Goal: Task Accomplishment & Management: Manage account settings

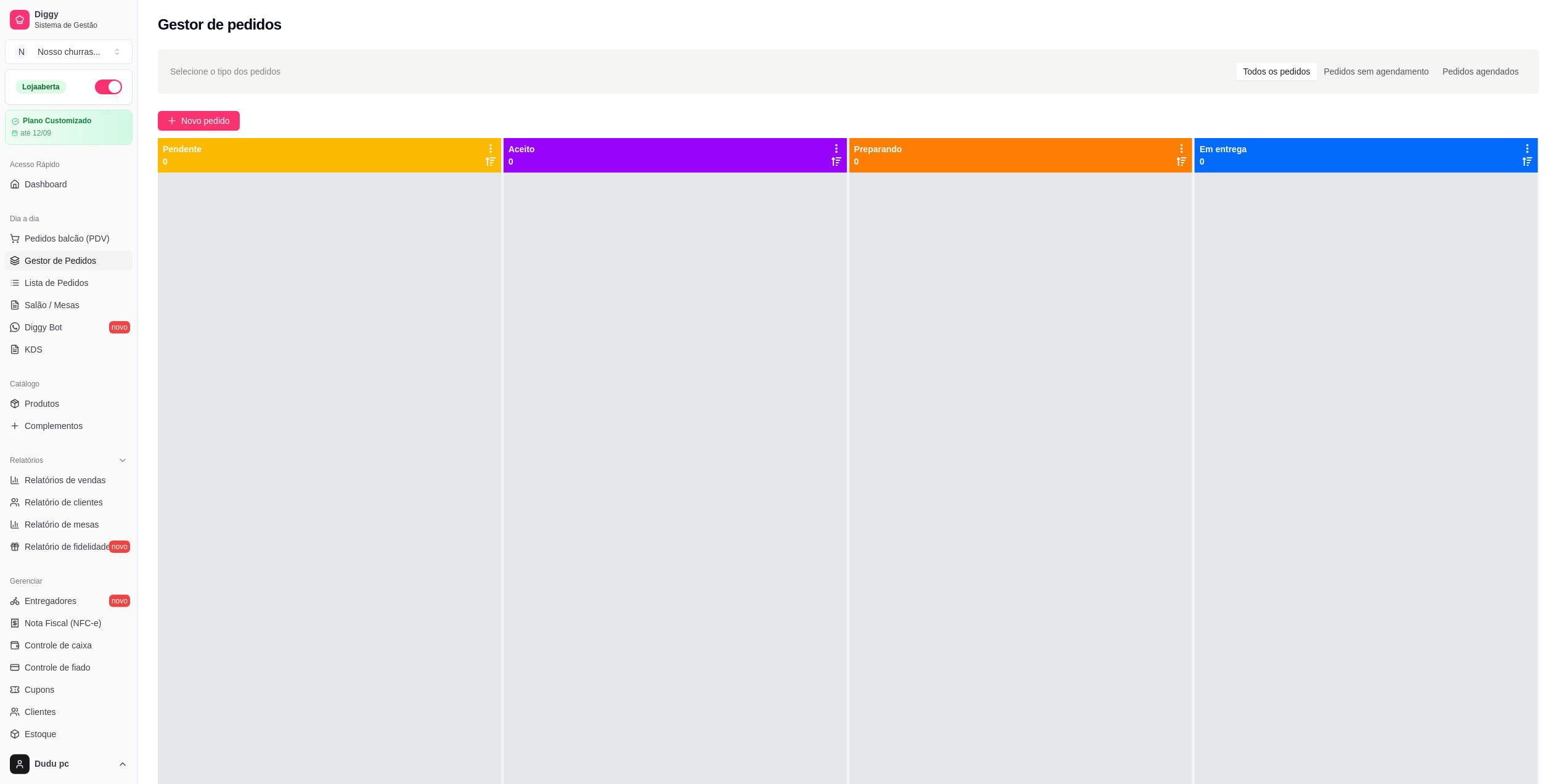
click at [68, 254] on link "Gestor de Pedidos" at bounding box center [69, 260] width 128 height 20
click at [72, 409] on link "Produtos" at bounding box center [69, 404] width 128 height 20
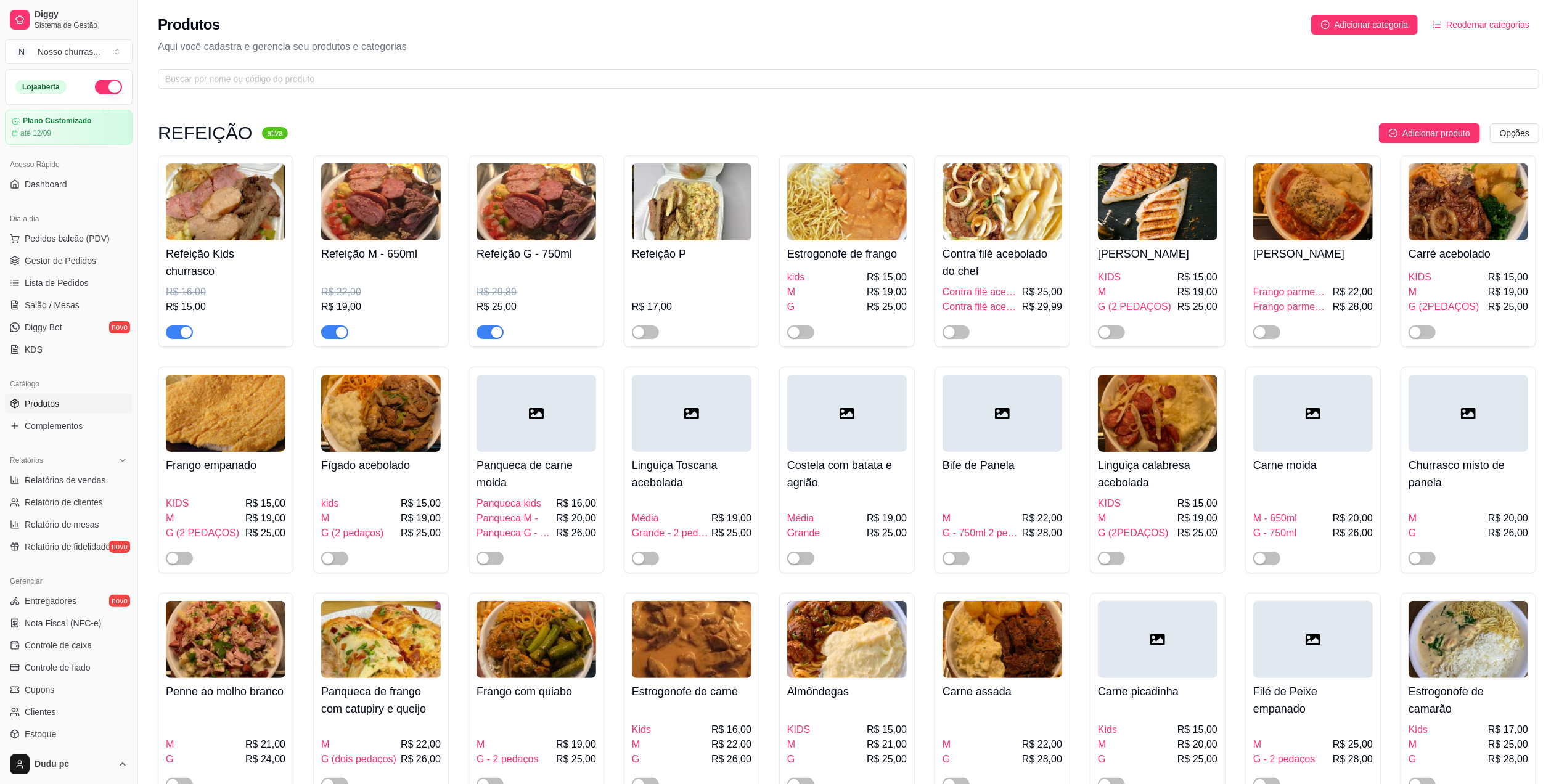
click at [188, 335] on div "button" at bounding box center [186, 332] width 11 height 11
click at [341, 326] on span "button" at bounding box center [335, 332] width 27 height 13
click at [501, 337] on div "button" at bounding box center [496, 332] width 11 height 11
click at [801, 331] on button "button" at bounding box center [801, 332] width 27 height 13
click at [1428, 329] on span "button" at bounding box center [1422, 332] width 27 height 13
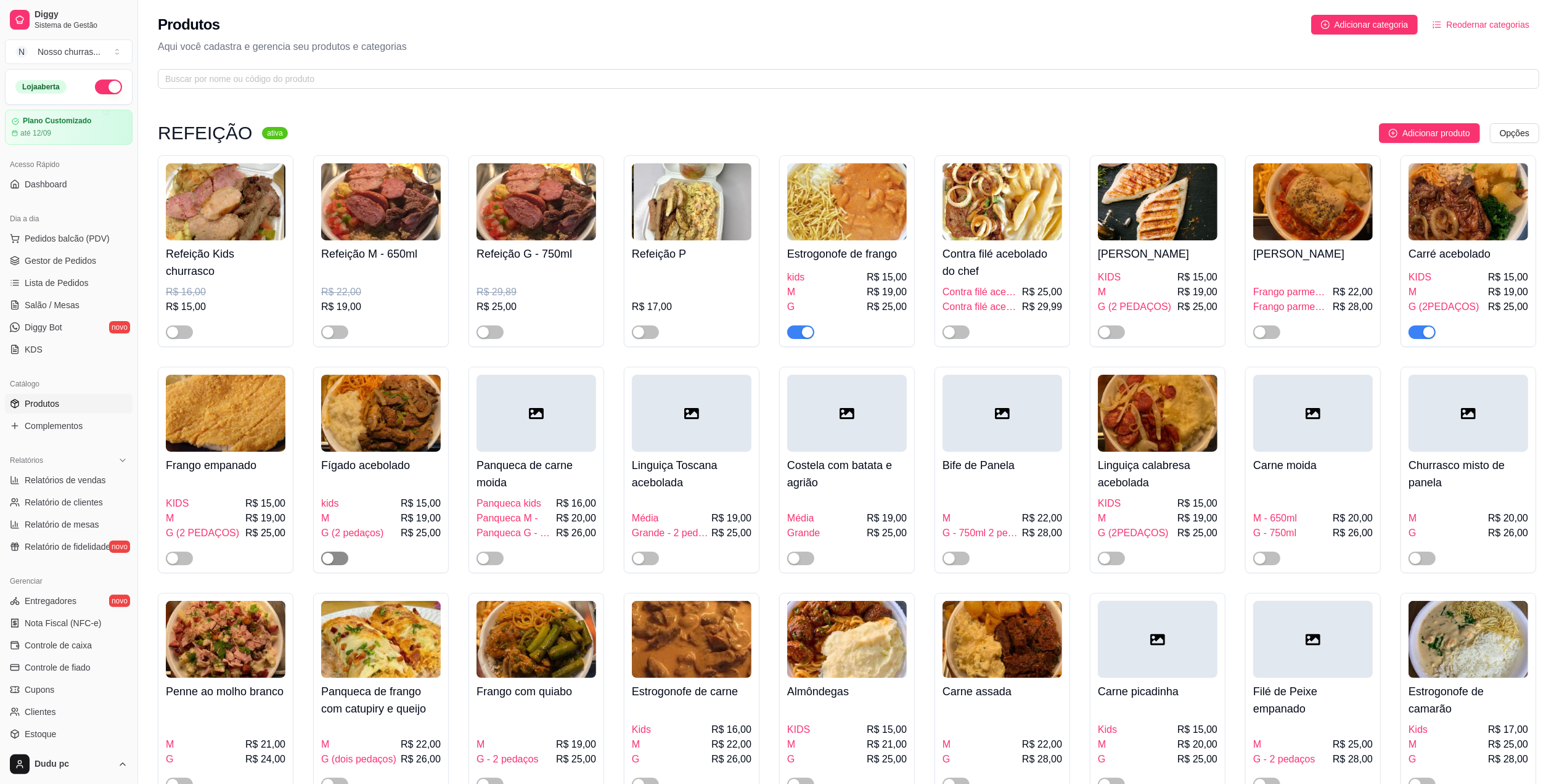
click at [336, 565] on span "button" at bounding box center [335, 558] width 27 height 13
click at [179, 562] on button "button" at bounding box center [179, 558] width 27 height 13
click at [1114, 334] on span "button" at bounding box center [1111, 332] width 27 height 13
click at [1451, 132] on span "Adicionar produto" at bounding box center [1436, 133] width 68 height 13
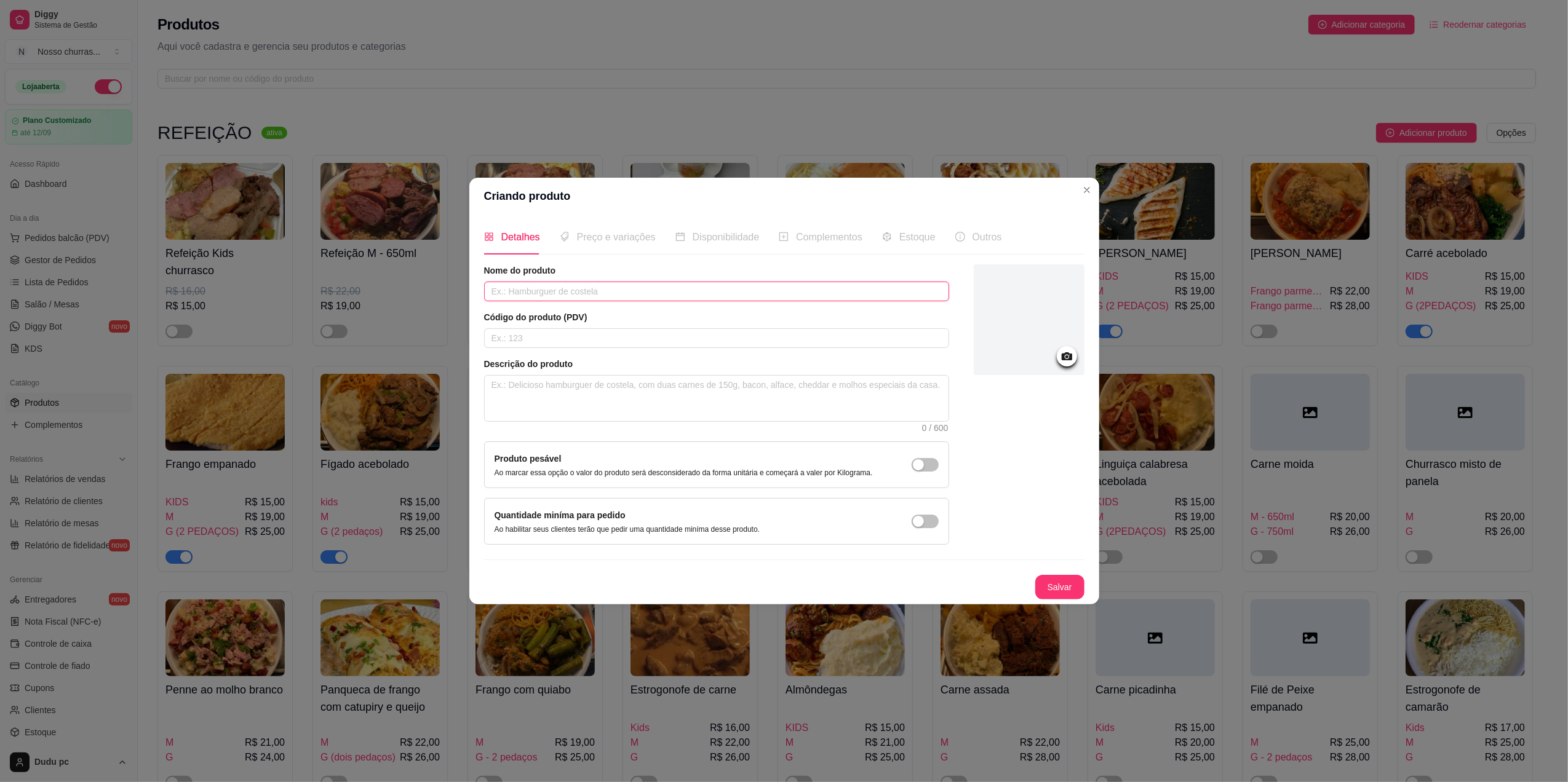
click at [793, 289] on input "text" at bounding box center [716, 291] width 465 height 20
type input "Ensopado de carne com batata"
click at [1065, 591] on button "Salvar" at bounding box center [1059, 587] width 48 height 24
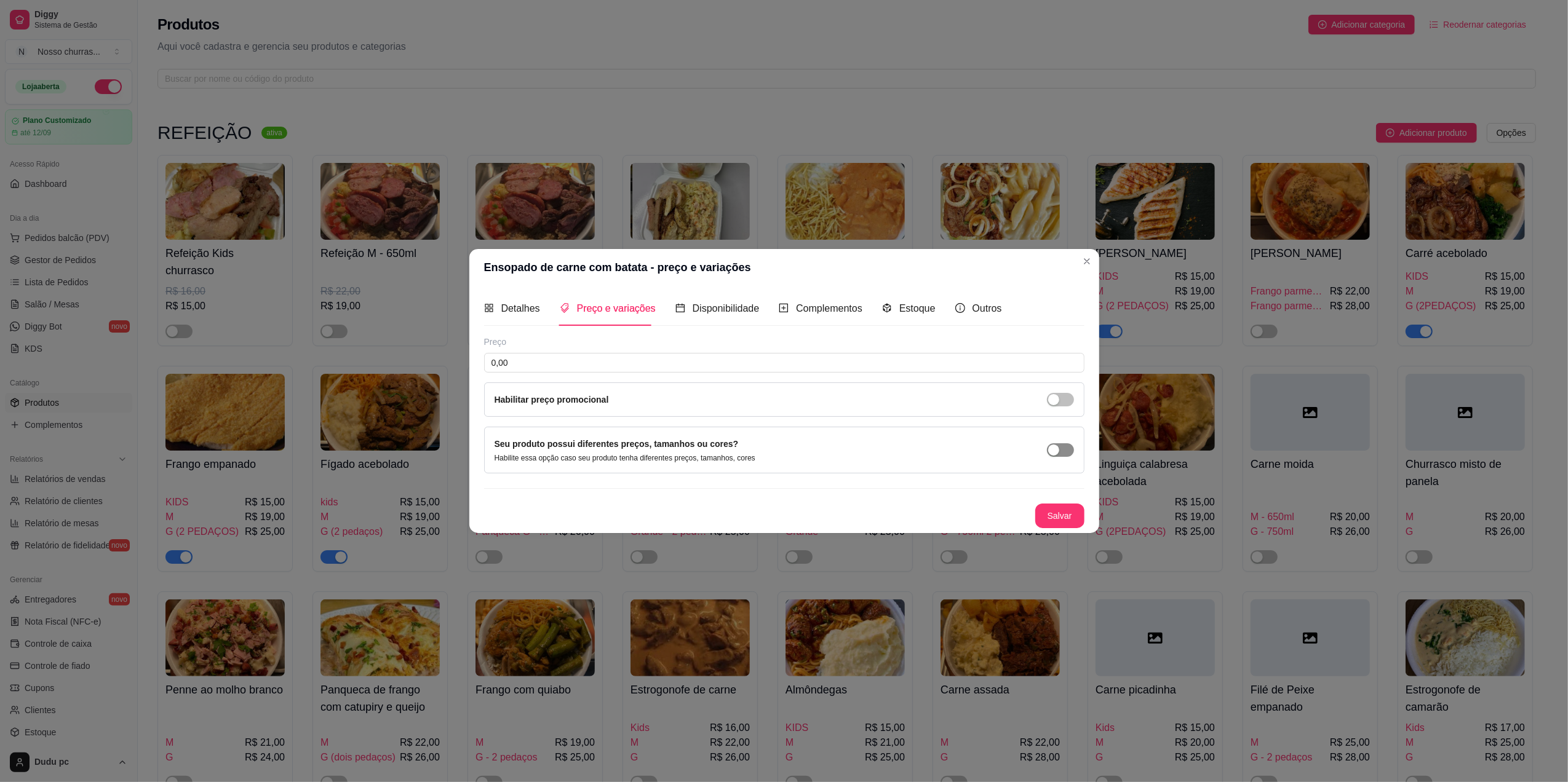
click at [1059, 456] on span "button" at bounding box center [1060, 450] width 27 height 13
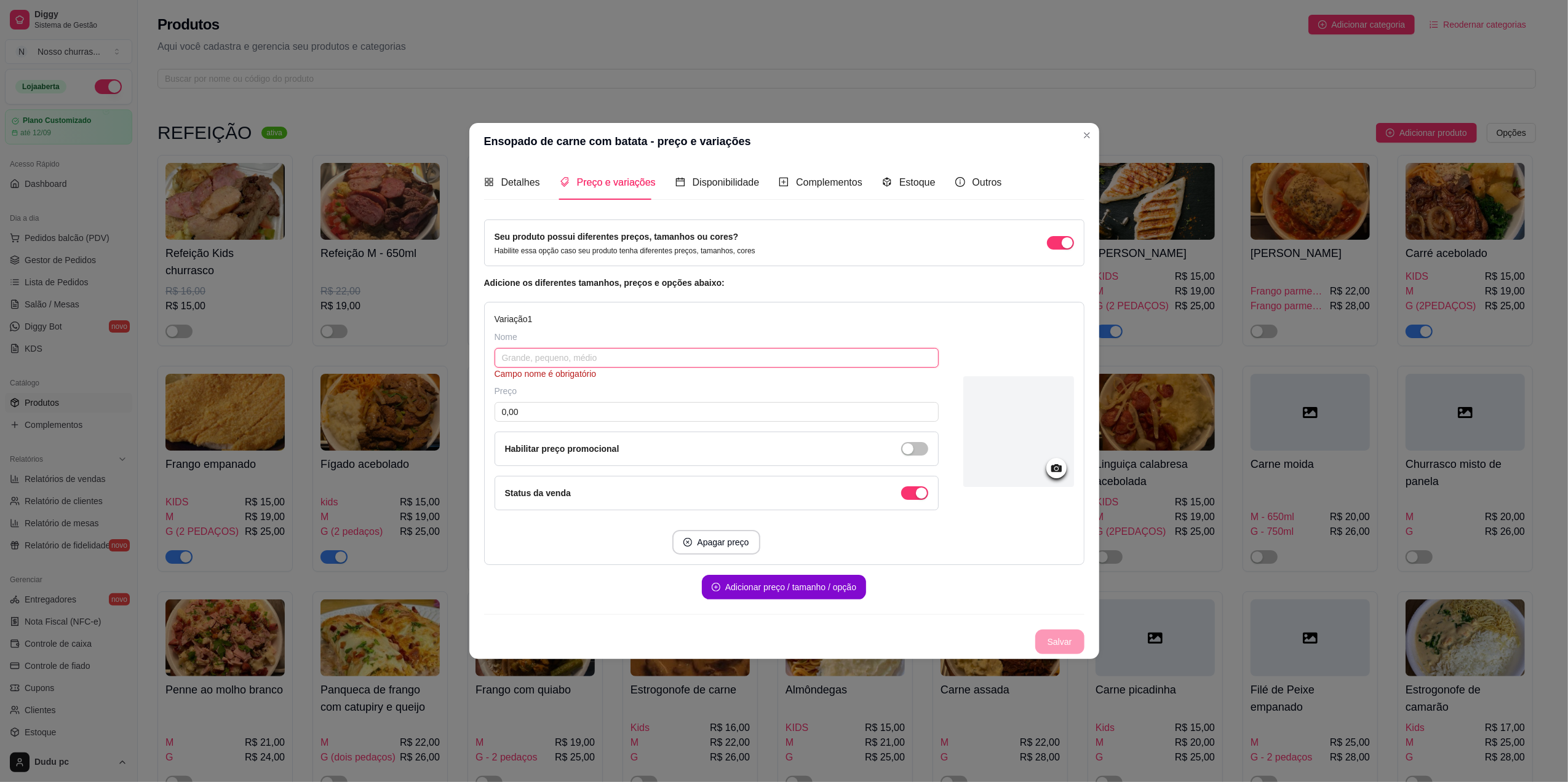
click at [746, 348] on input "text" at bounding box center [716, 358] width 444 height 20
type input "m"
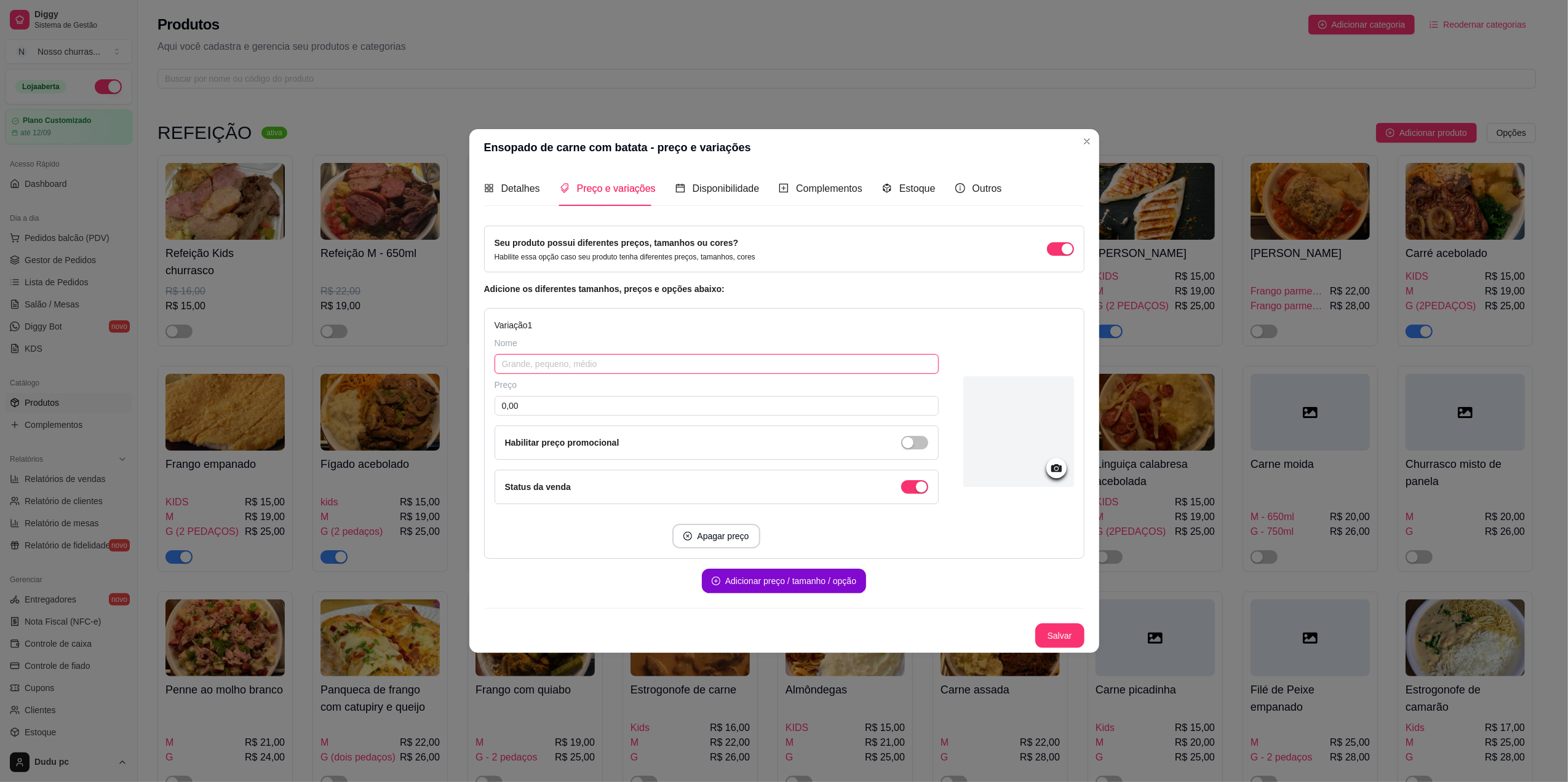
type input "M"
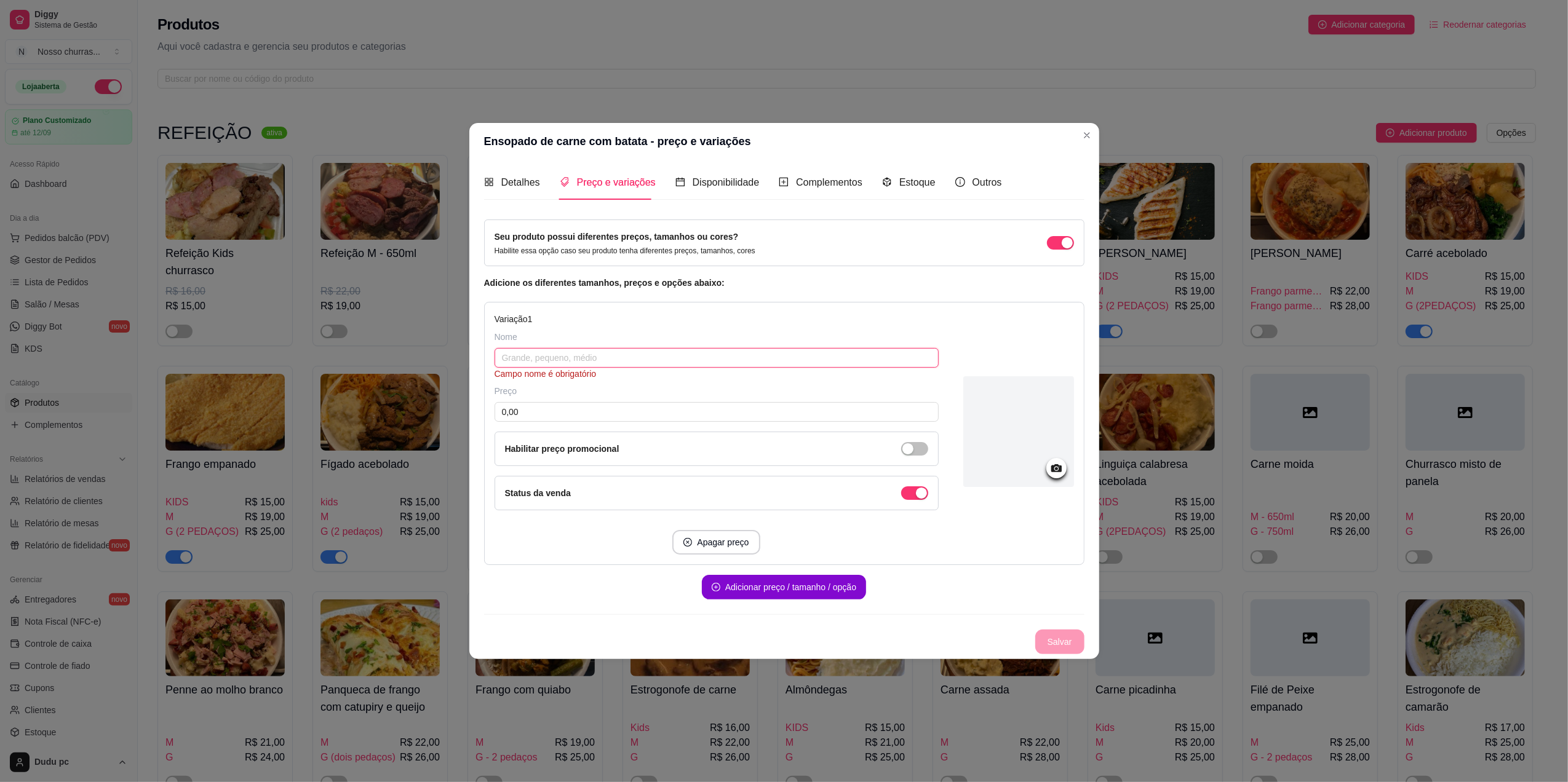
type input "K"
type input "m"
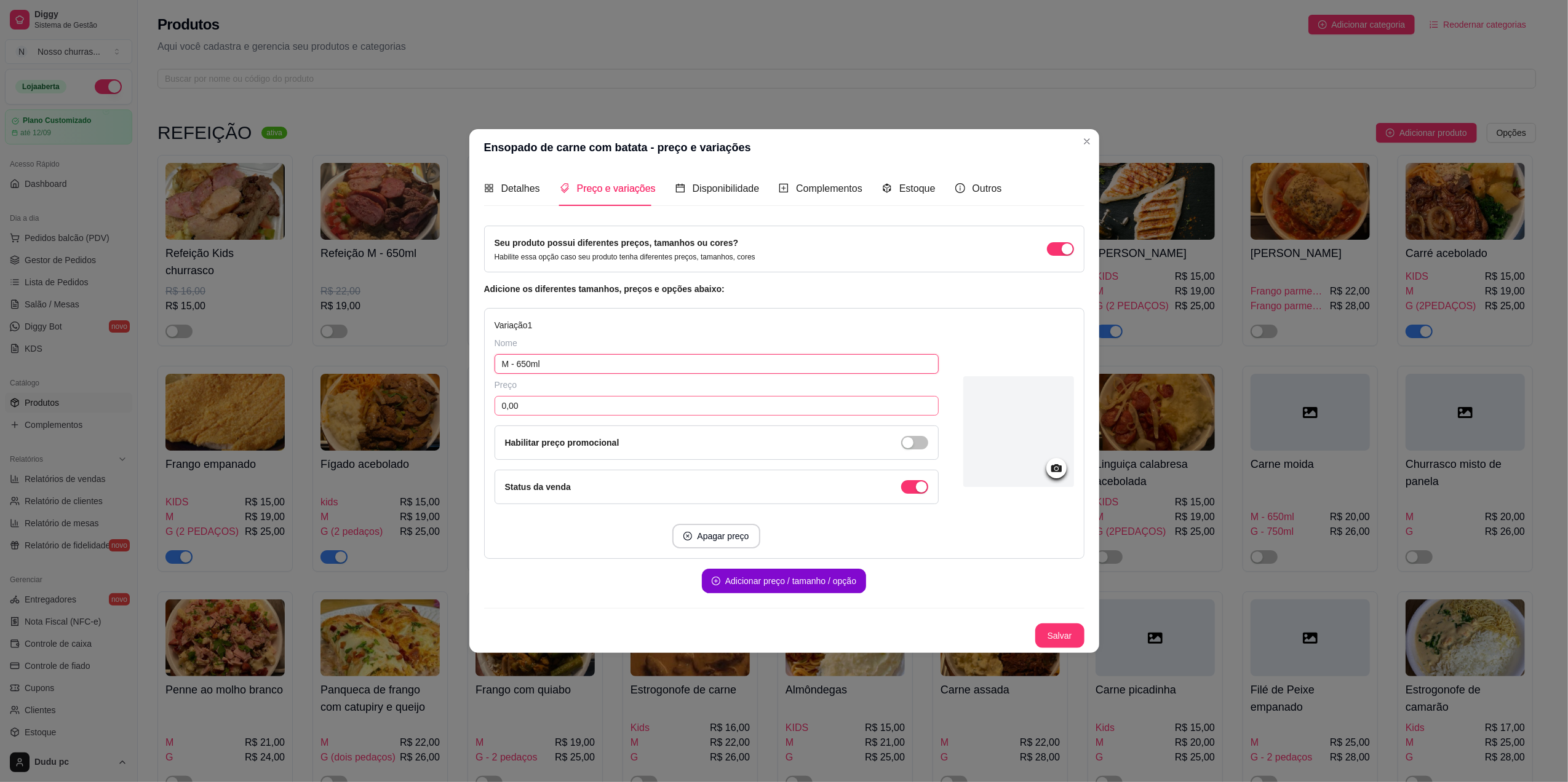
type input "M - 650ml"
click at [730, 406] on input "0,00" at bounding box center [716, 406] width 444 height 20
type input "19,00"
click at [774, 572] on button "Adicionar preço / tamanho / opção" at bounding box center [784, 581] width 159 height 24
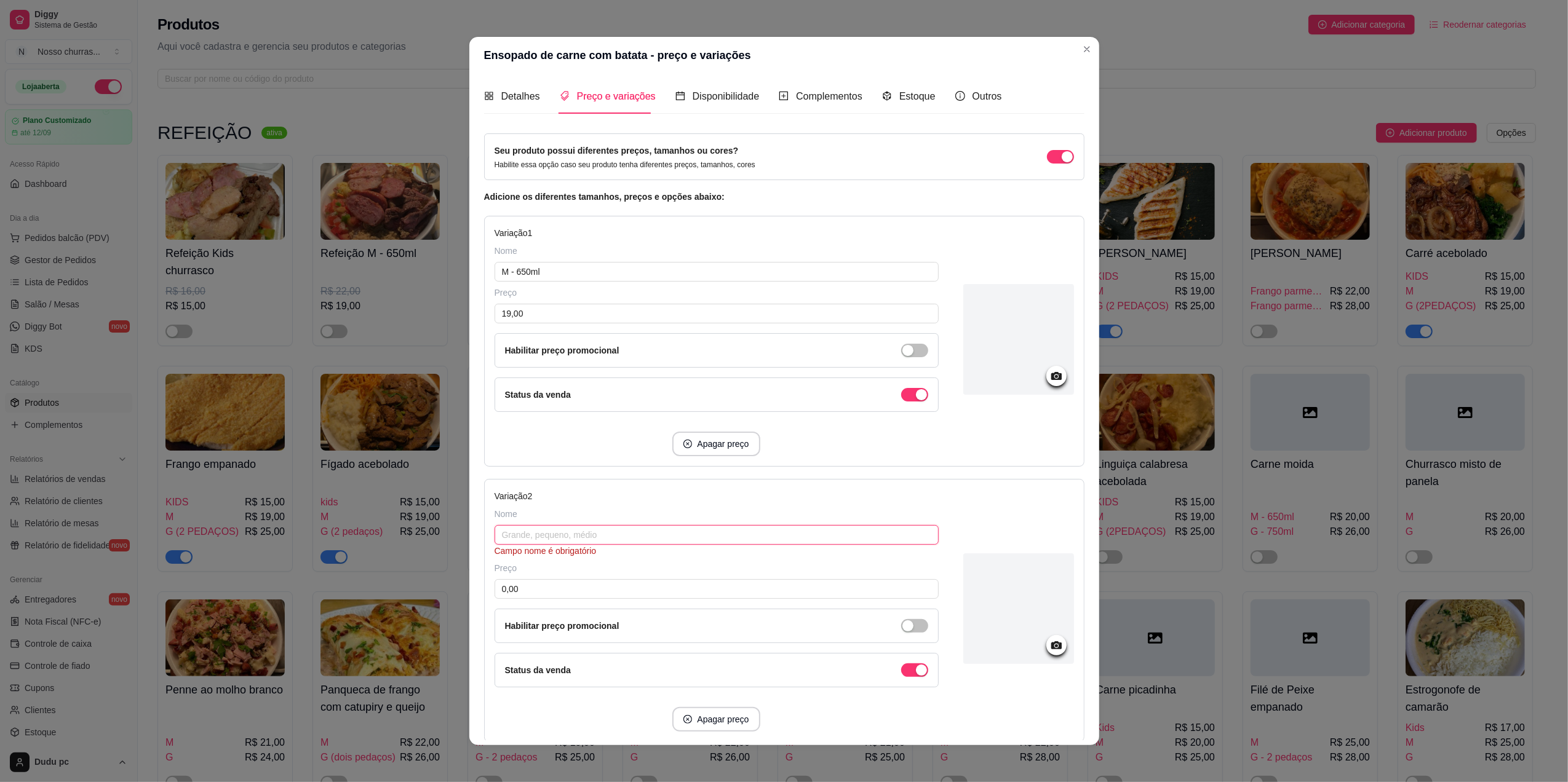
click at [662, 532] on input "text" at bounding box center [716, 535] width 444 height 20
type input "G - 750ml"
click at [638, 580] on input "0,00" at bounding box center [716, 576] width 444 height 20
type input "25,00"
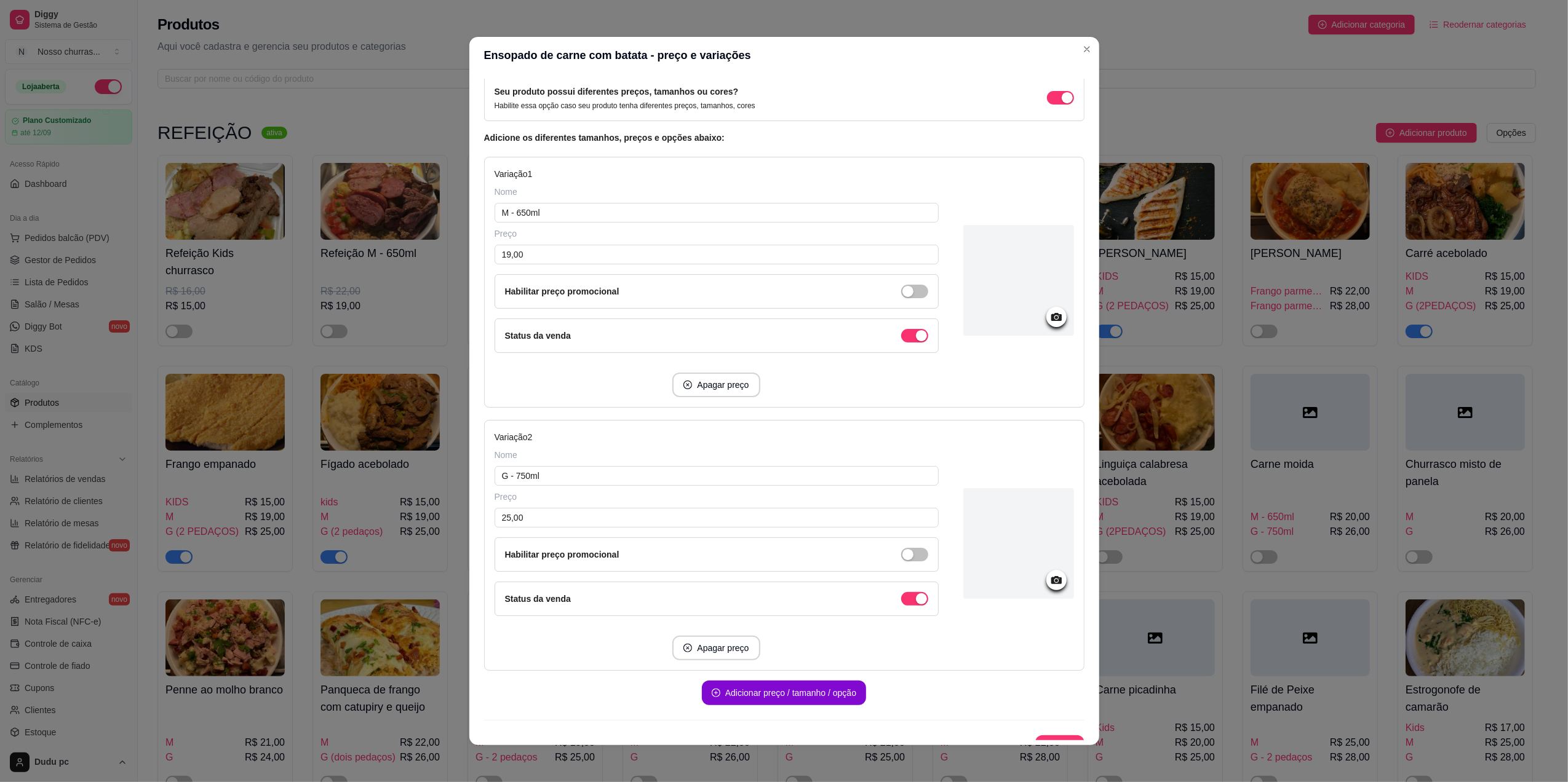
scroll to position [83, 0]
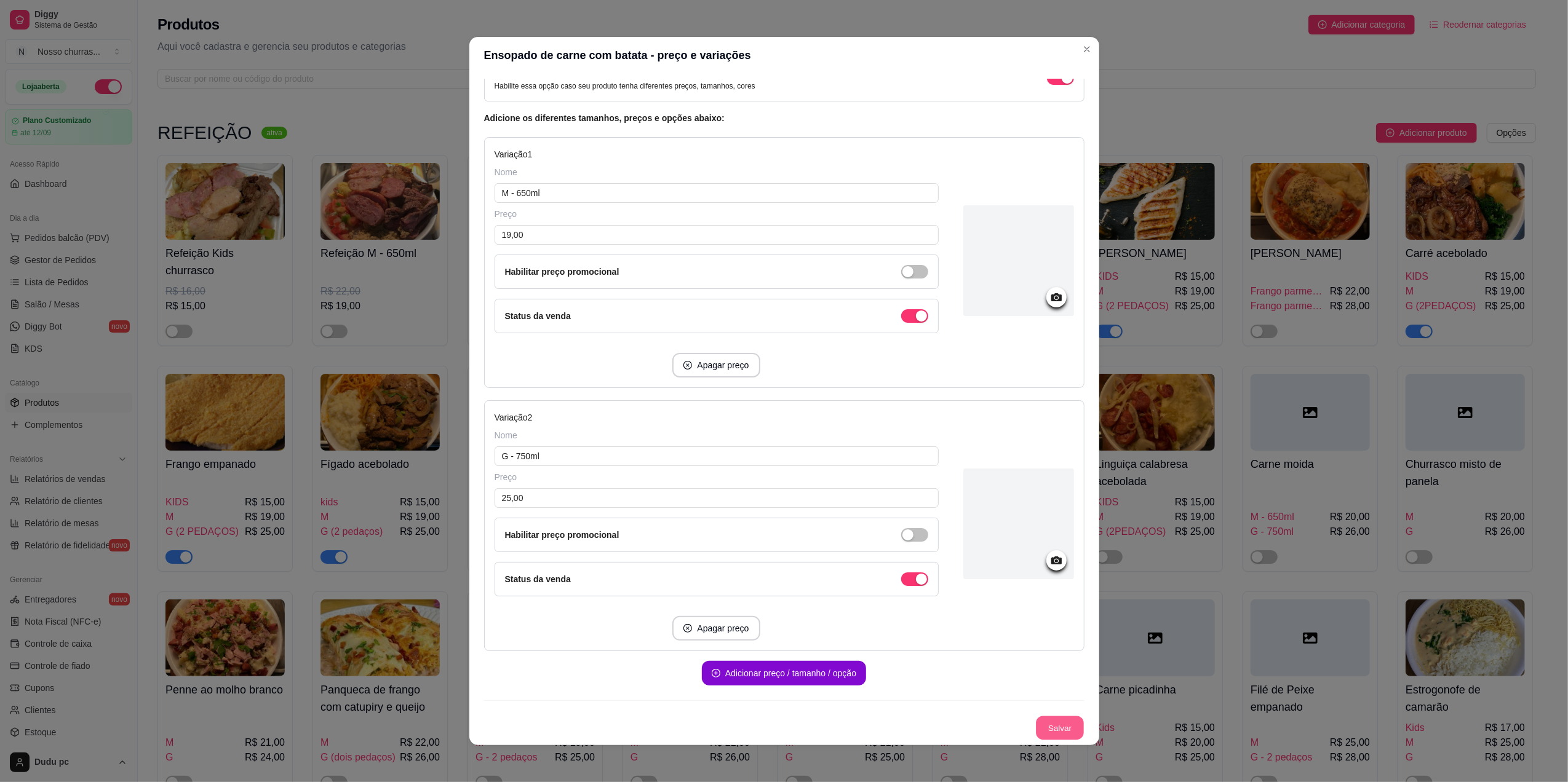
click at [1046, 718] on button "Salvar" at bounding box center [1059, 728] width 48 height 24
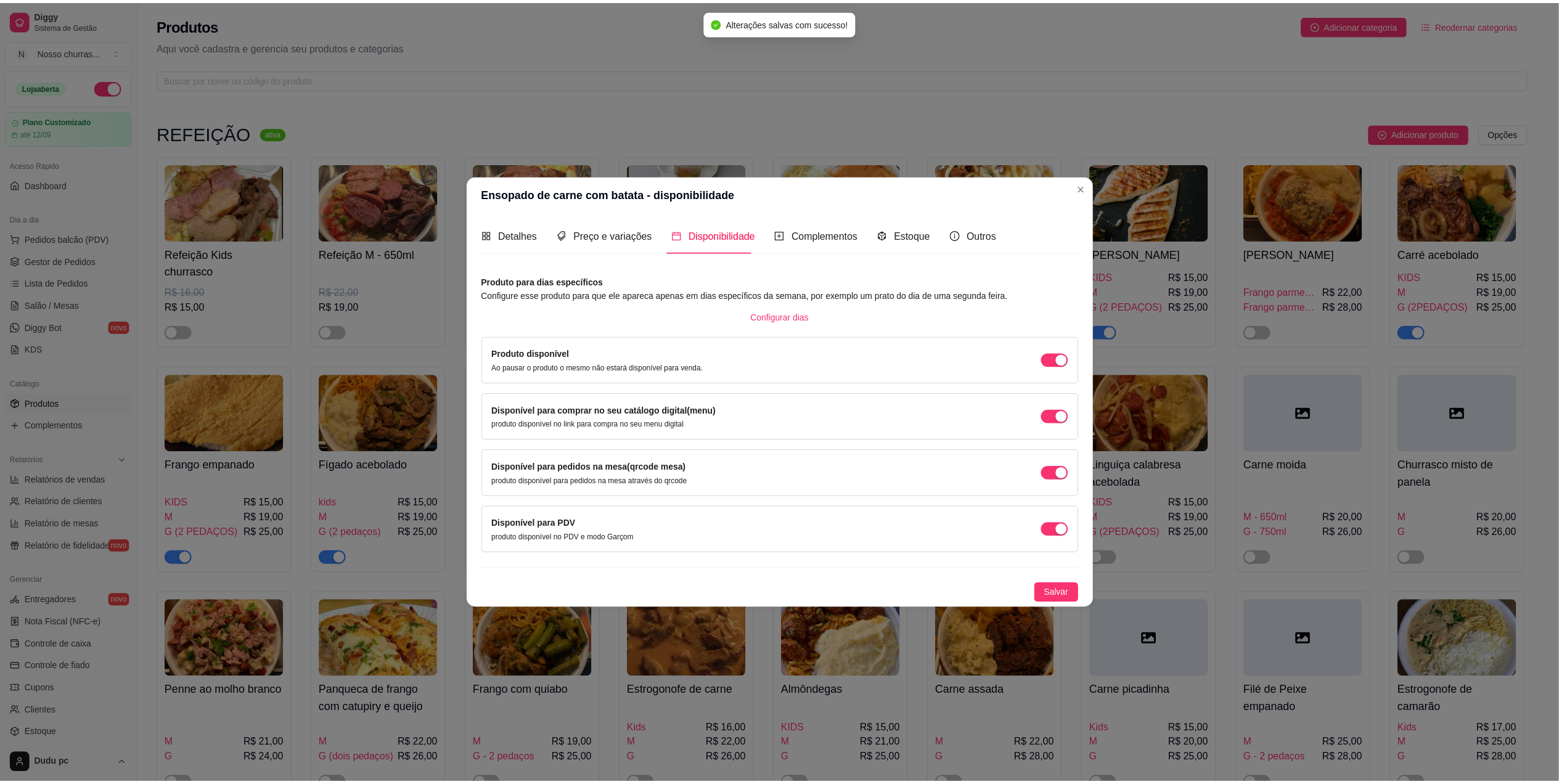
scroll to position [0, 0]
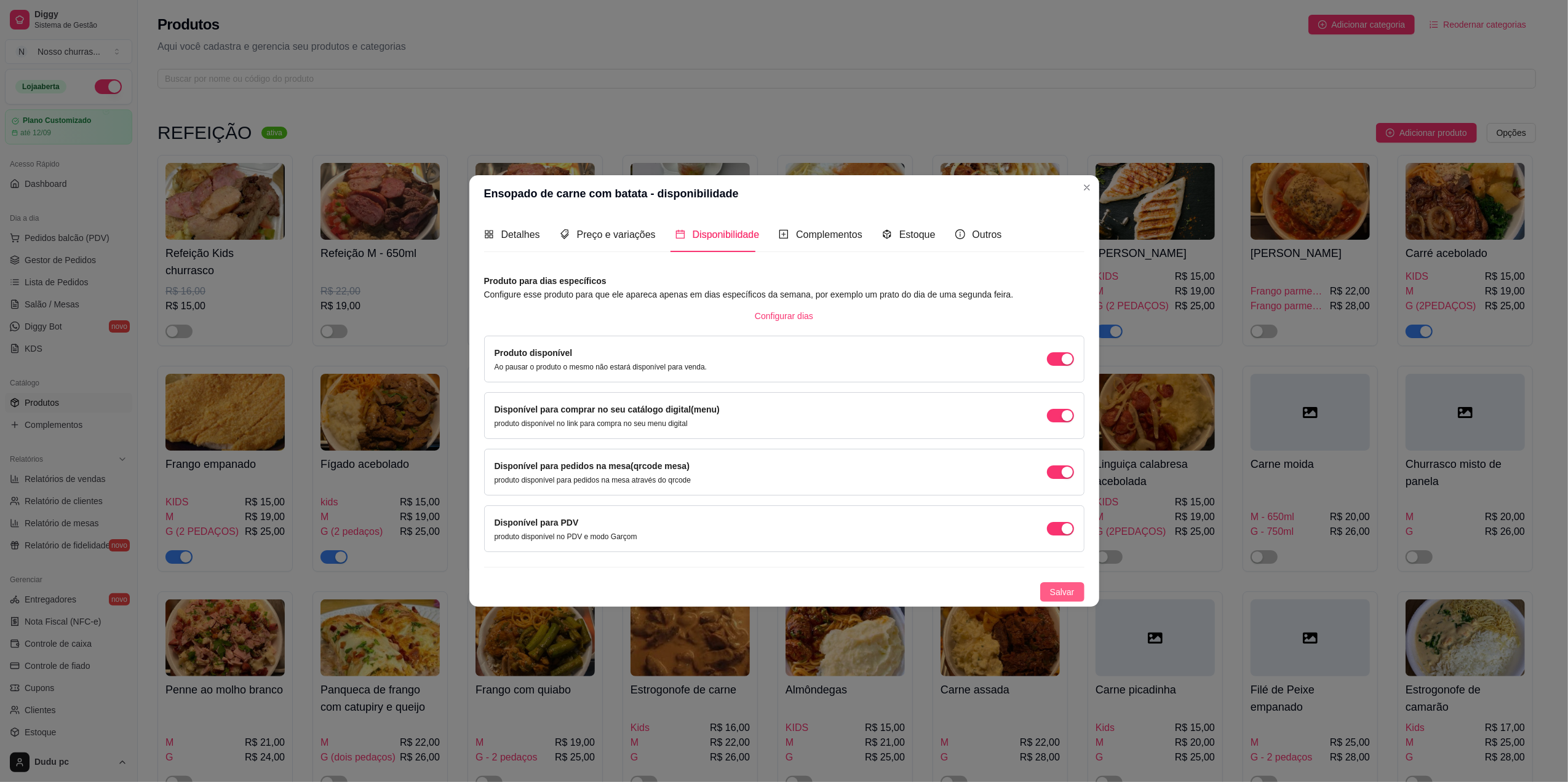
click at [1054, 592] on span "Salvar" at bounding box center [1062, 592] width 24 height 13
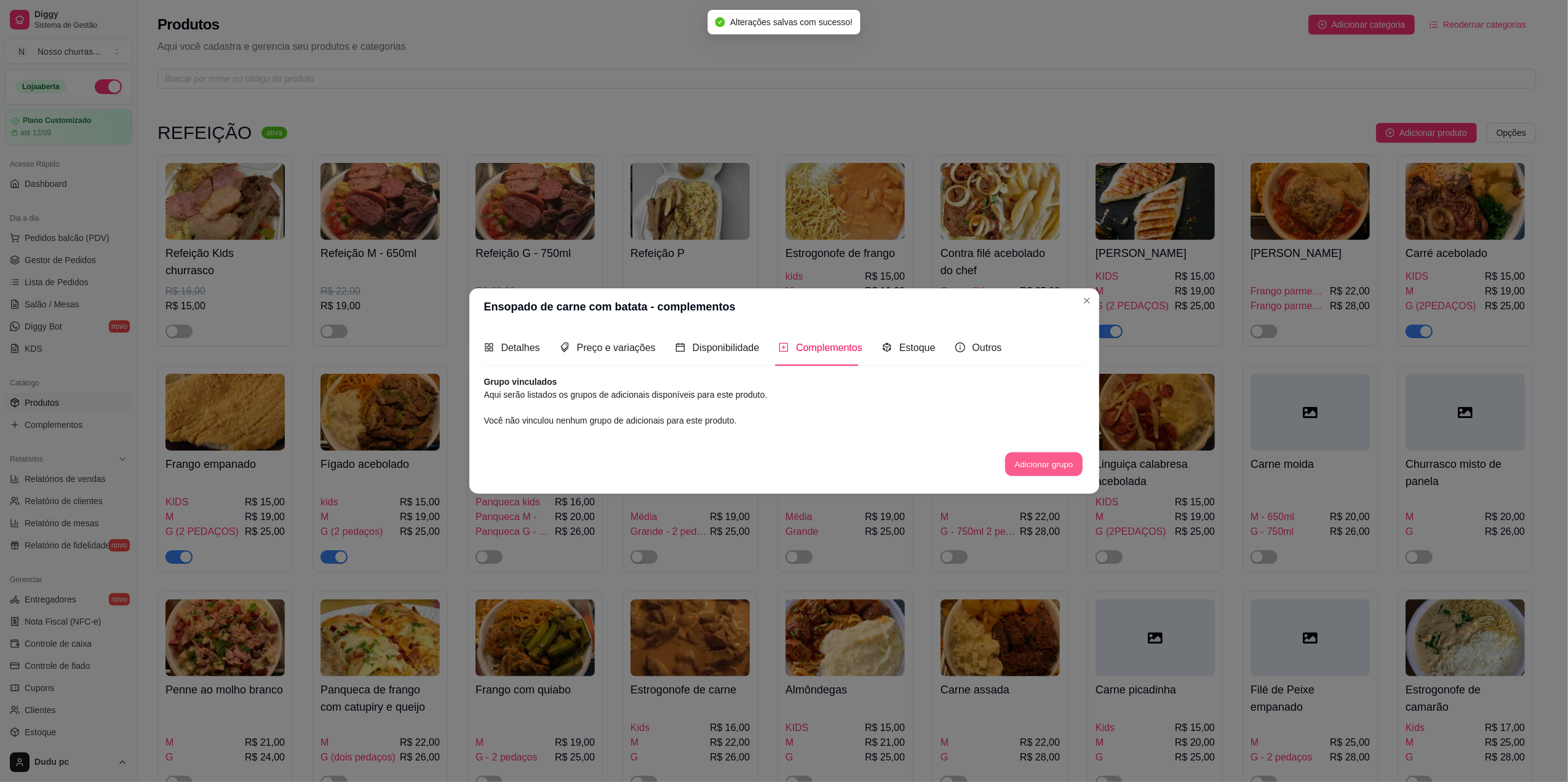
click at [1022, 470] on button "Adicionar grupo" at bounding box center [1043, 463] width 78 height 24
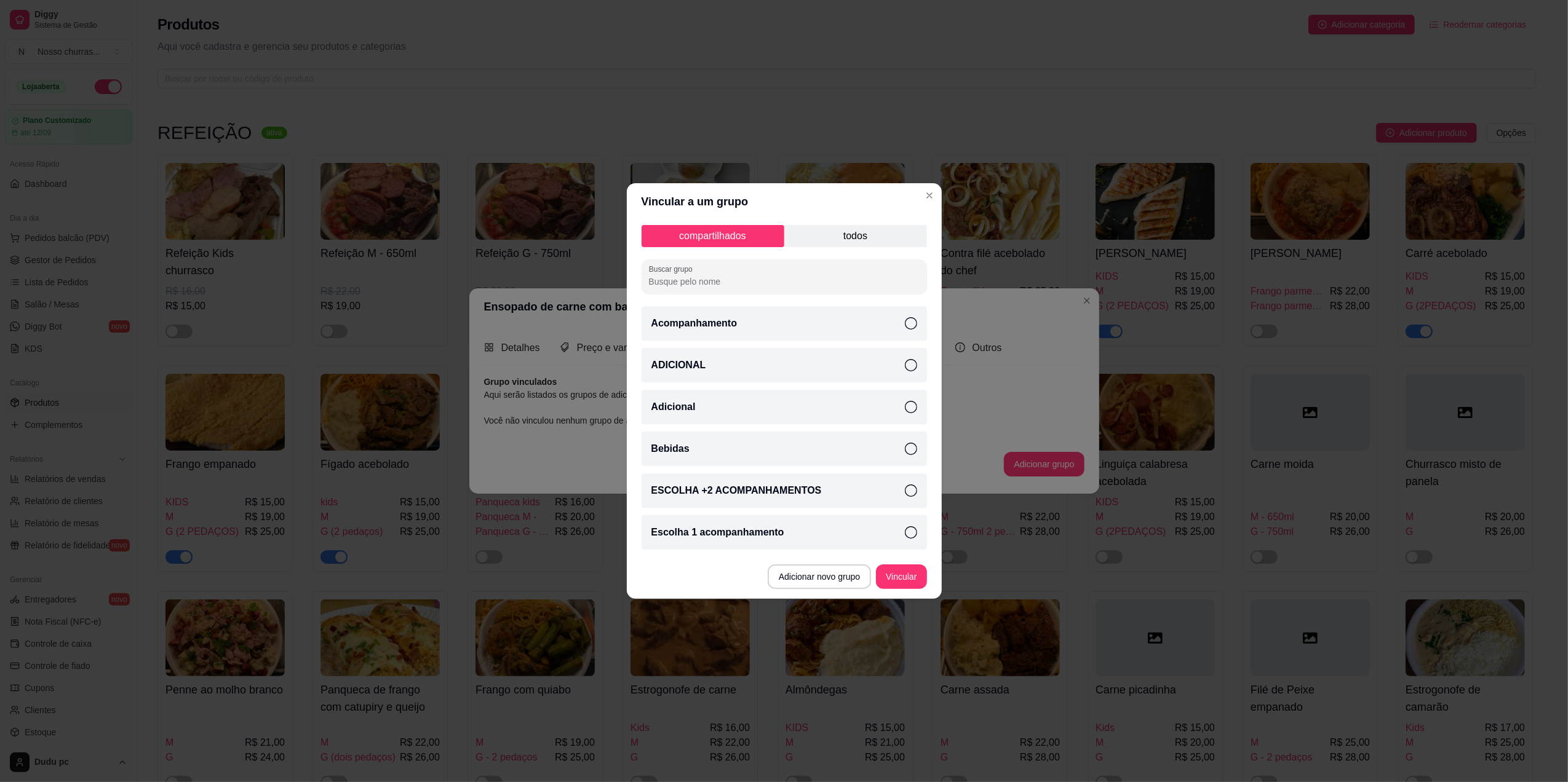
click at [908, 372] on div "ADICIONAL" at bounding box center [784, 365] width 285 height 35
click at [903, 495] on div "ESCOLHA +2 ACOMPANHAMENTOS" at bounding box center [784, 491] width 285 height 35
click at [906, 581] on button "Vincular" at bounding box center [901, 576] width 51 height 24
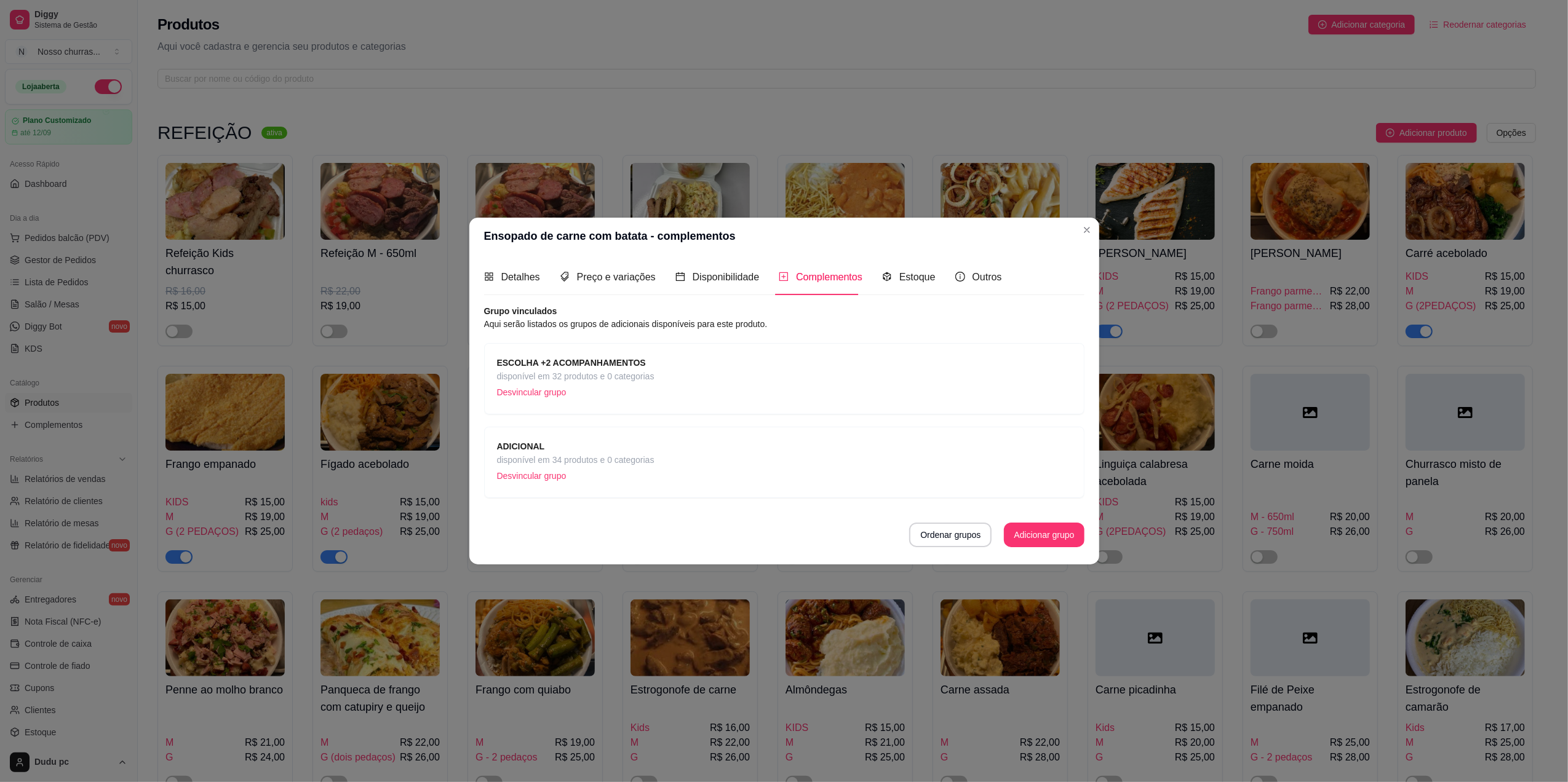
click at [1033, 497] on div "ADICIONAL disponível em 34 produtos e 0 categorias Desvincular grupo" at bounding box center [784, 462] width 600 height 71
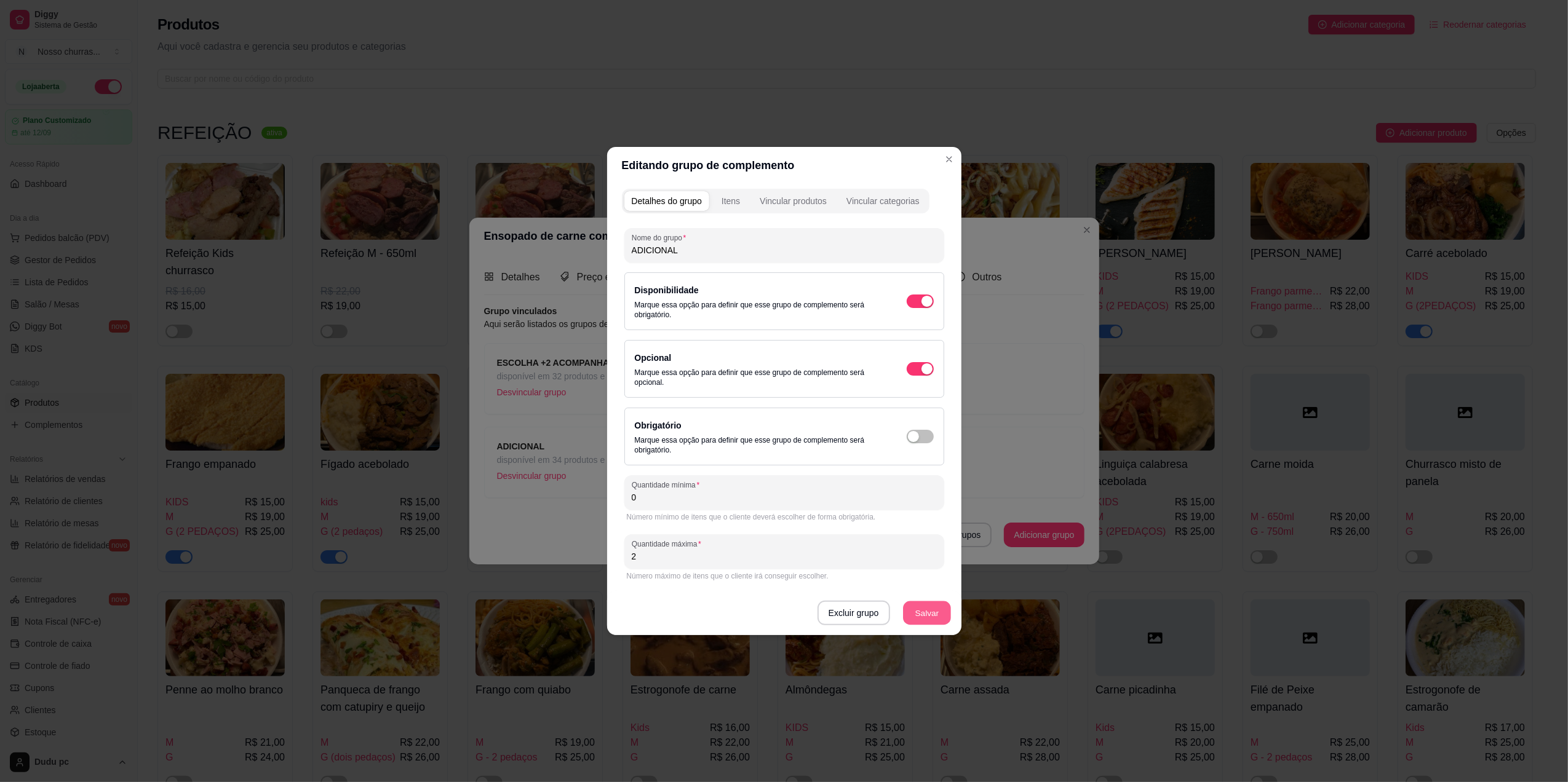
click at [940, 610] on button "Salvar" at bounding box center [927, 613] width 48 height 24
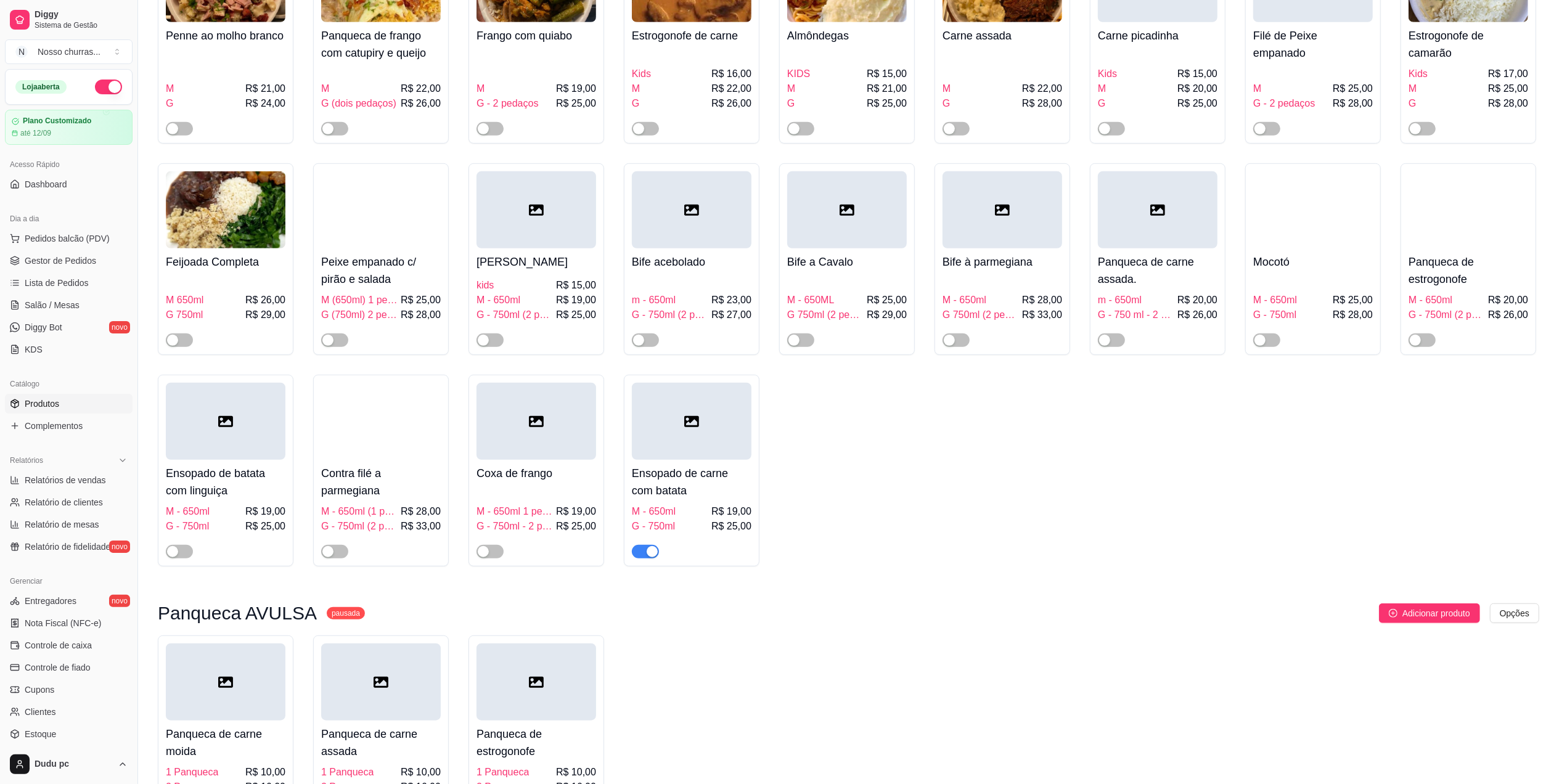
scroll to position [657, 0]
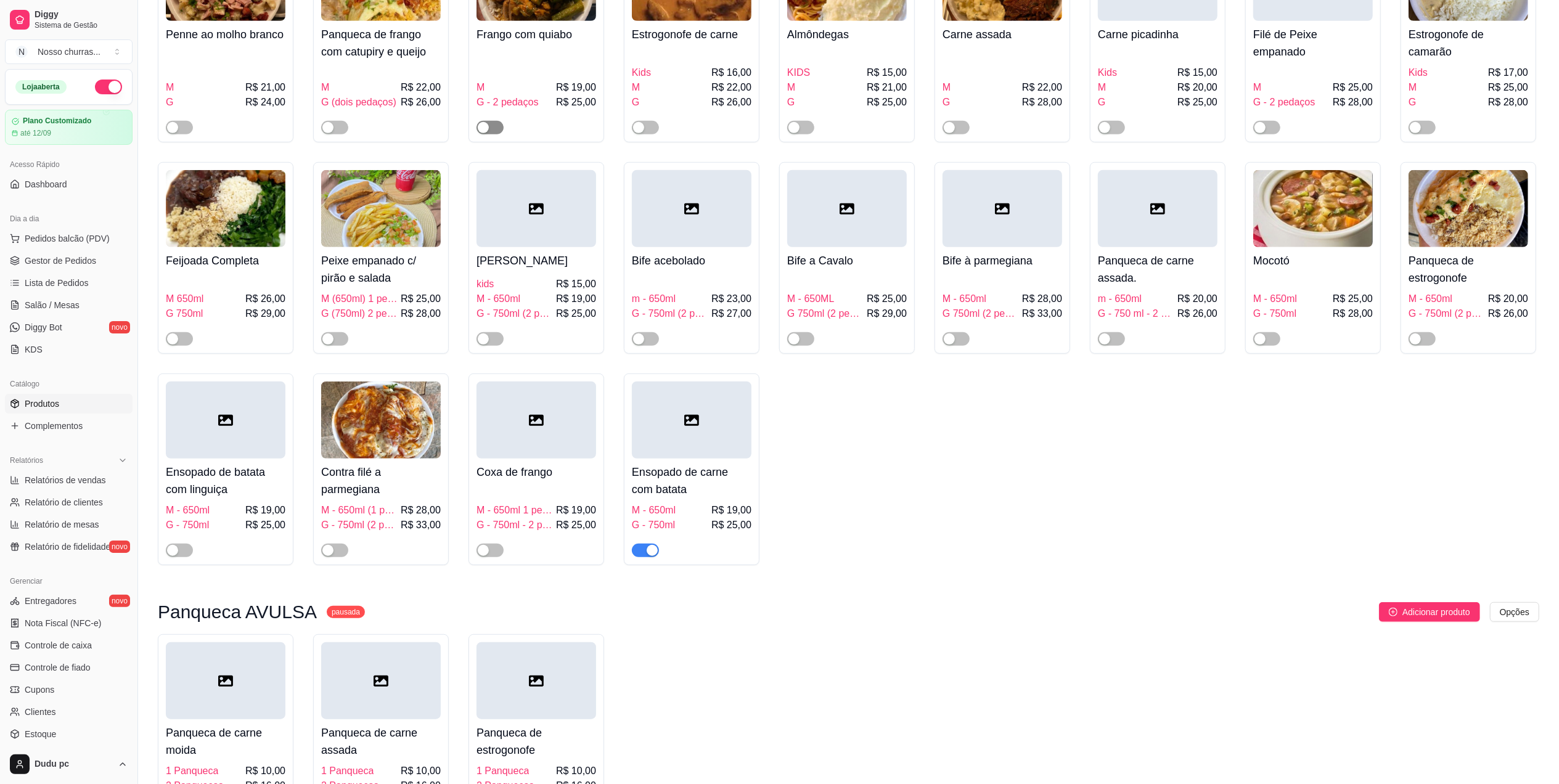
click at [486, 132] on div "button" at bounding box center [483, 127] width 11 height 11
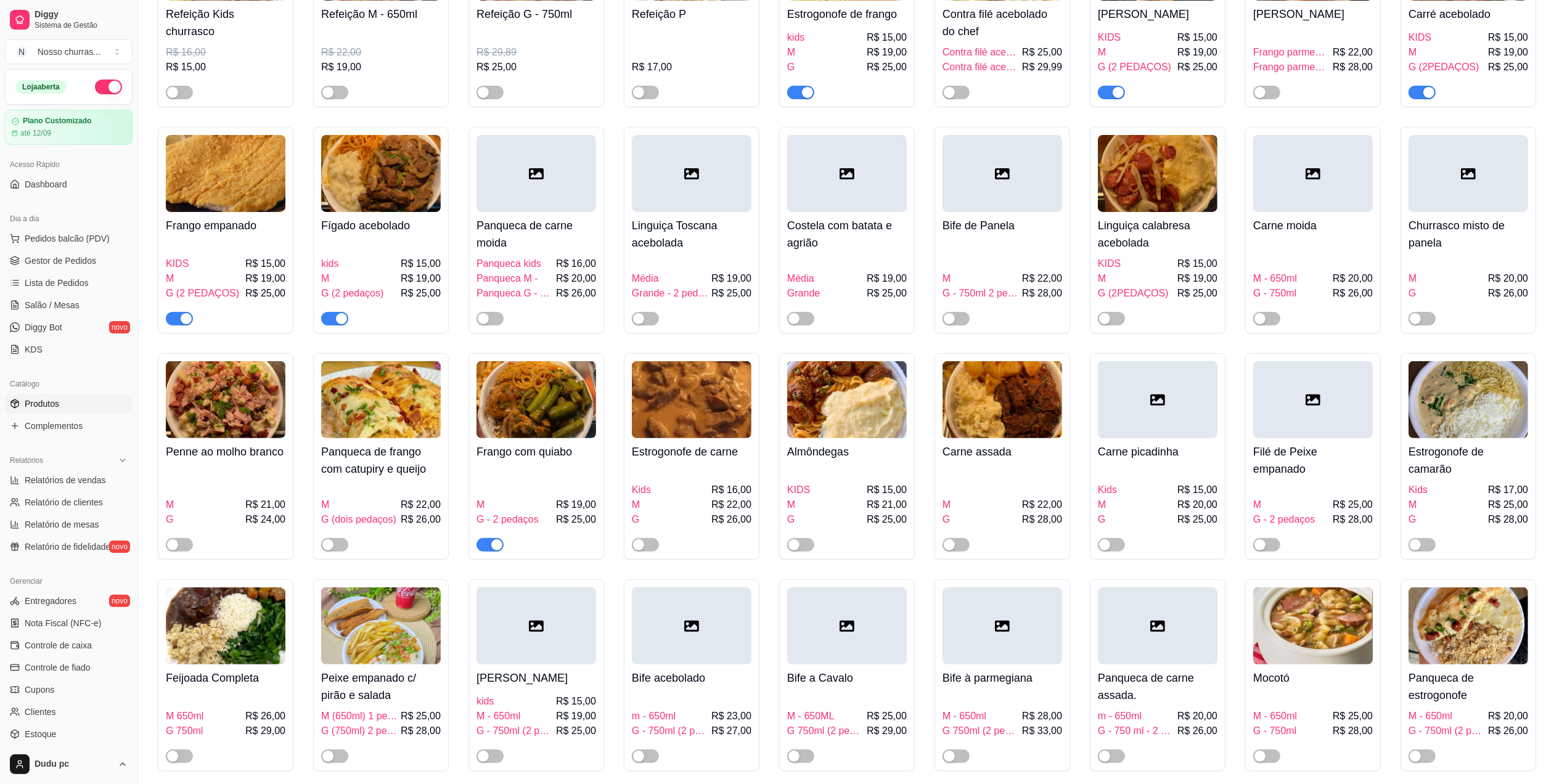
scroll to position [244, 0]
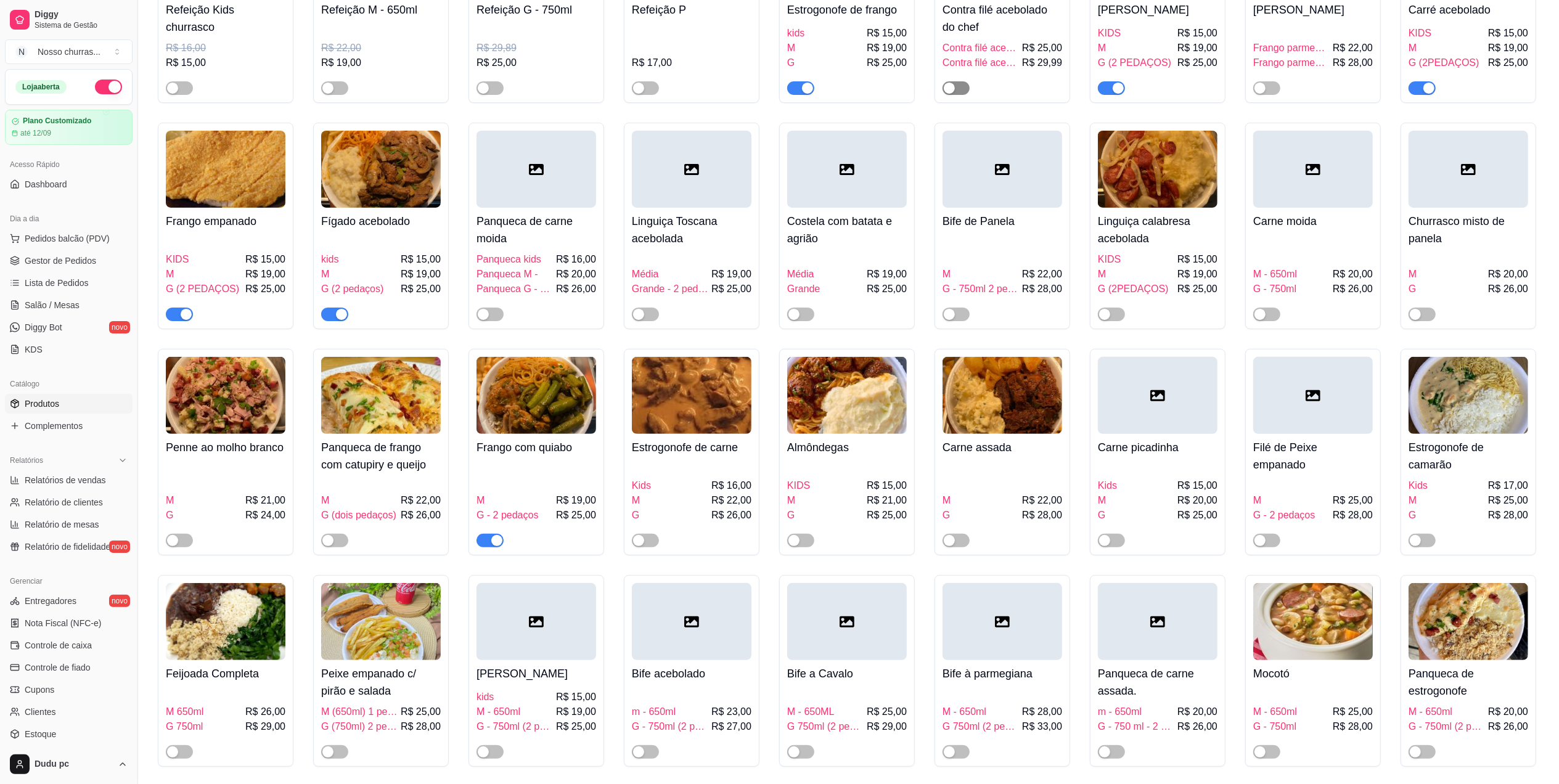
click at [952, 87] on div "button" at bounding box center [949, 88] width 11 height 11
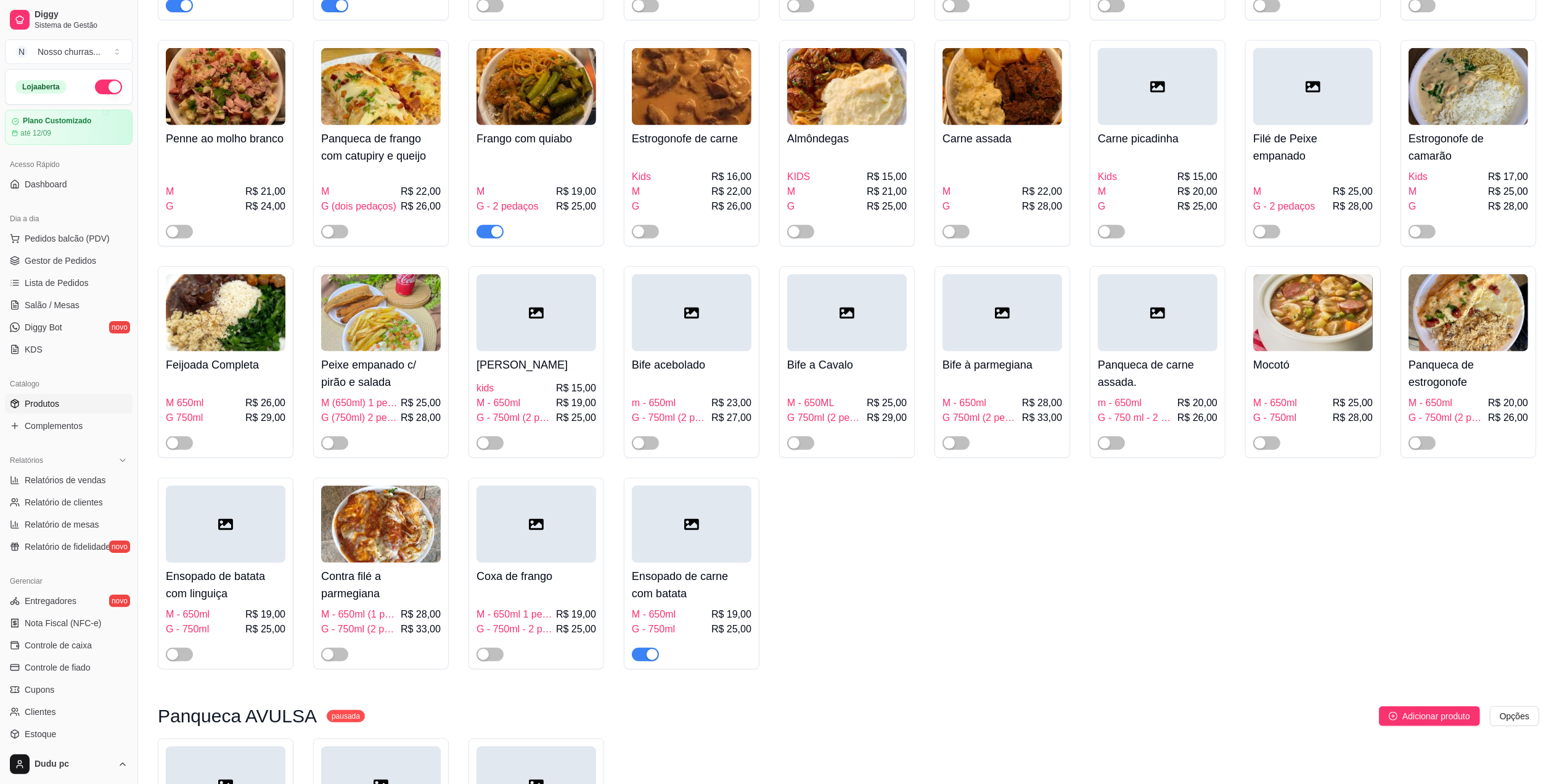
scroll to position [580, 0]
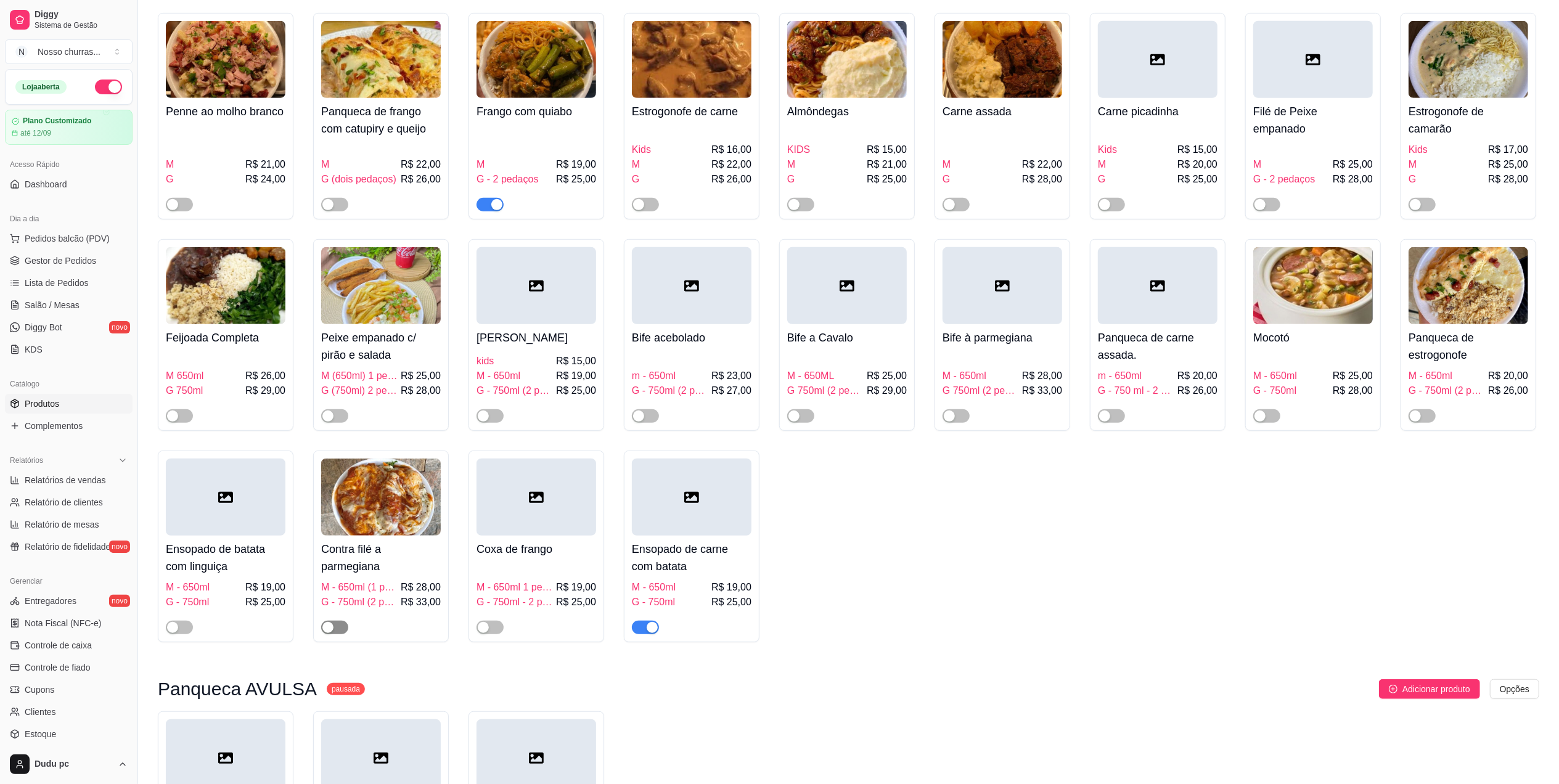
click at [334, 634] on button "button" at bounding box center [335, 627] width 27 height 13
click at [329, 210] on div "button" at bounding box center [328, 204] width 11 height 11
click at [1419, 419] on div "button" at bounding box center [1415, 416] width 11 height 11
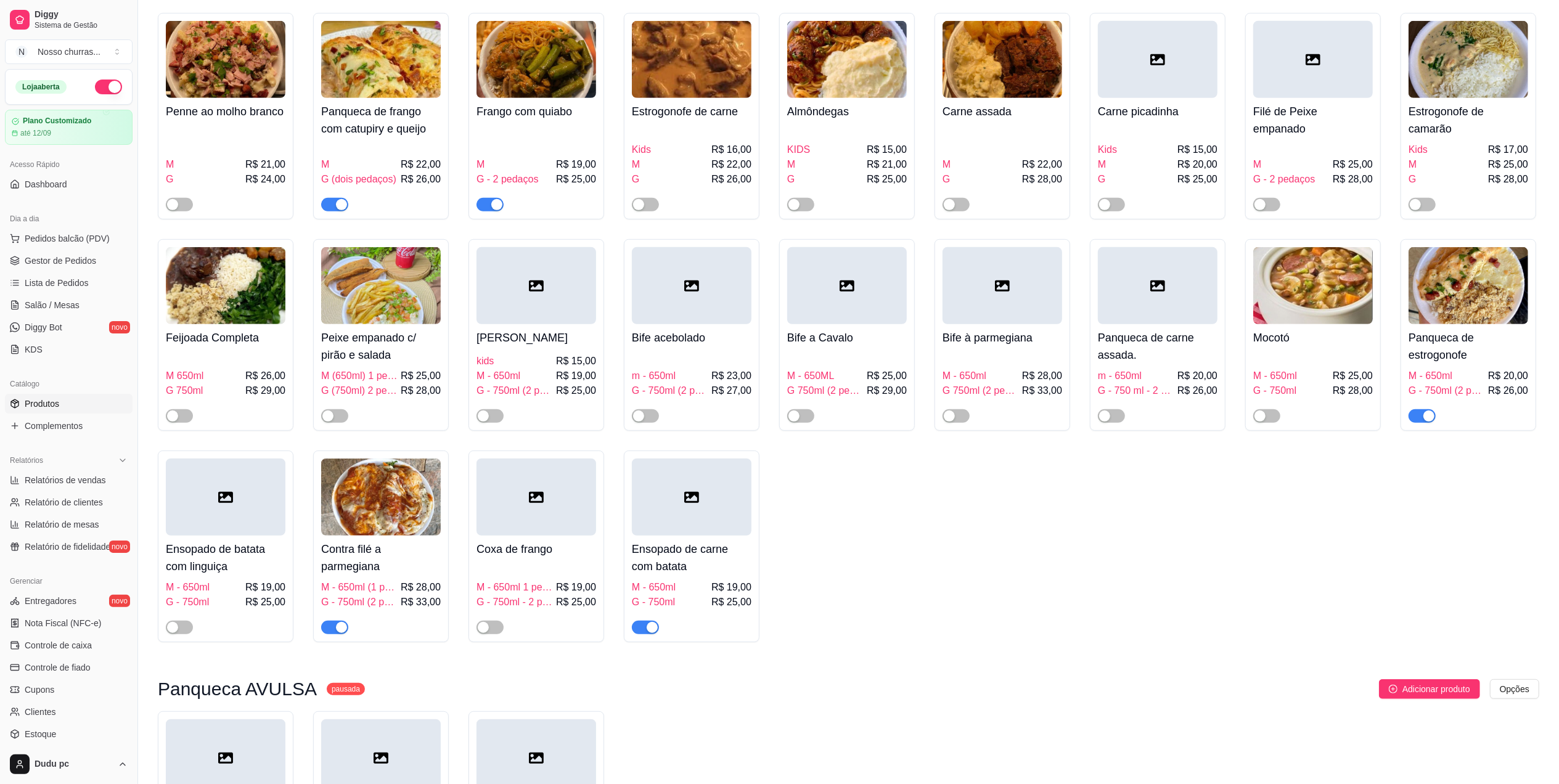
click at [1500, 632] on div "Refeição Kids churrasco R$ 16,00 R$ 15,00 Refeição M - 650ml R$ 22,00 R$ 19,00 …" at bounding box center [848, 109] width 1381 height 1067
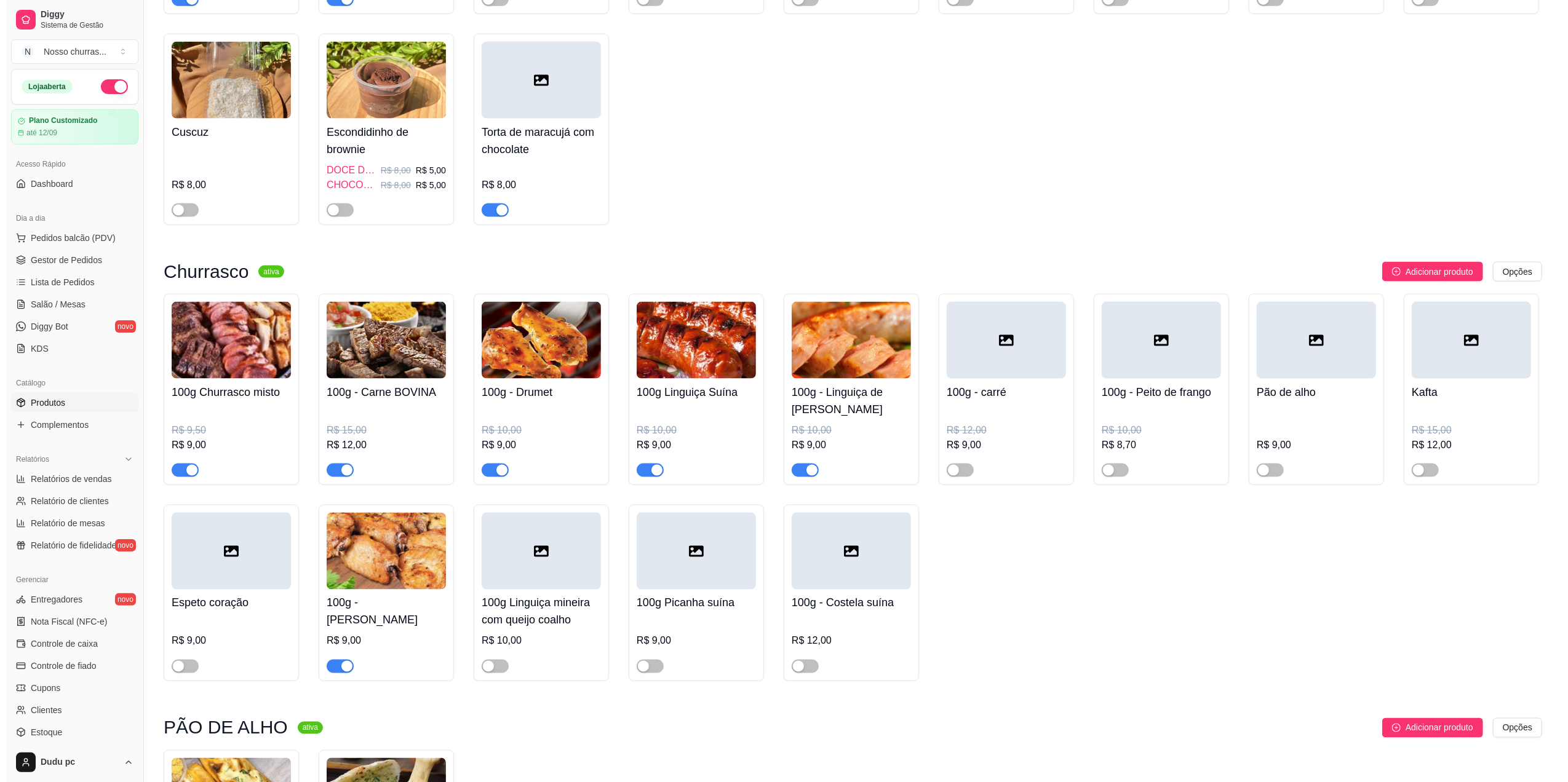
scroll to position [1759, 0]
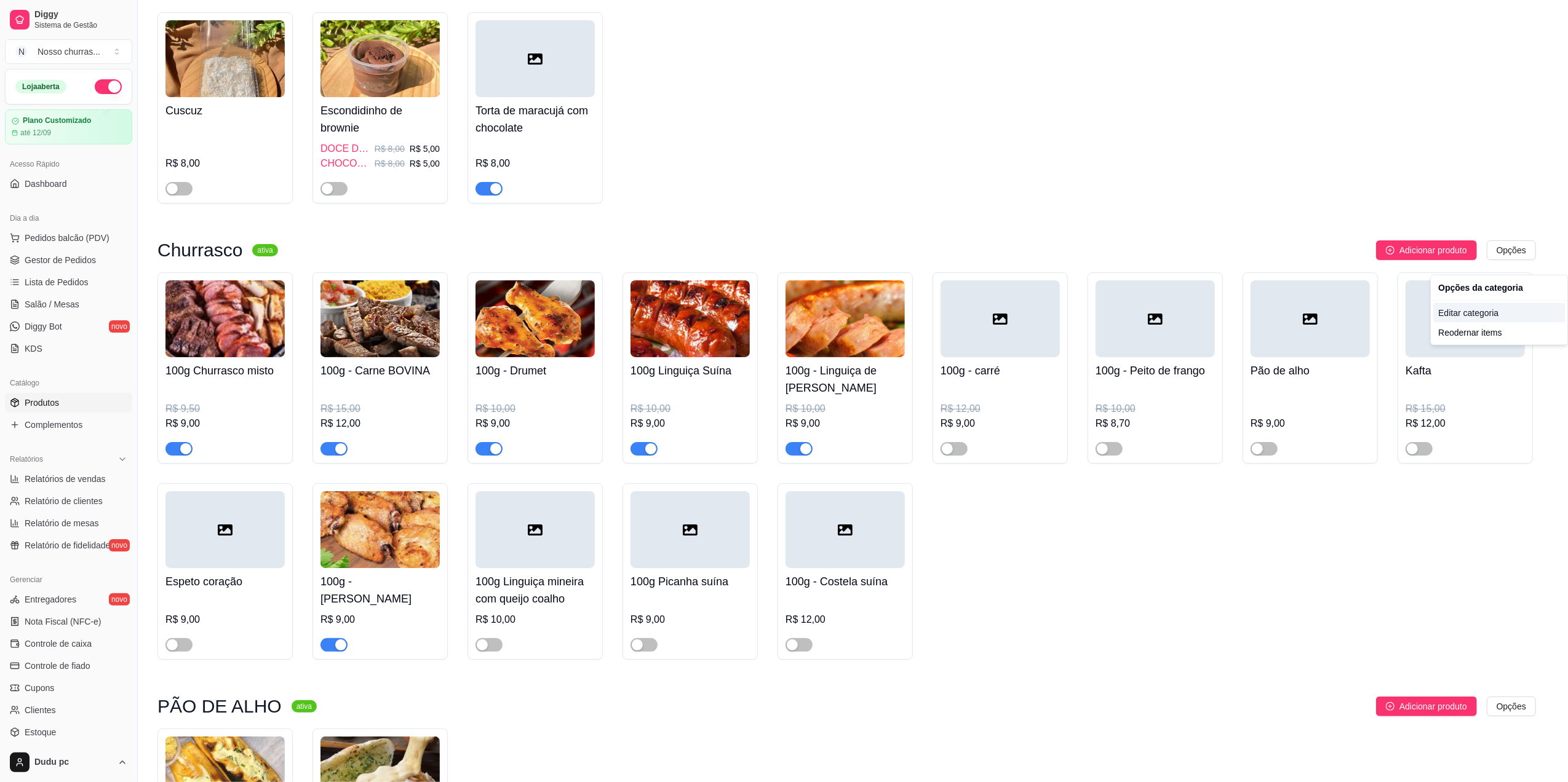
click at [1480, 318] on div "Editar categoria" at bounding box center [1499, 313] width 131 height 20
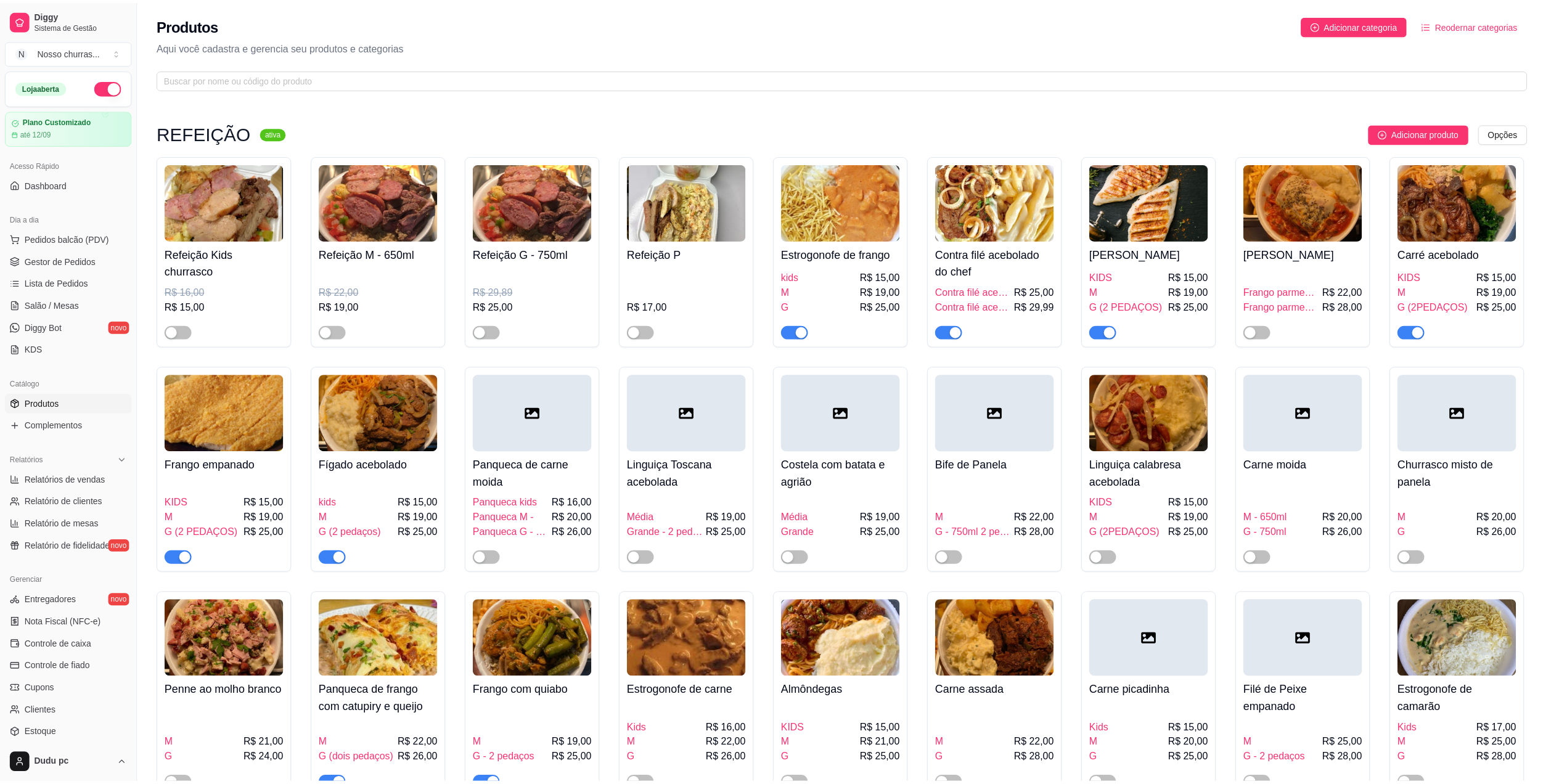
scroll to position [1635, 0]
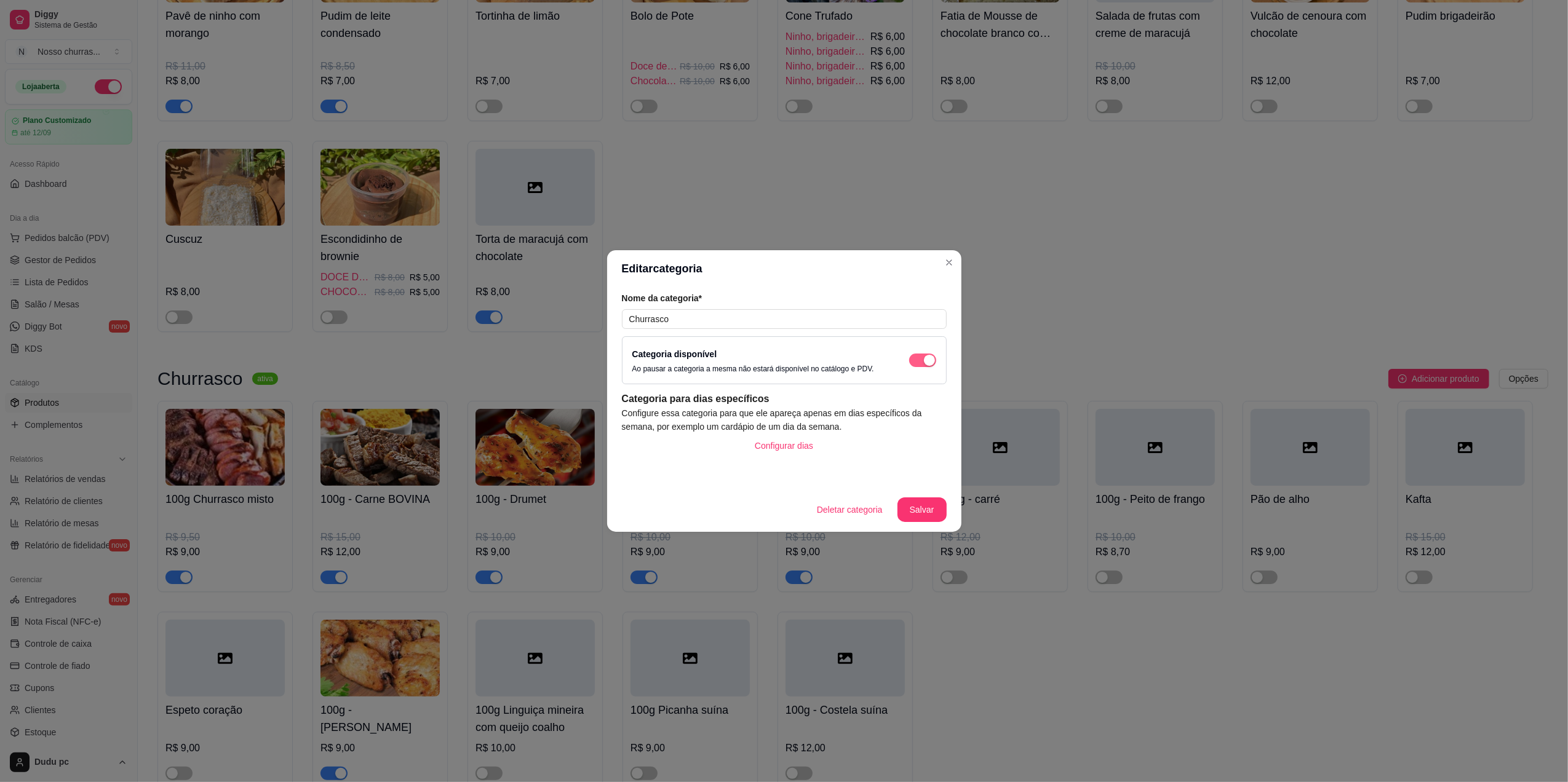
click at [925, 362] on div "button" at bounding box center [929, 360] width 11 height 11
click at [918, 504] on button "Salvar" at bounding box center [922, 510] width 48 height 24
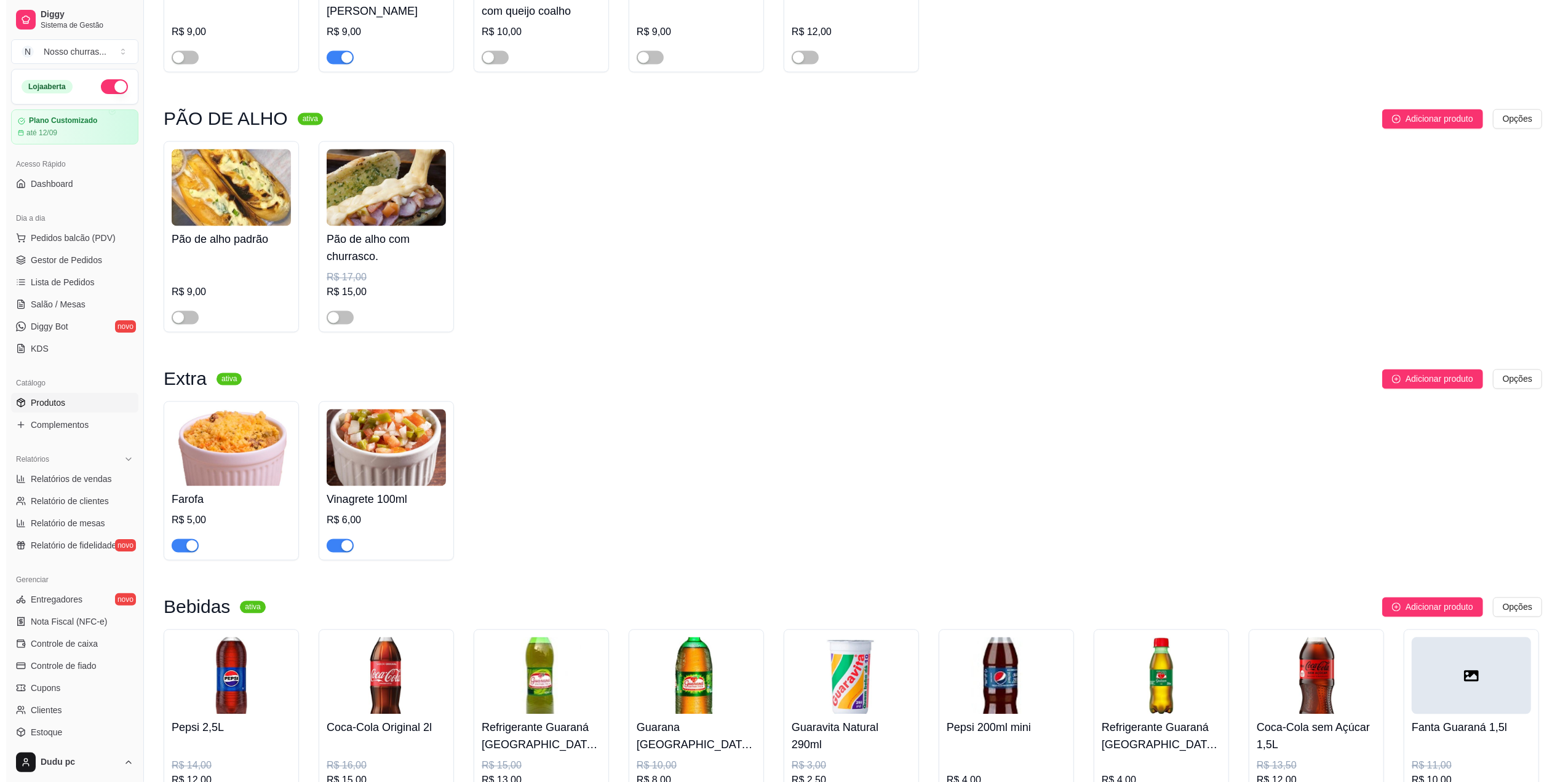
scroll to position [2352, 0]
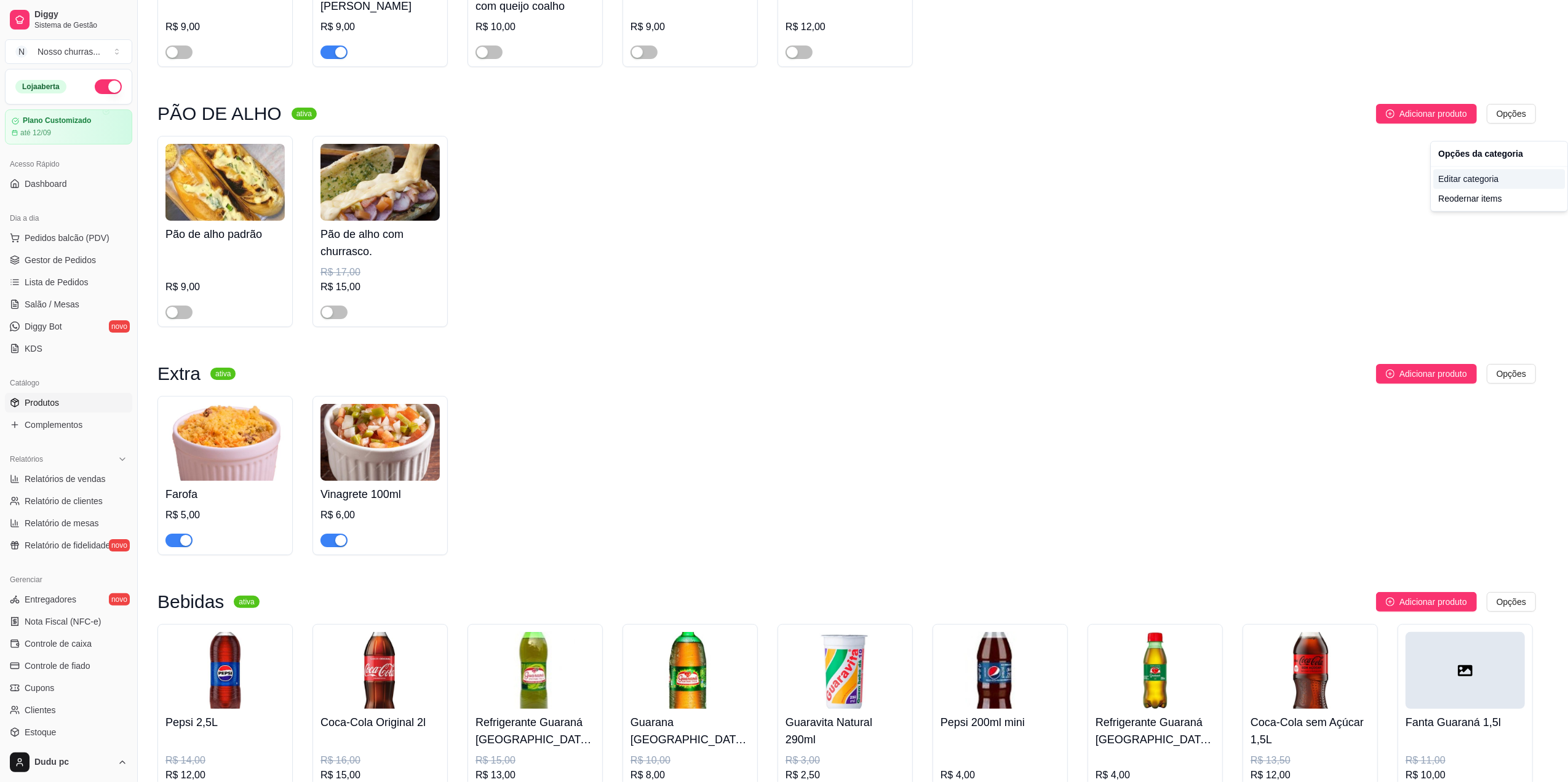
click at [1471, 174] on div "Editar categoria" at bounding box center [1499, 179] width 131 height 20
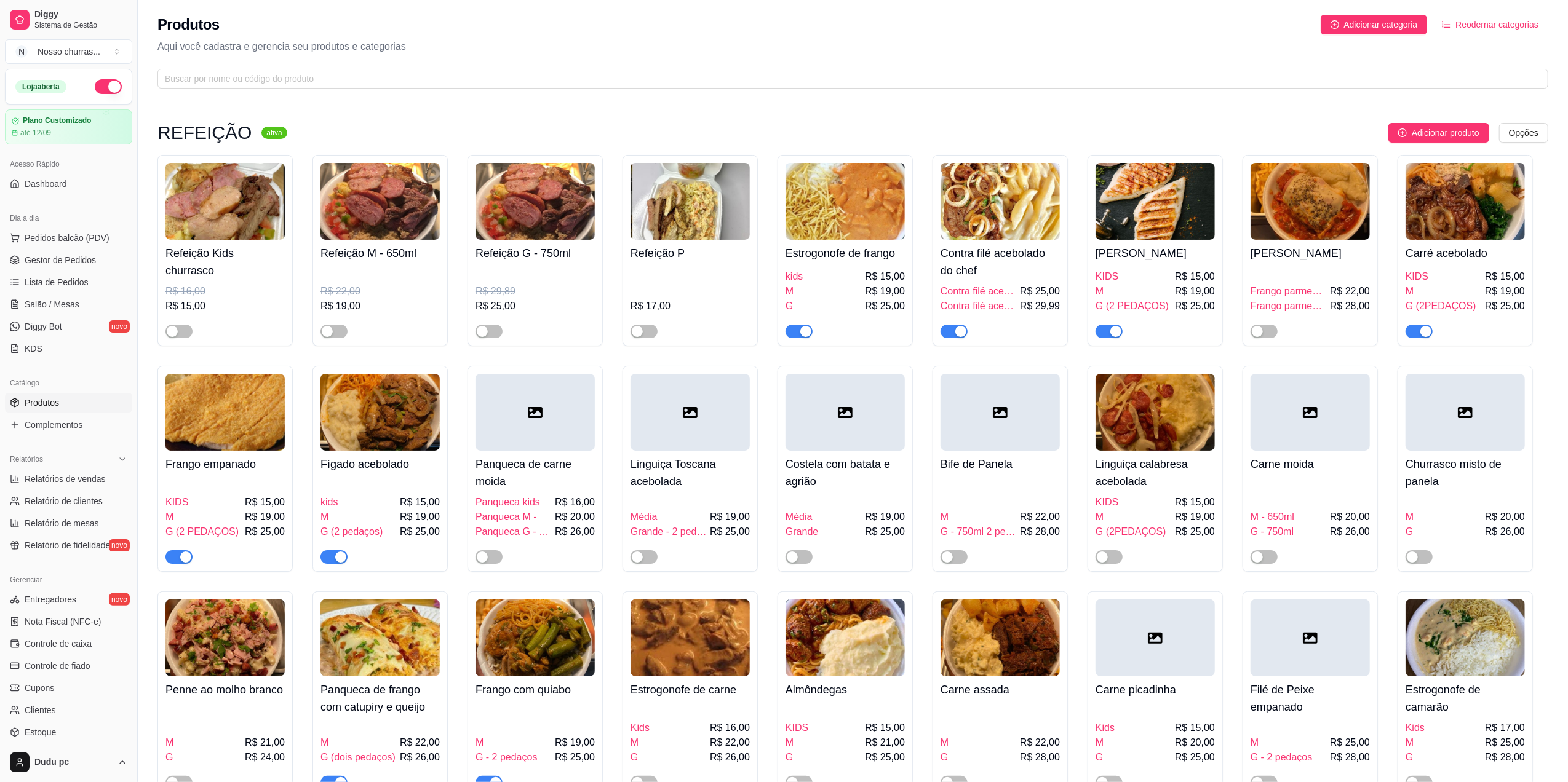
scroll to position [2089, 0]
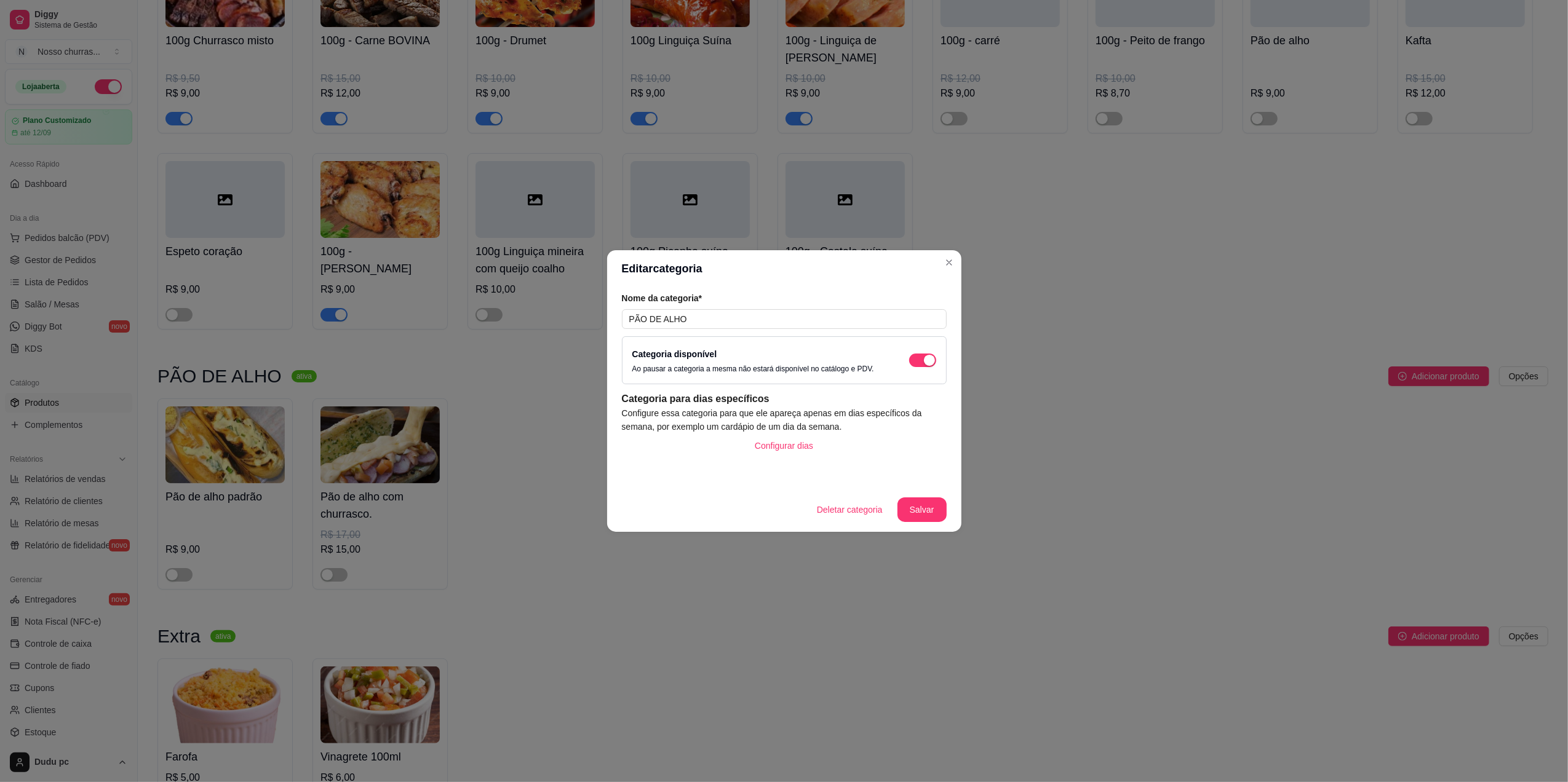
click at [923, 353] on div "Categoria disponível Ao pausar a categoria a mesma não estará disponível no cat…" at bounding box center [784, 360] width 304 height 27
click at [925, 362] on div "button" at bounding box center [929, 360] width 11 height 11
click at [920, 504] on button "Salvar" at bounding box center [922, 510] width 48 height 24
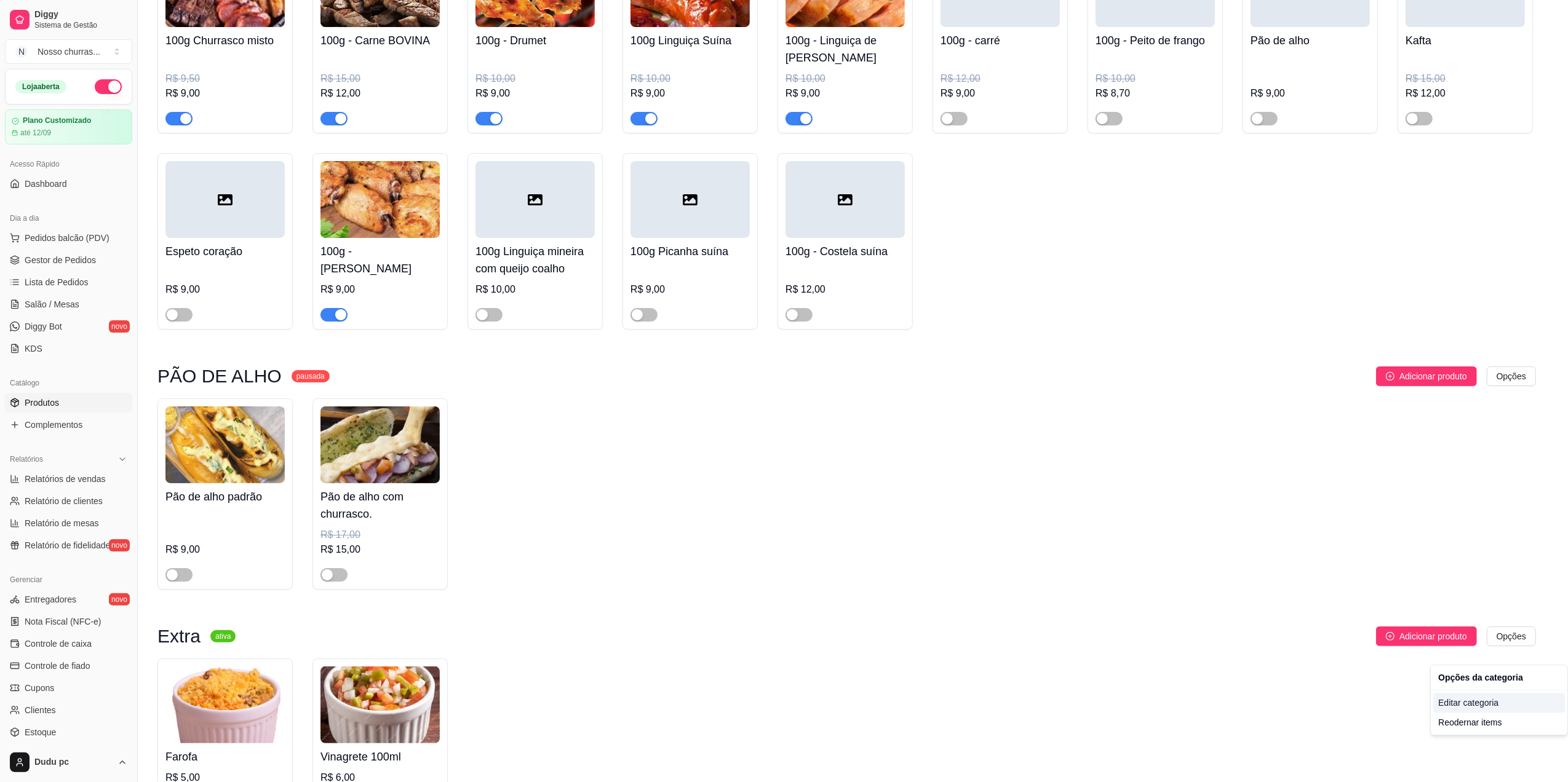
click at [1482, 699] on div "Editar categoria" at bounding box center [1499, 703] width 131 height 20
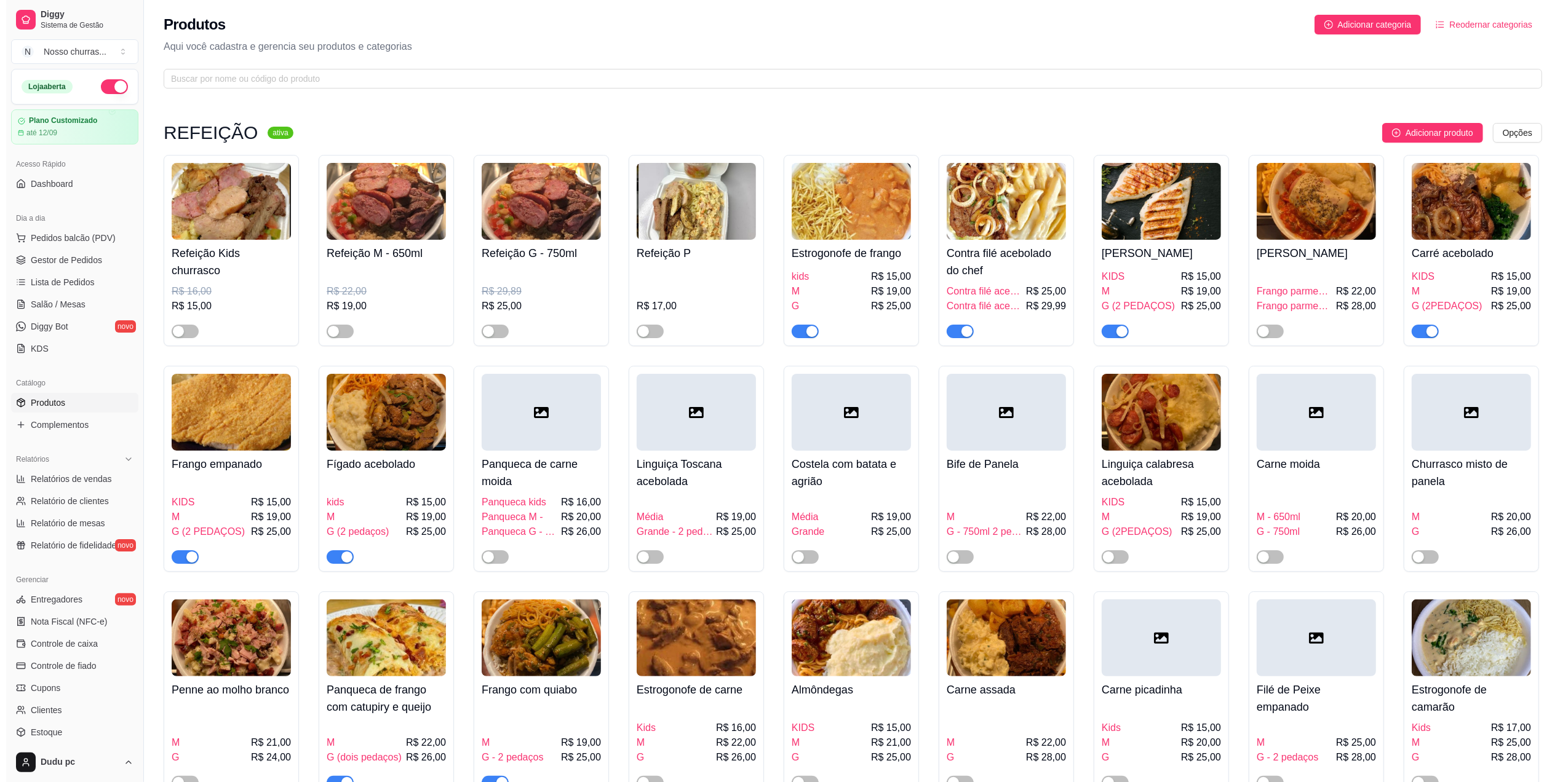
scroll to position [2351, 0]
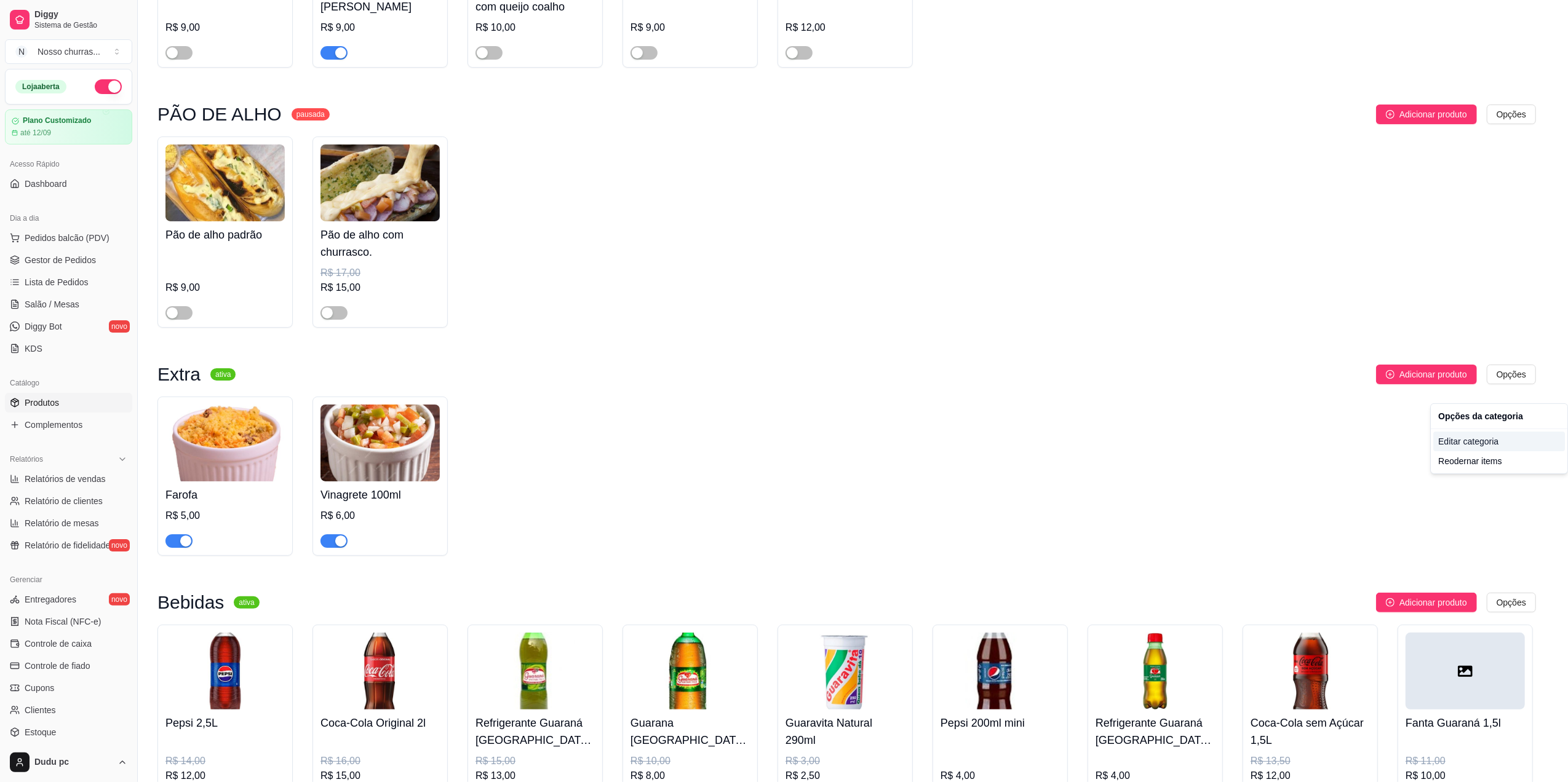
click at [1452, 443] on div "Editar categoria" at bounding box center [1499, 441] width 131 height 20
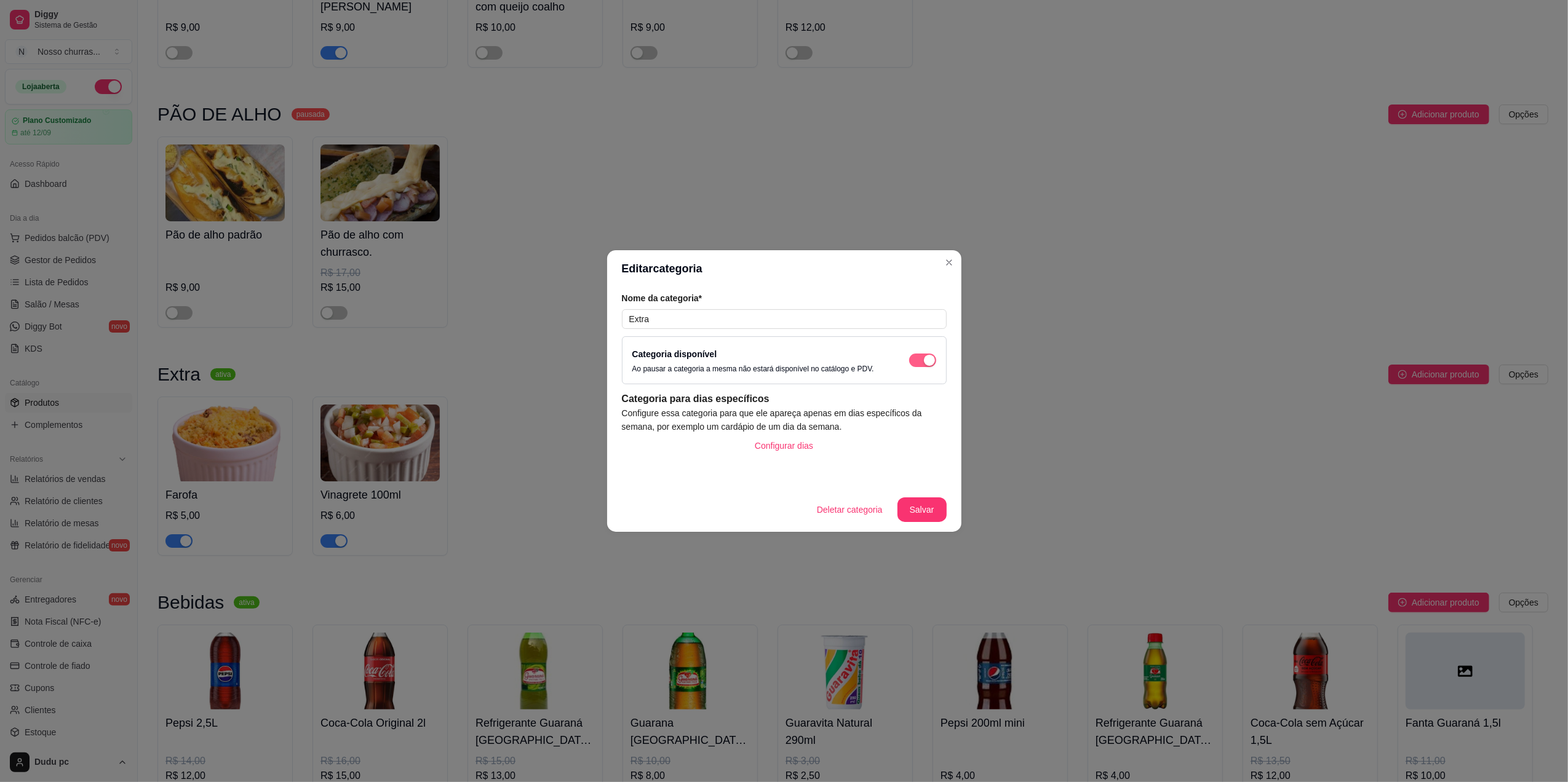
click at [924, 363] on div "button" at bounding box center [929, 360] width 11 height 11
click at [916, 508] on button "Salvar" at bounding box center [922, 510] width 49 height 24
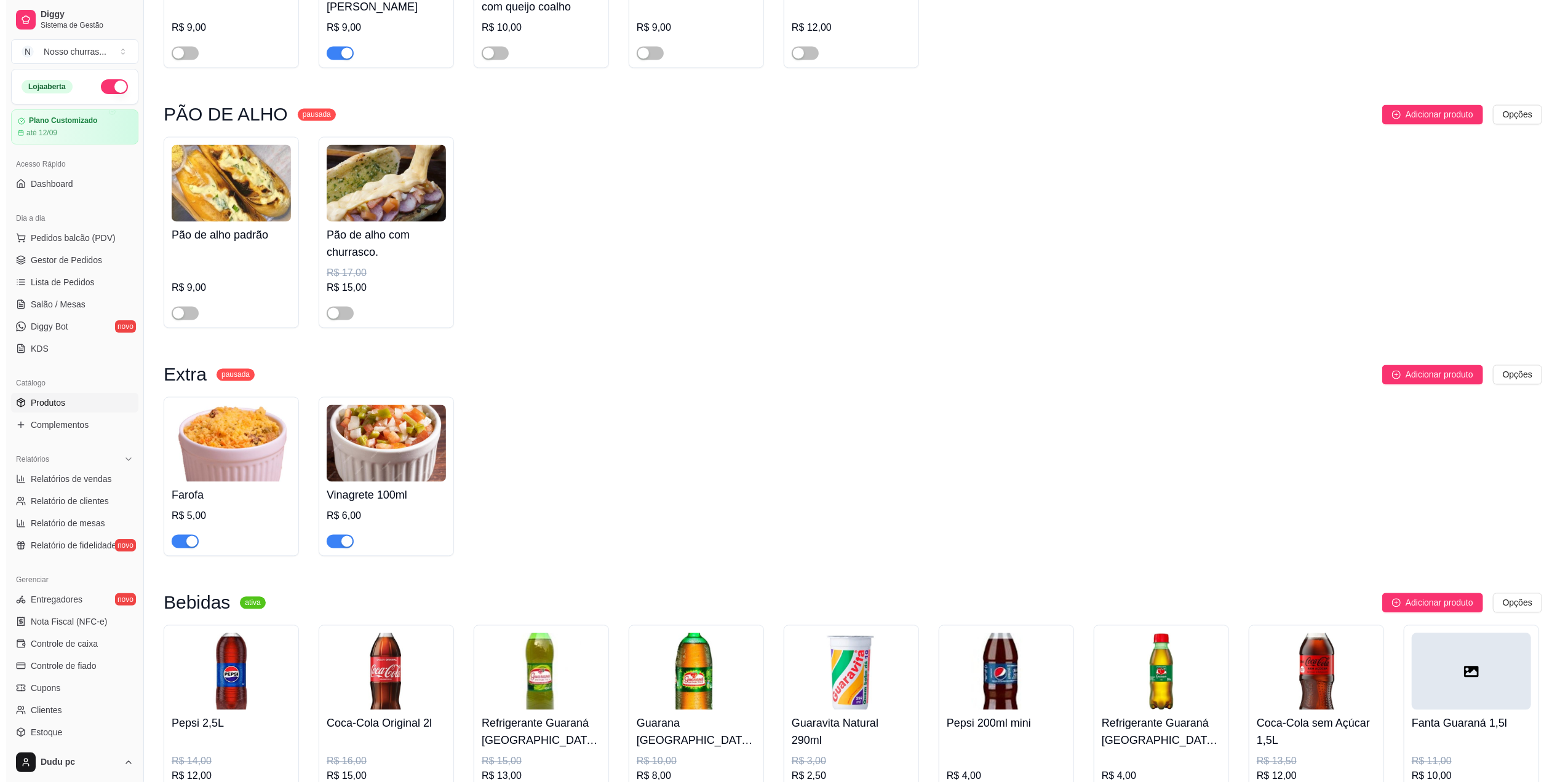
scroll to position [3034, 0]
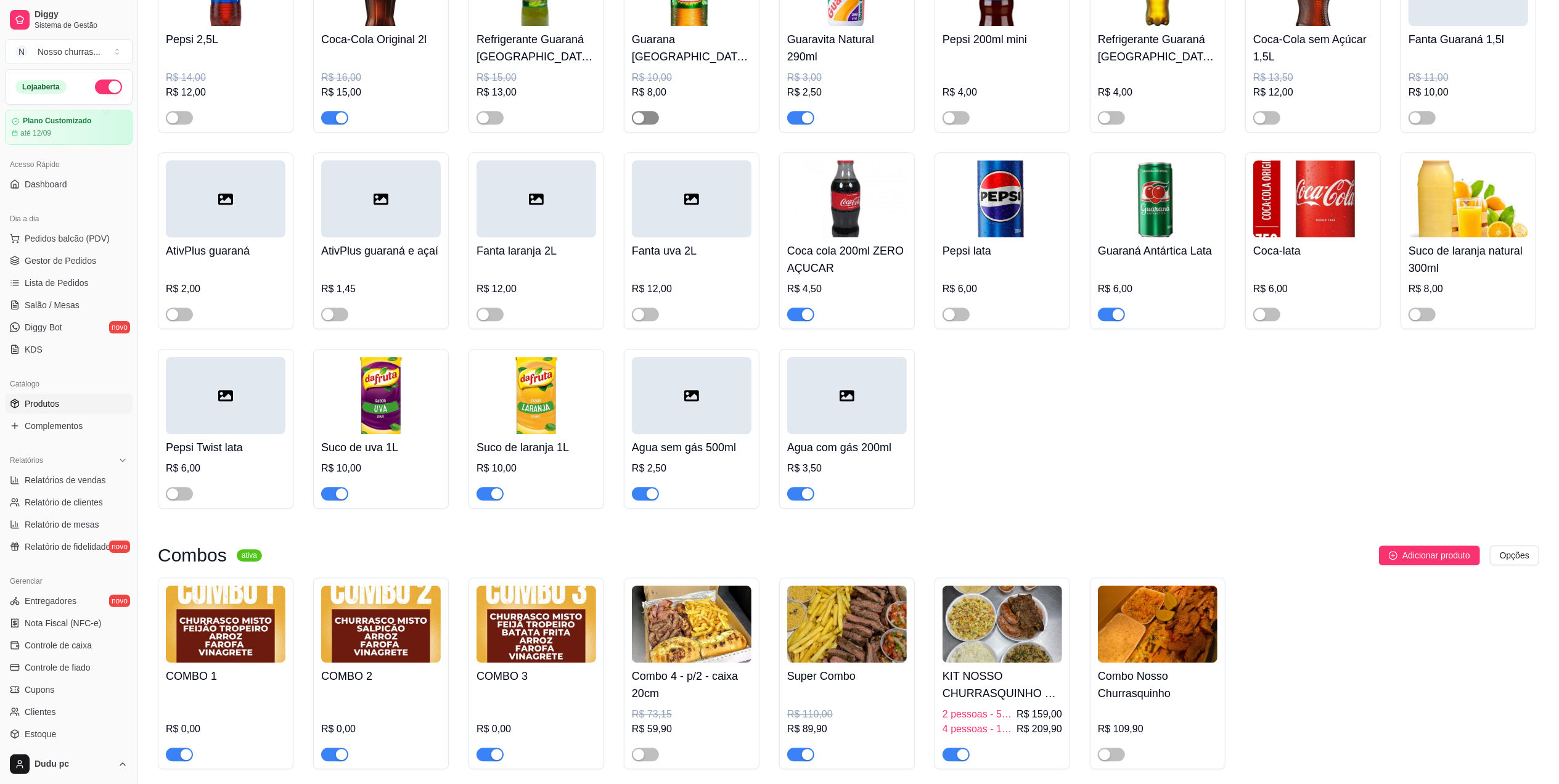
click at [644, 125] on button "button" at bounding box center [645, 118] width 27 height 13
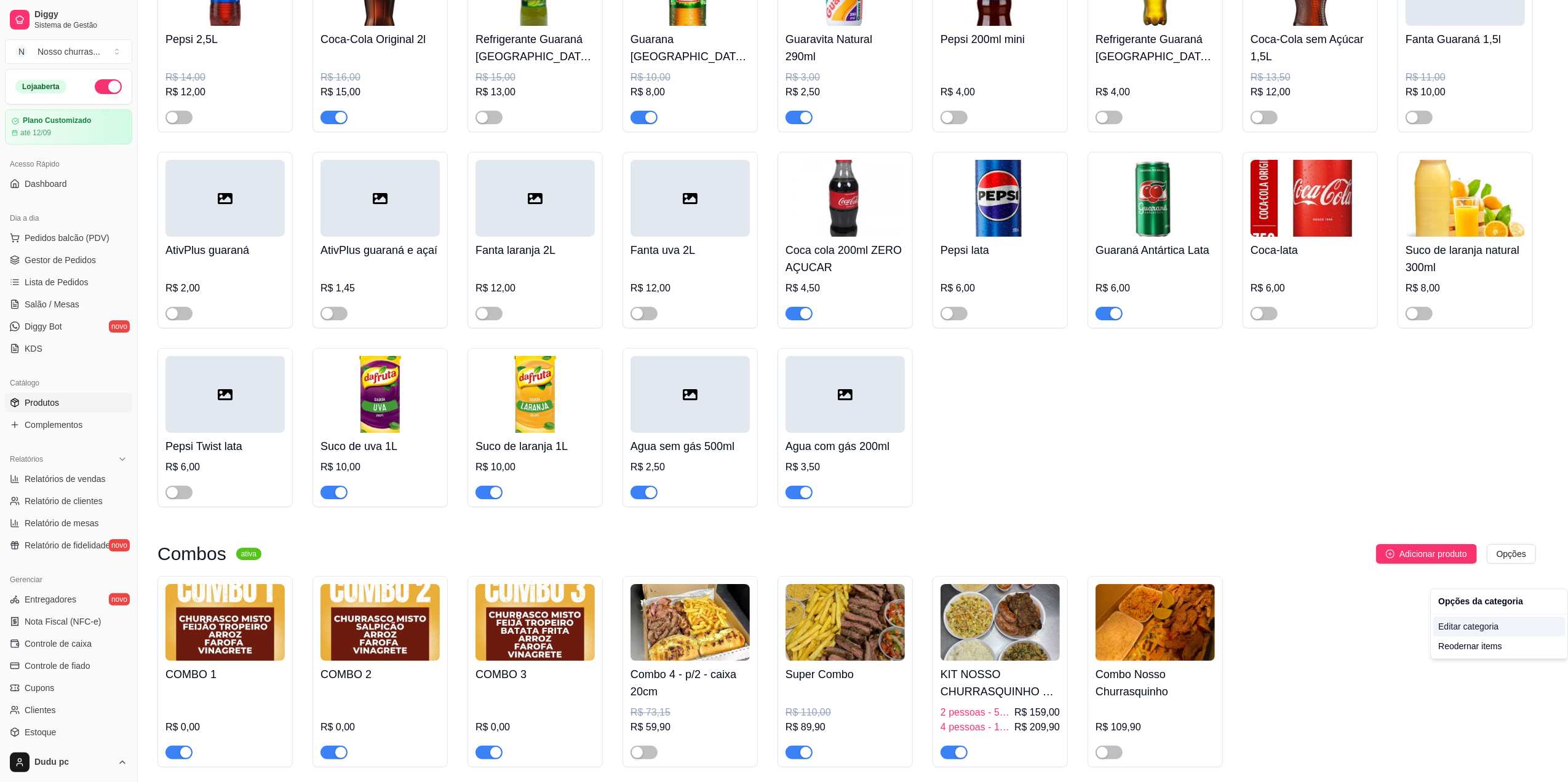
click at [1471, 629] on div "Editar categoria" at bounding box center [1499, 626] width 131 height 20
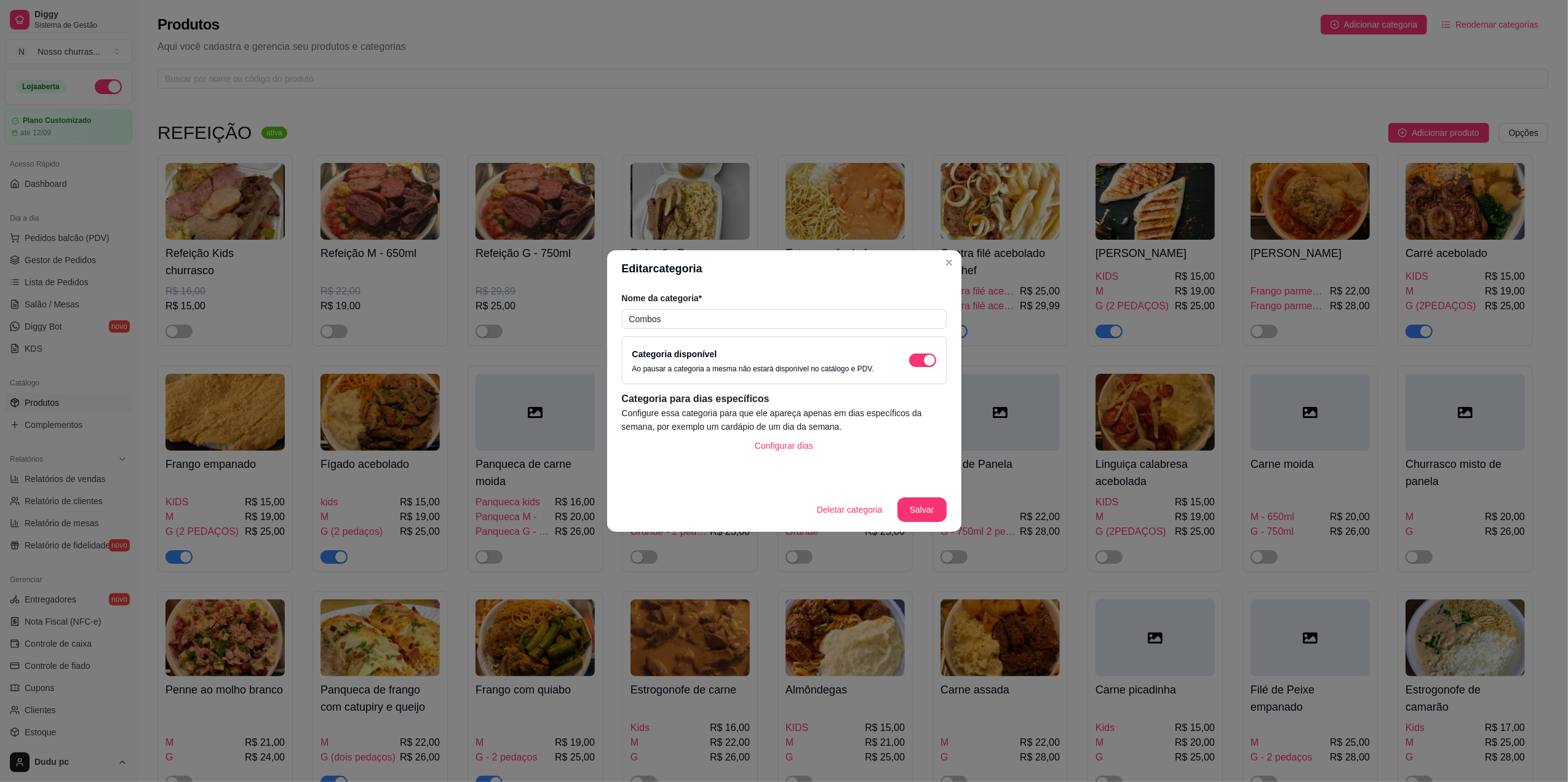
scroll to position [3220, 0]
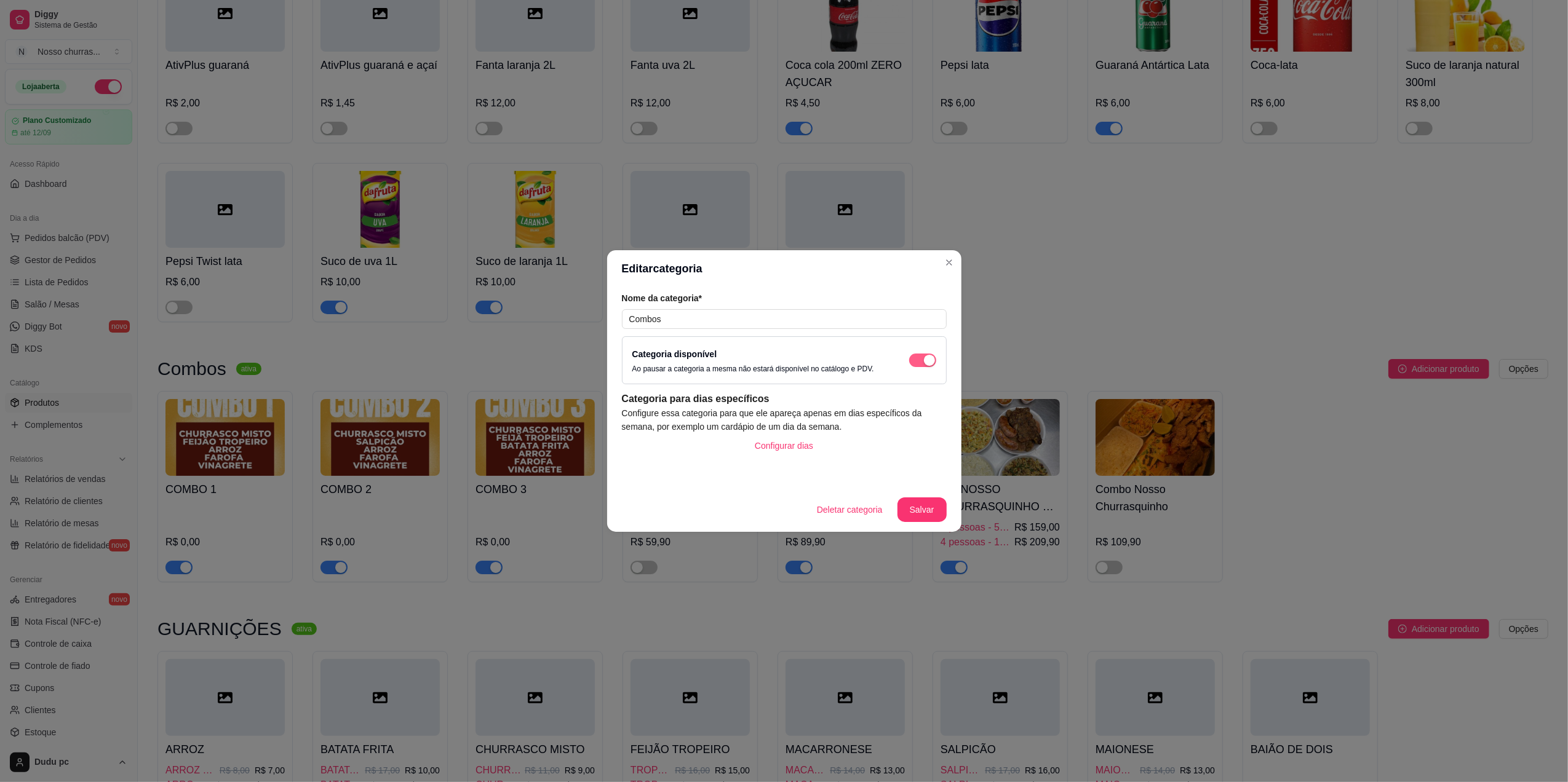
click at [911, 360] on span "button" at bounding box center [923, 360] width 27 height 13
click at [923, 500] on button "Salvar" at bounding box center [922, 510] width 48 height 24
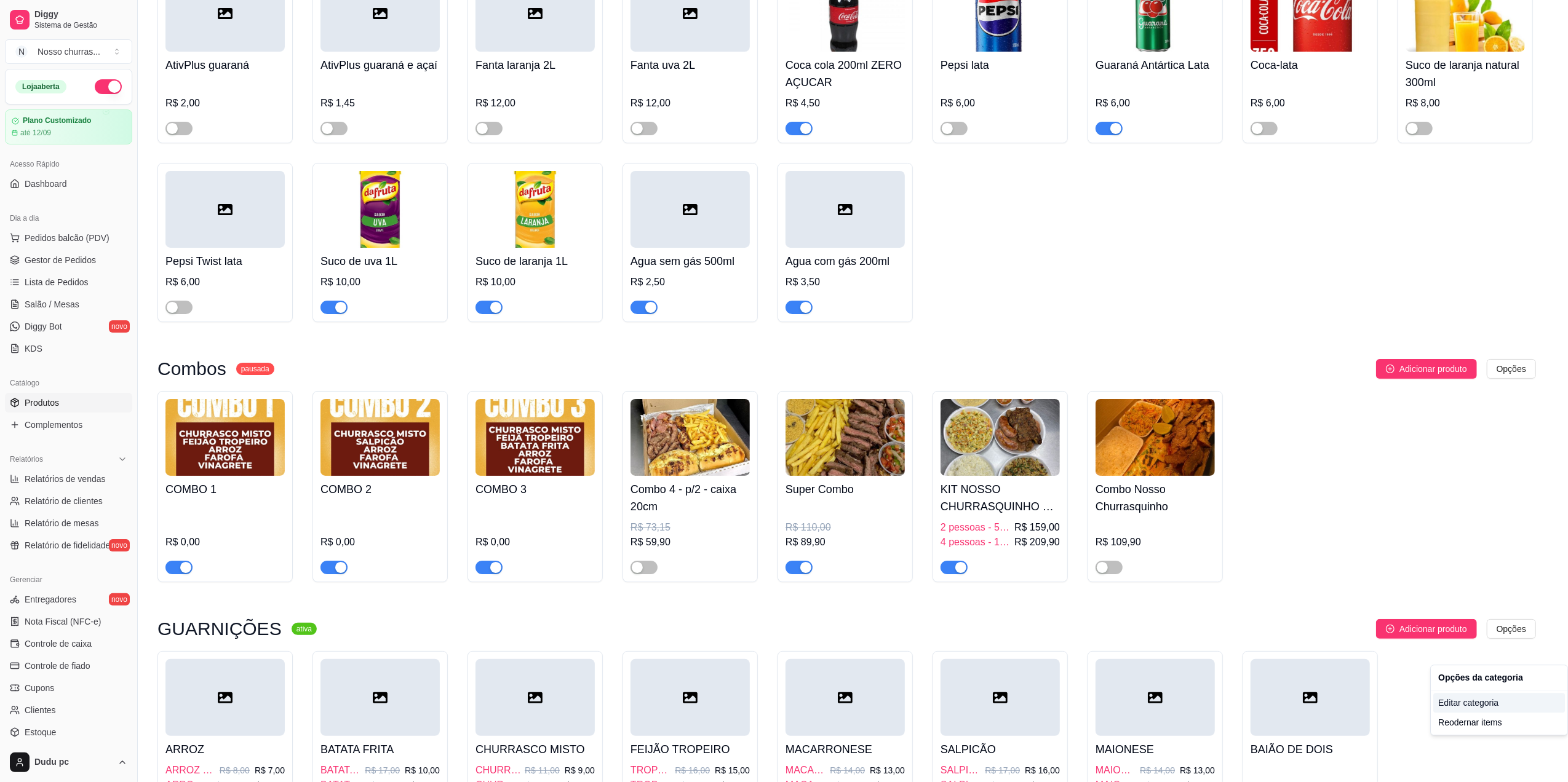
click at [1479, 701] on div "Editar categoria" at bounding box center [1499, 703] width 131 height 20
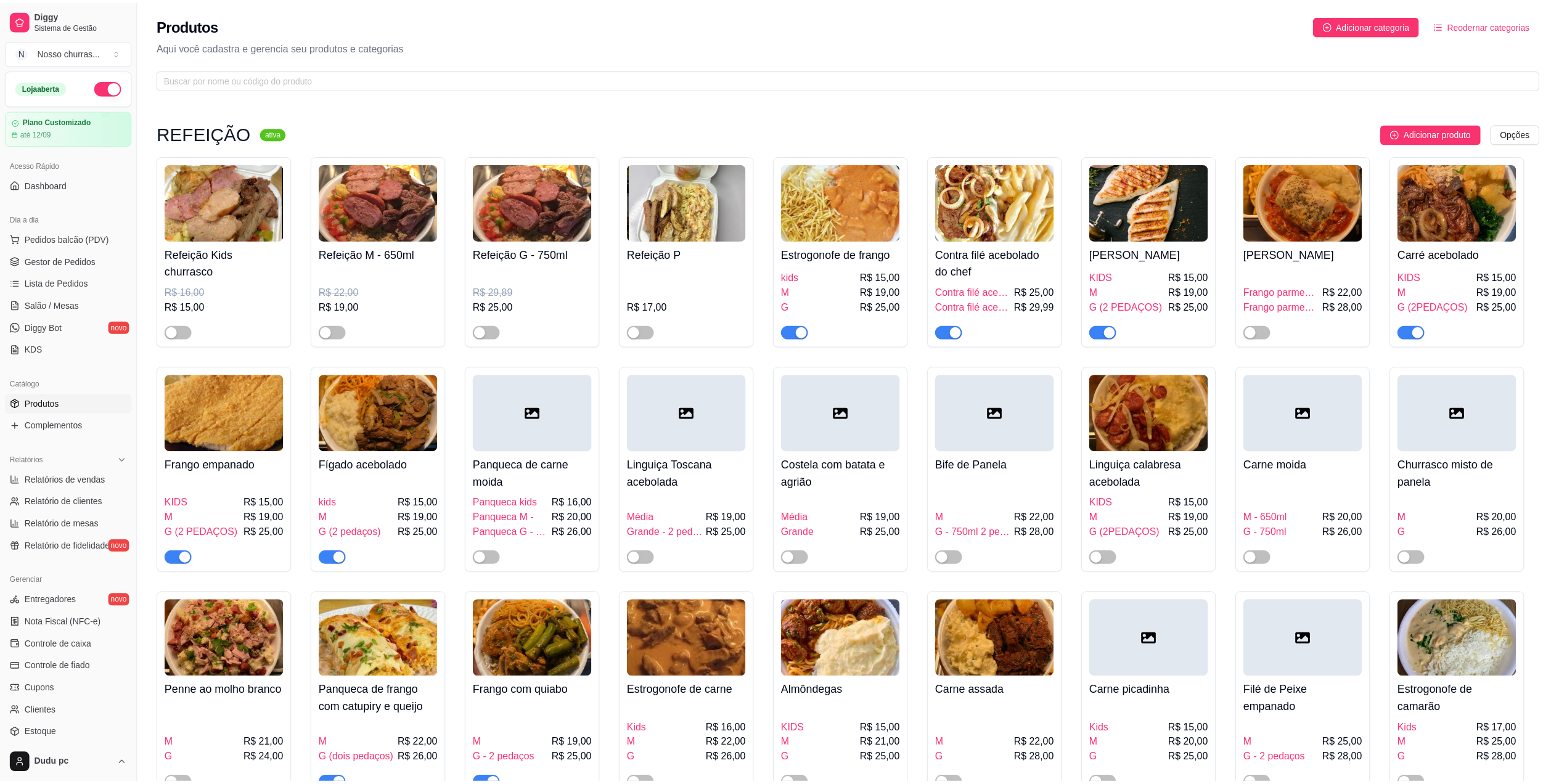
scroll to position [3388, 0]
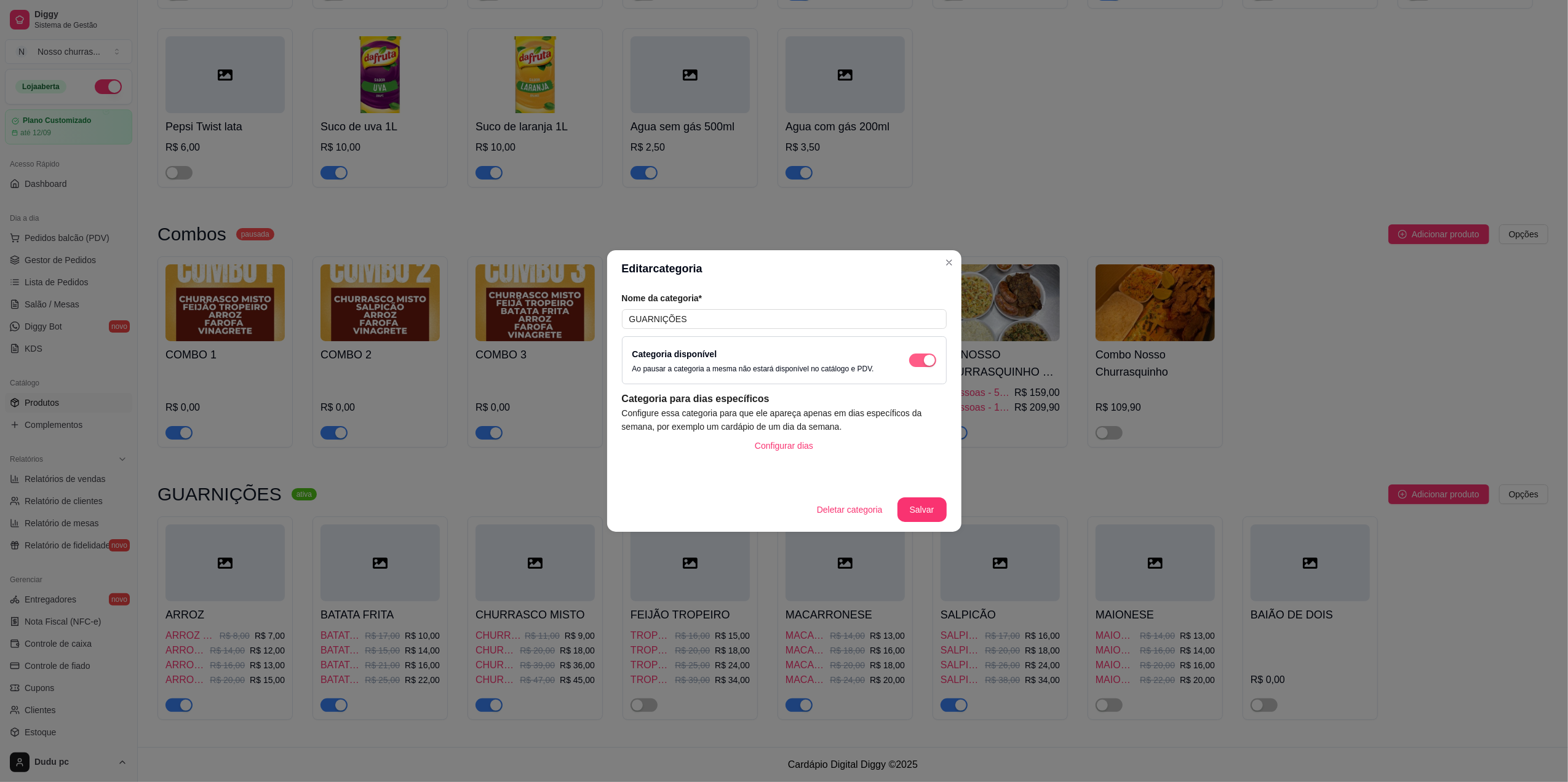
click at [933, 364] on div "button" at bounding box center [929, 360] width 11 height 11
click at [927, 503] on button "Salvar" at bounding box center [922, 510] width 48 height 24
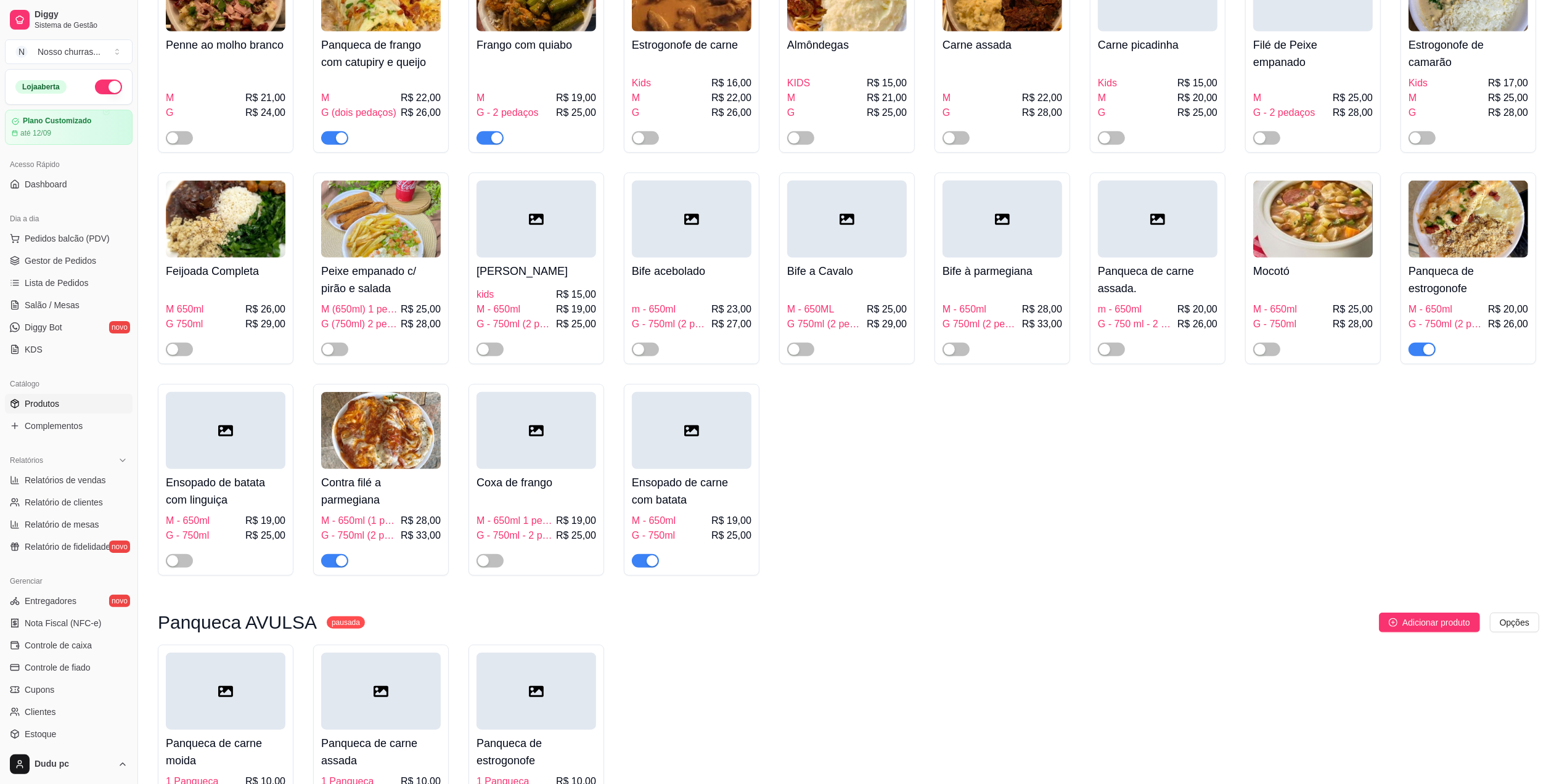
scroll to position [0, 0]
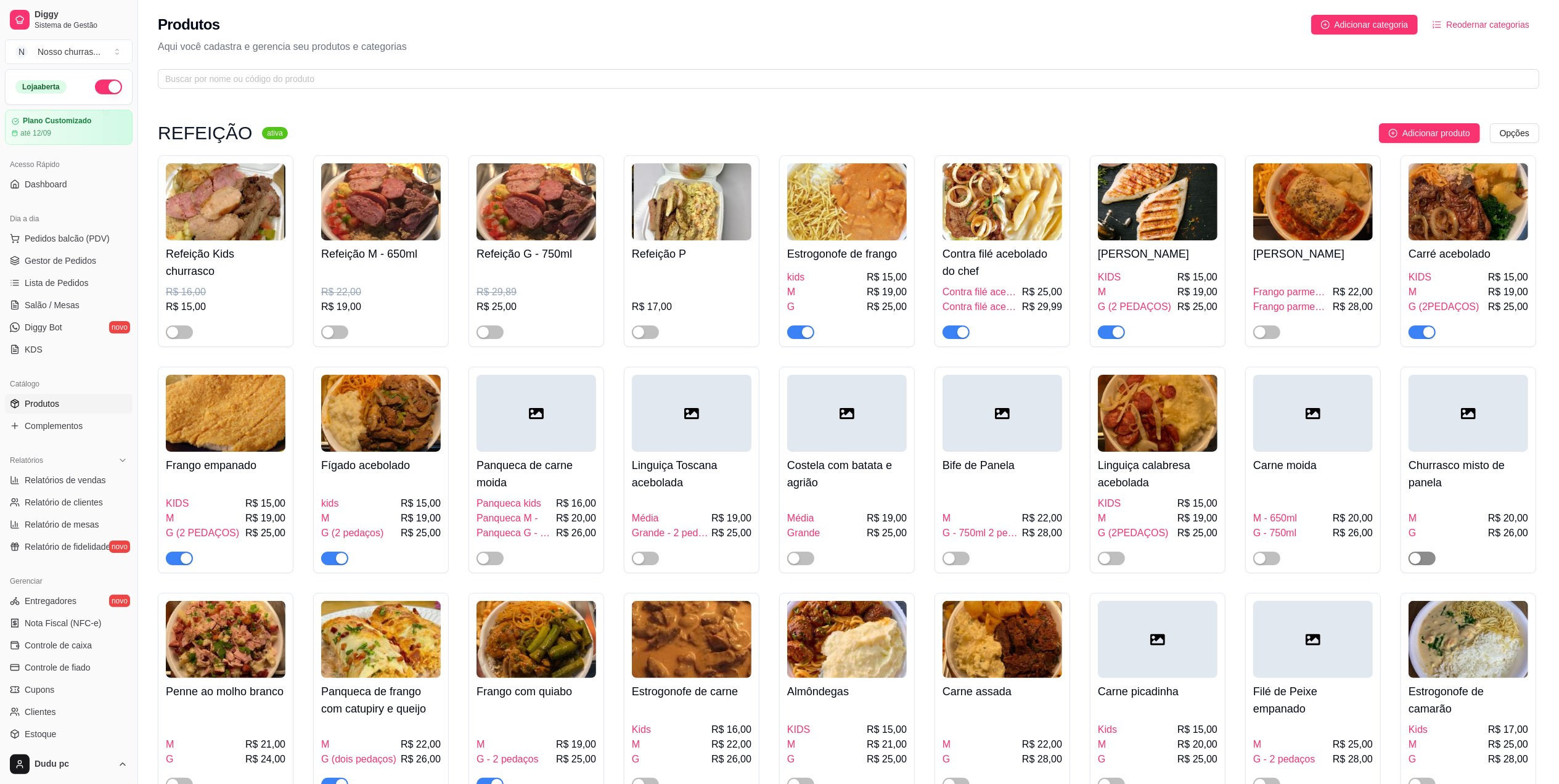
click at [1425, 561] on span "button" at bounding box center [1422, 558] width 27 height 13
click at [64, 430] on span "Complementos" at bounding box center [53, 425] width 58 height 12
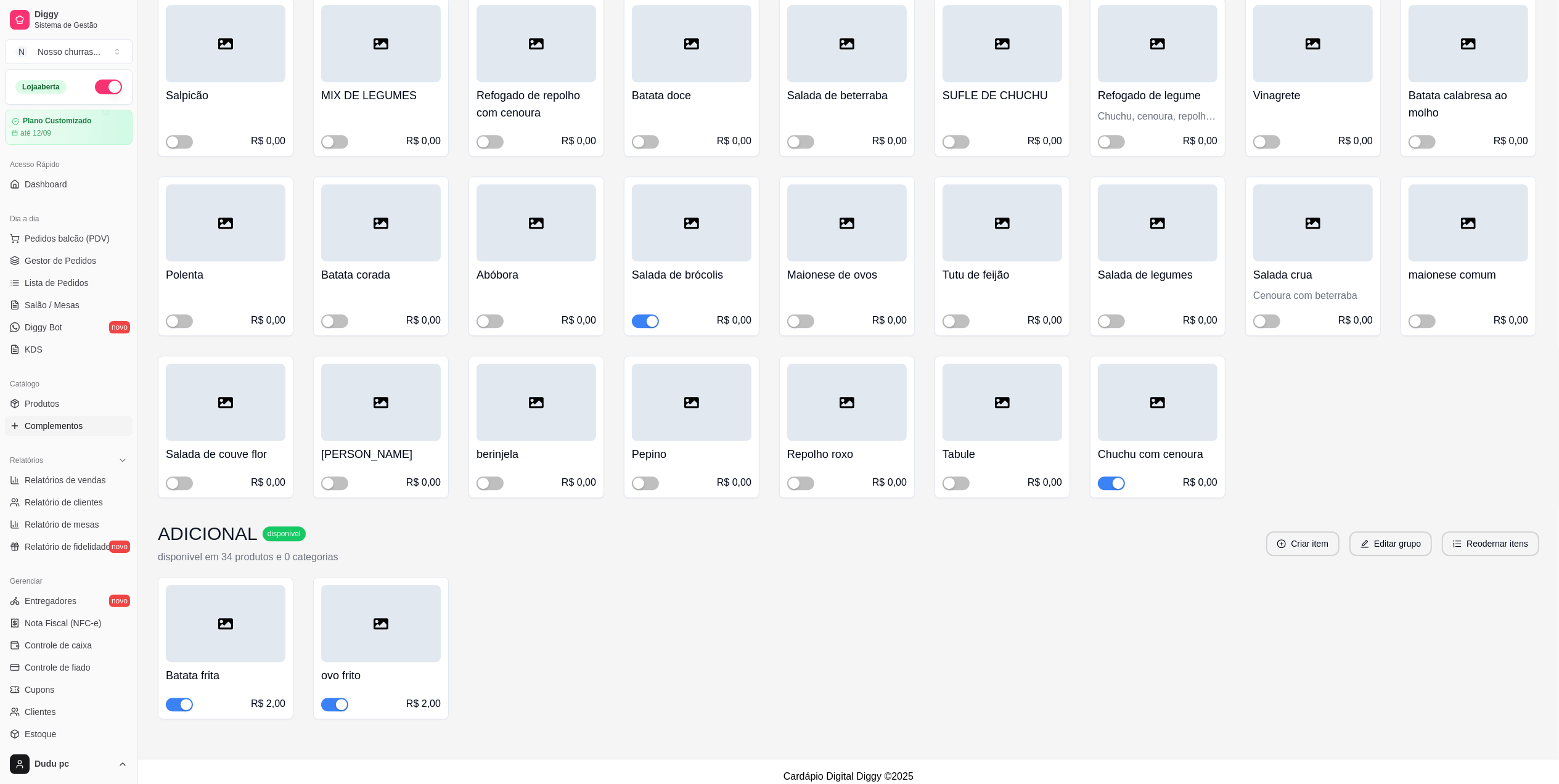
scroll to position [2411, 0]
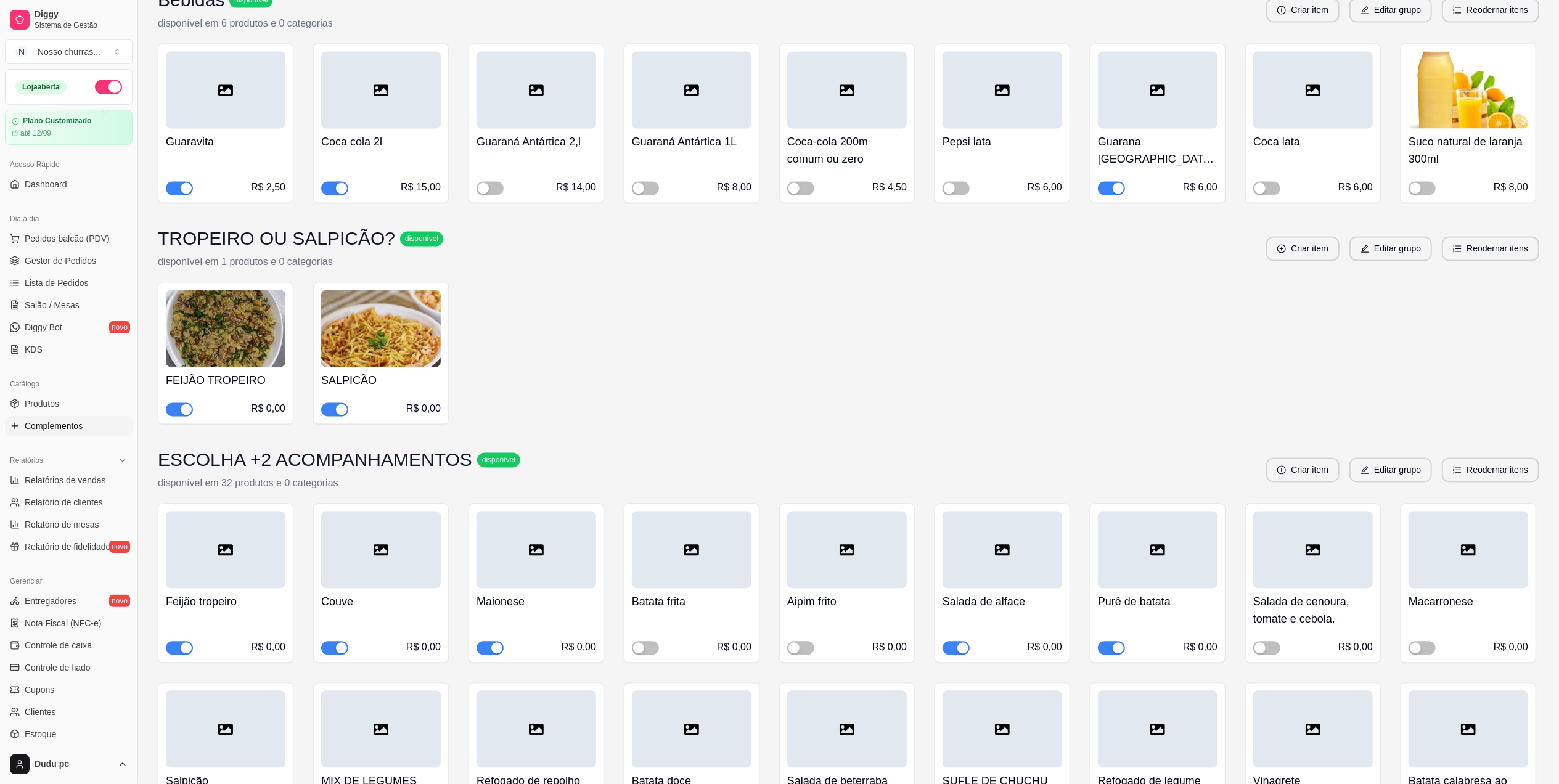
click at [181, 642] on div "button" at bounding box center [186, 647] width 11 height 11
click at [494, 642] on div "button" at bounding box center [496, 647] width 11 height 11
click at [1423, 641] on button "button" at bounding box center [1422, 647] width 27 height 13
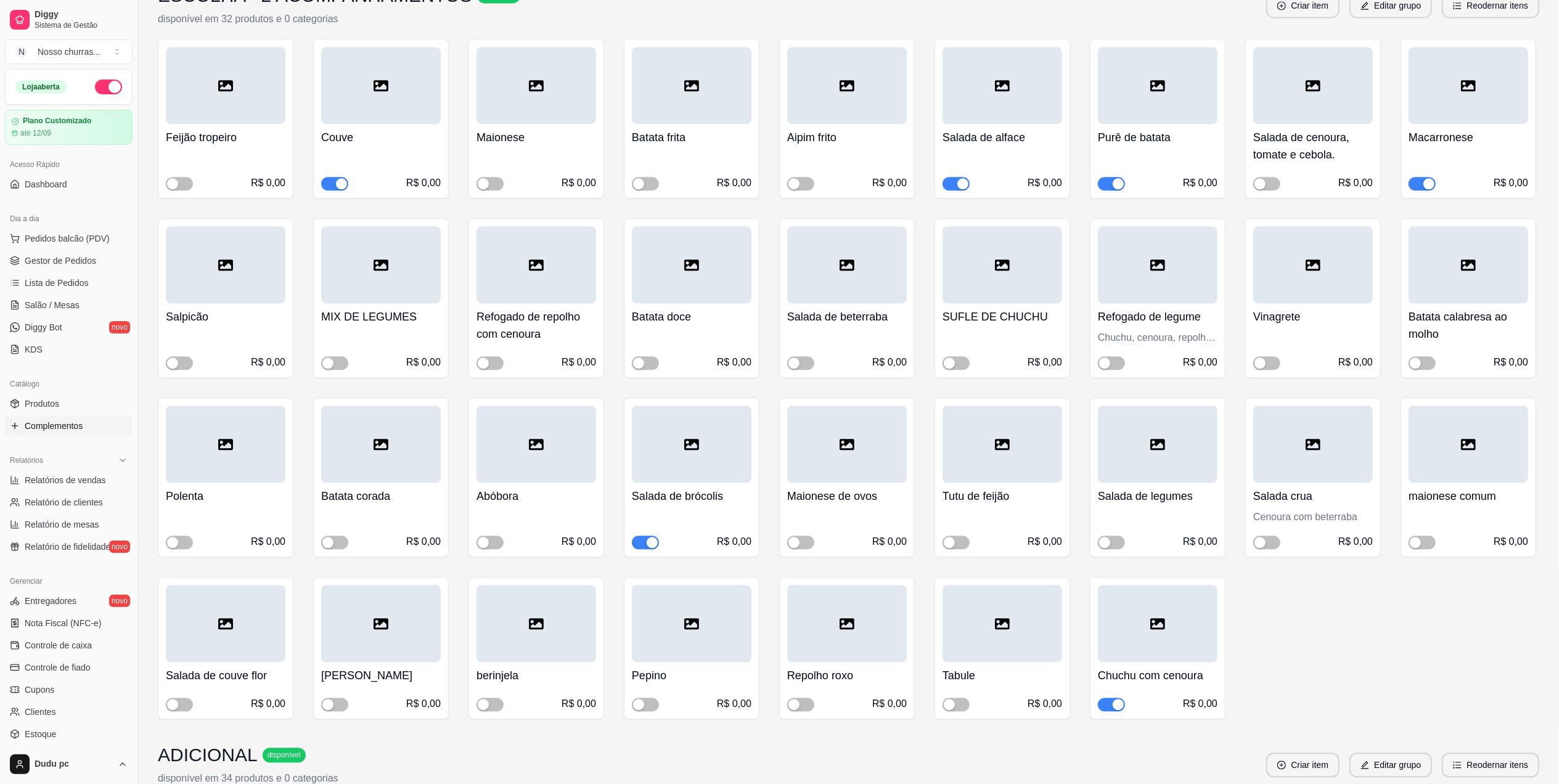
scroll to position [2867, 0]
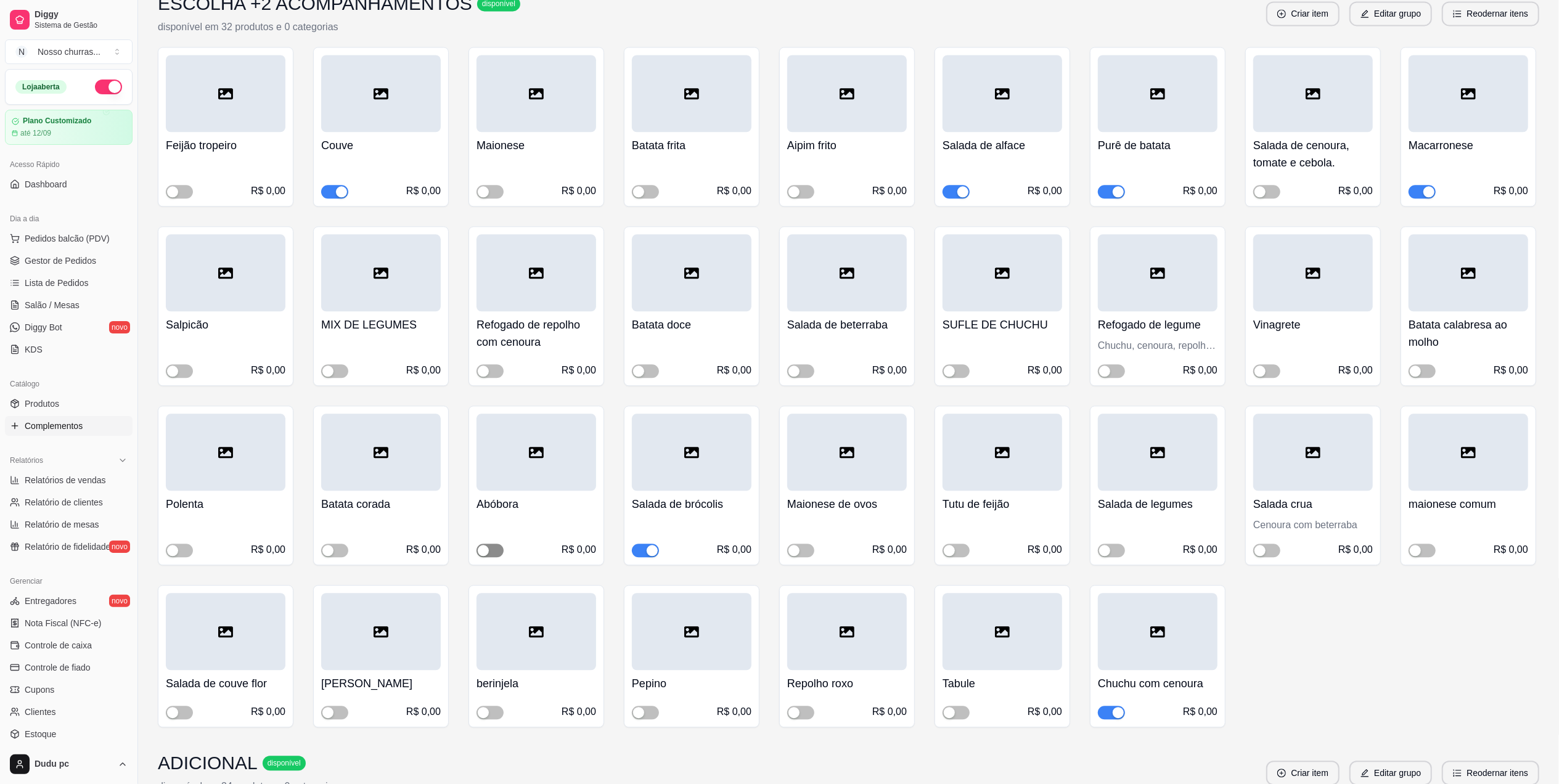
click at [496, 545] on span "button" at bounding box center [490, 550] width 27 height 13
click at [642, 544] on span "button" at bounding box center [645, 550] width 27 height 13
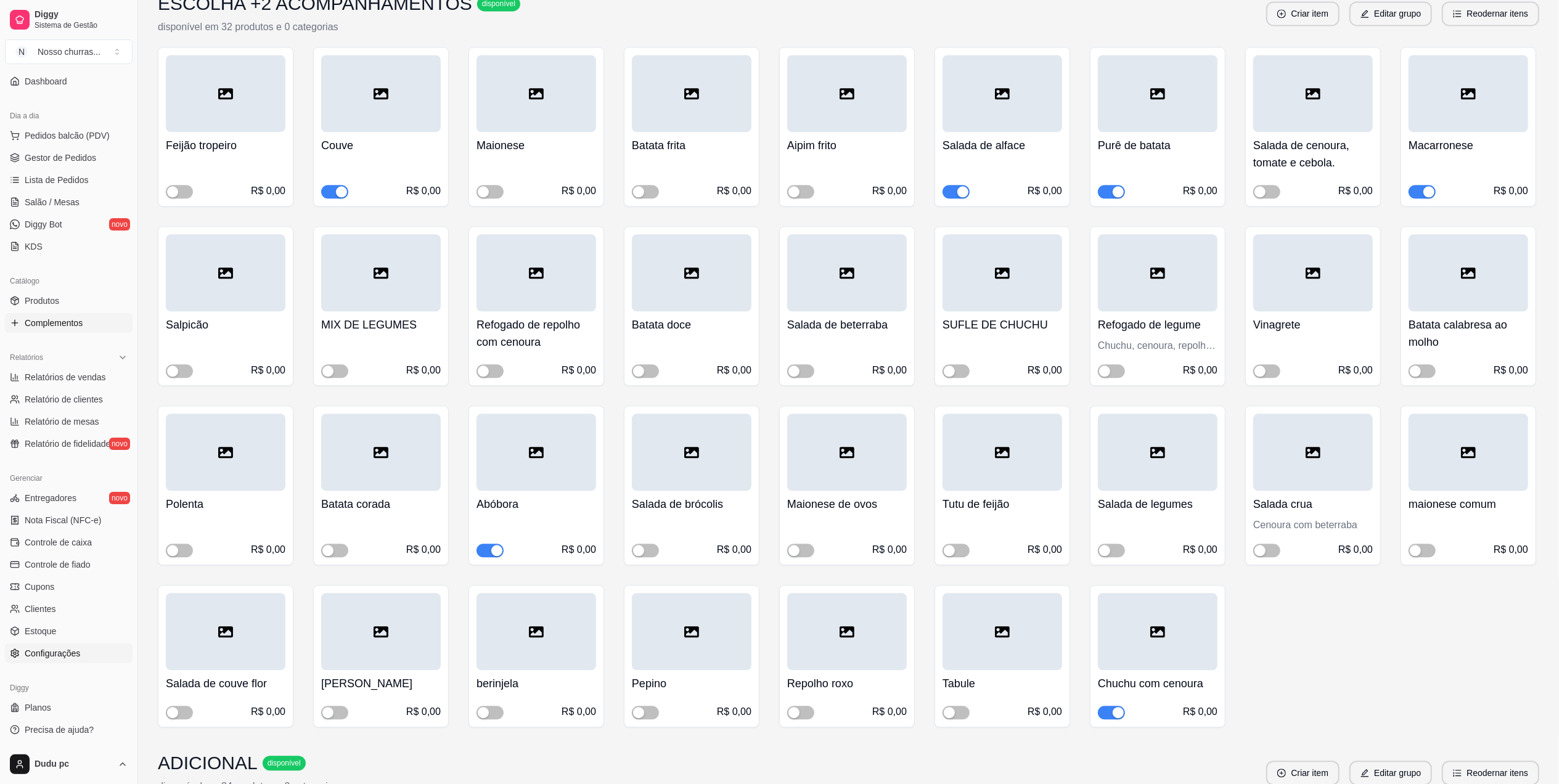
click at [68, 655] on span "Configurações" at bounding box center [52, 653] width 55 height 12
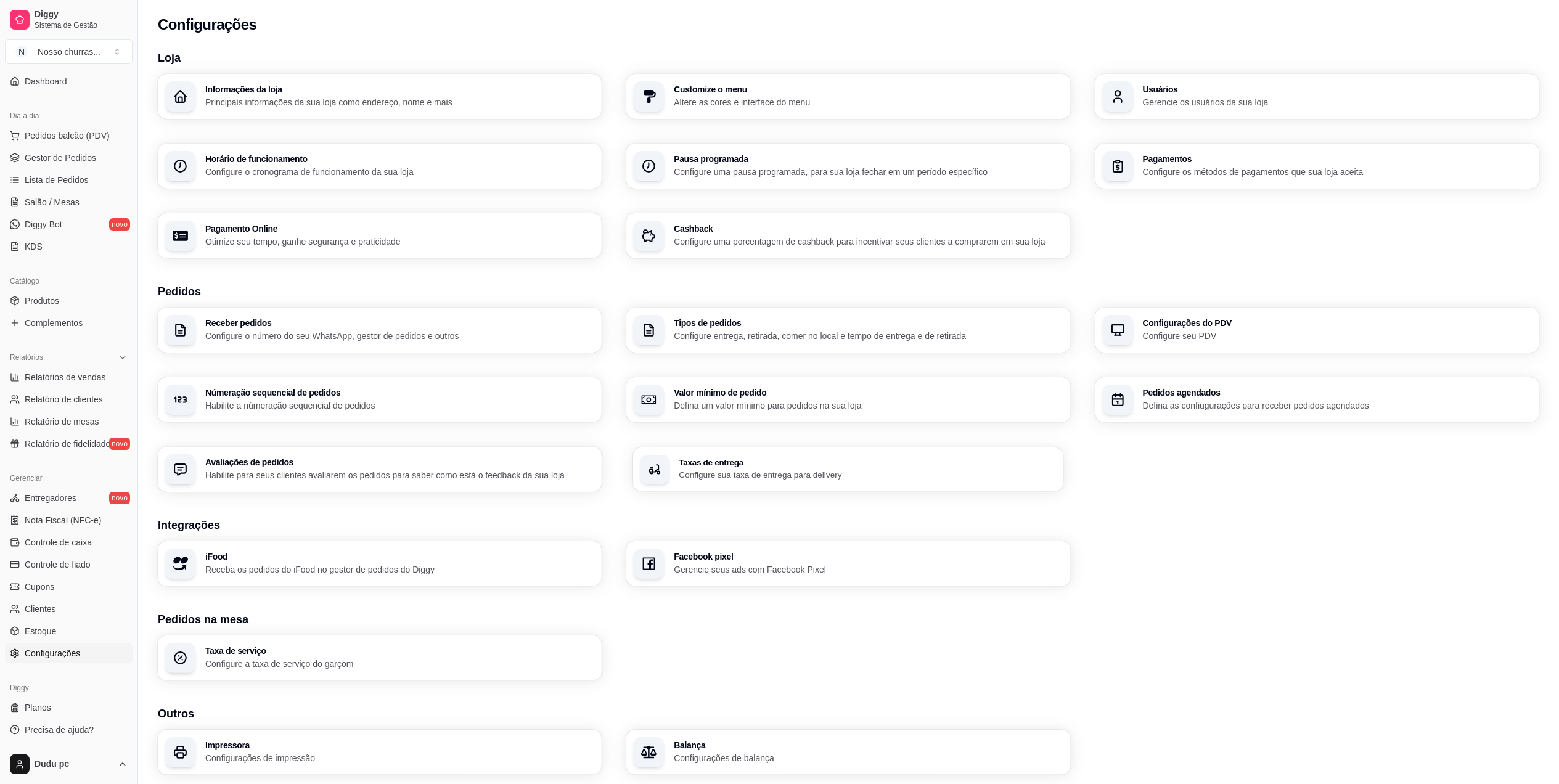
click at [699, 474] on p "Configure sua taxa de entrega para delivery" at bounding box center [868, 475] width 377 height 12
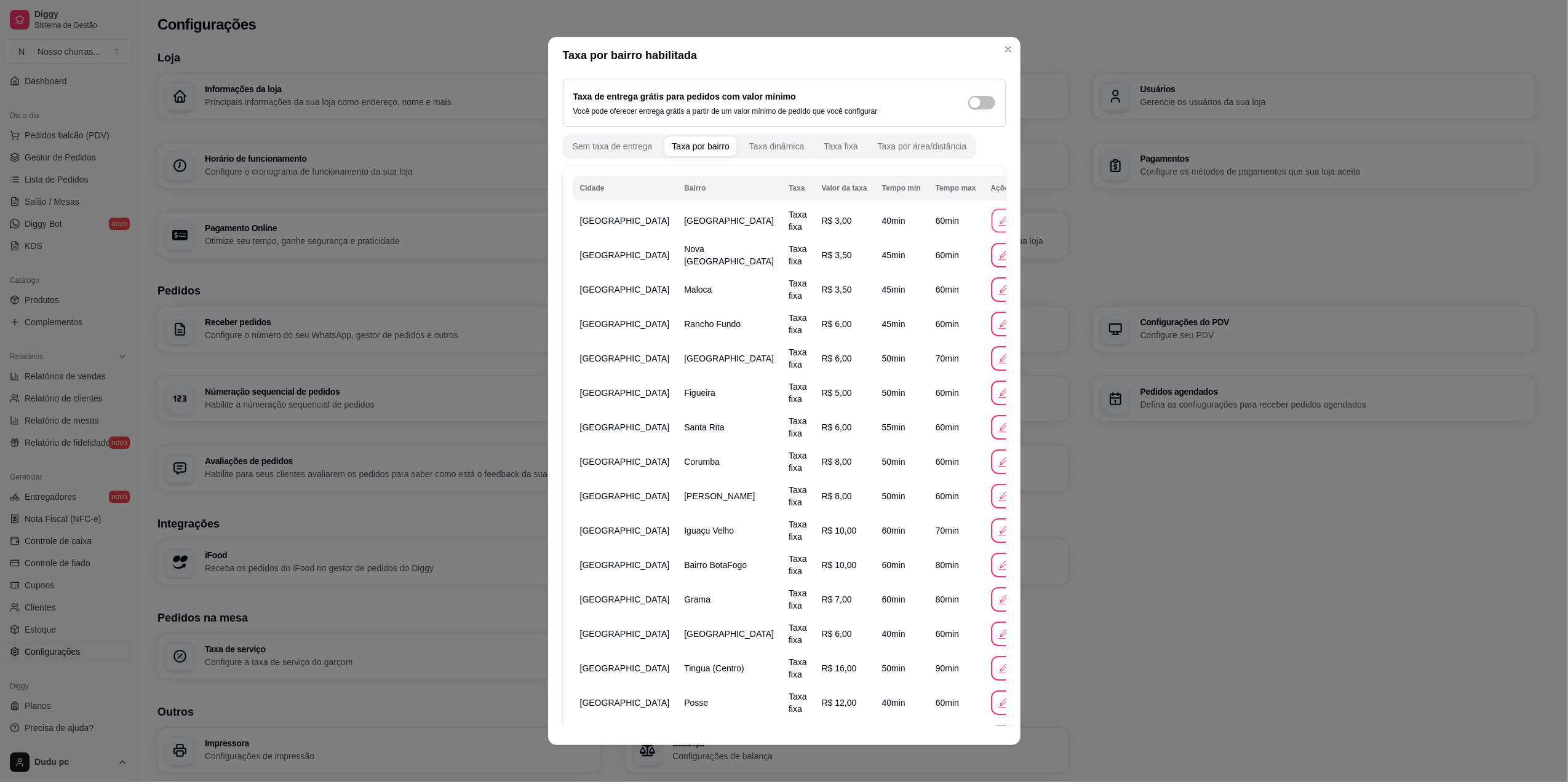
click at [997, 217] on icon "button" at bounding box center [1003, 220] width 13 height 13
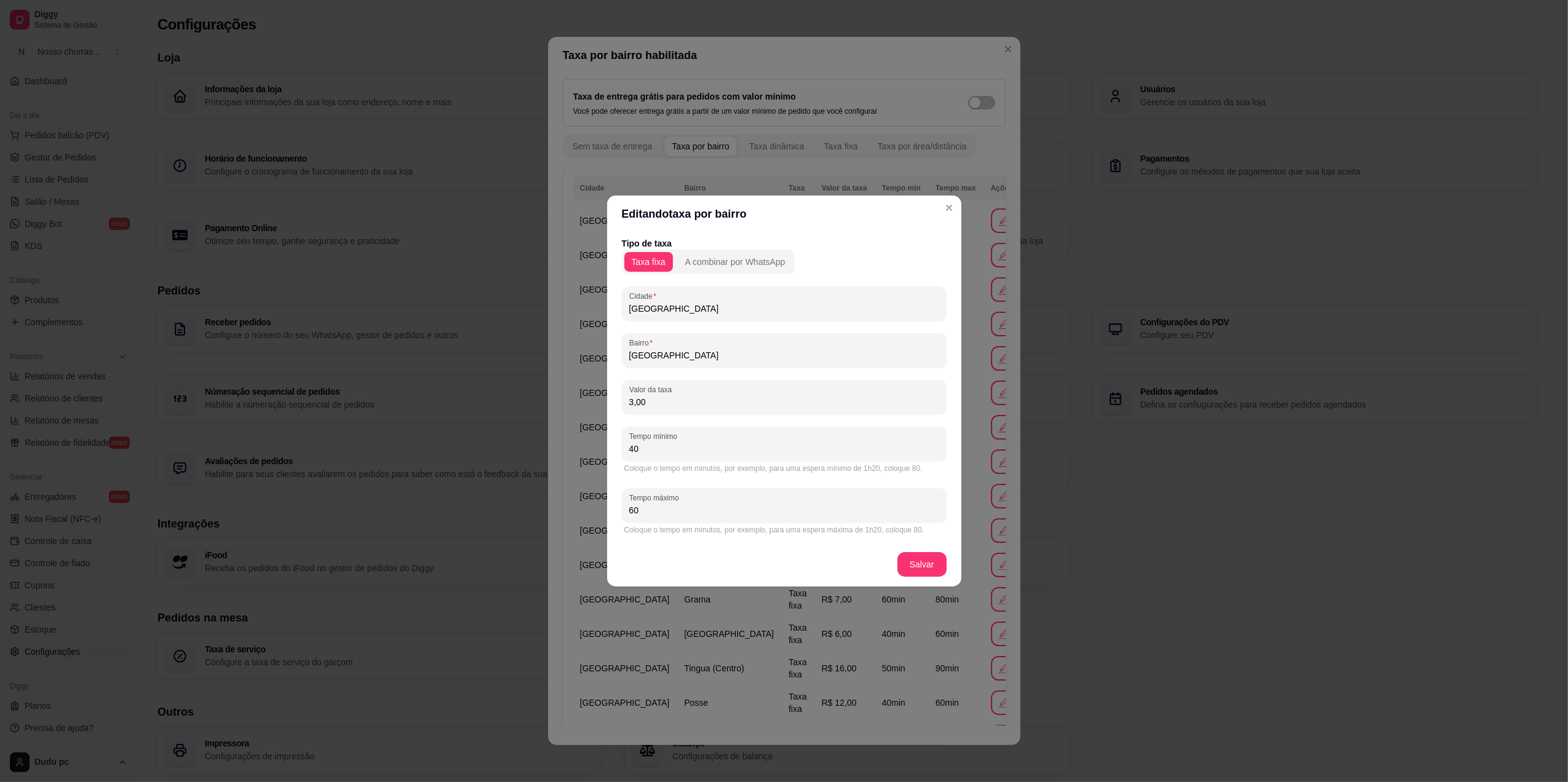
click at [665, 404] on input "3,00" at bounding box center [784, 402] width 310 height 12
type input "0,00"
click at [918, 578] on footer "Salvar" at bounding box center [784, 564] width 354 height 44
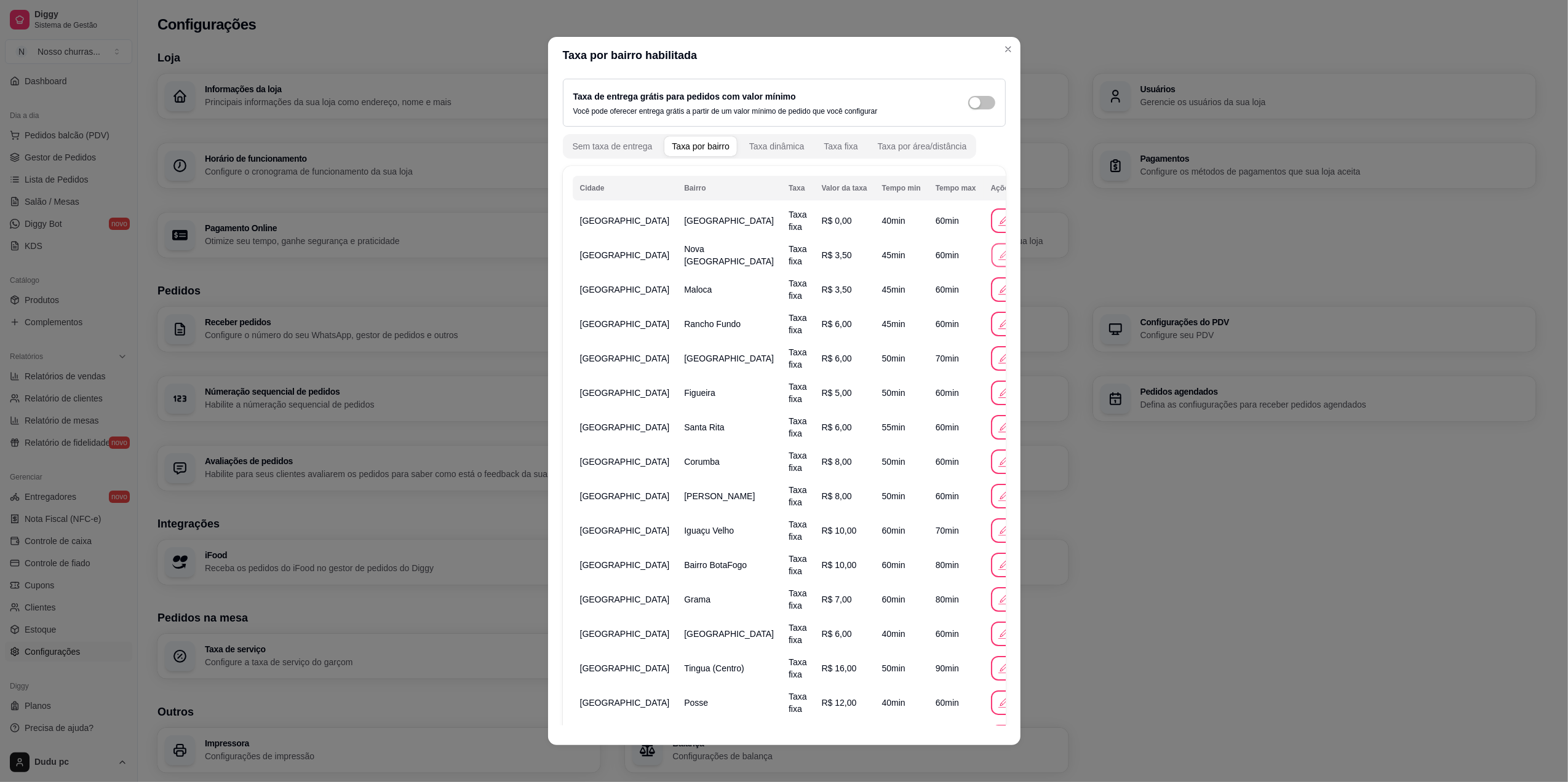
click at [997, 260] on icon "button" at bounding box center [1003, 254] width 13 height 13
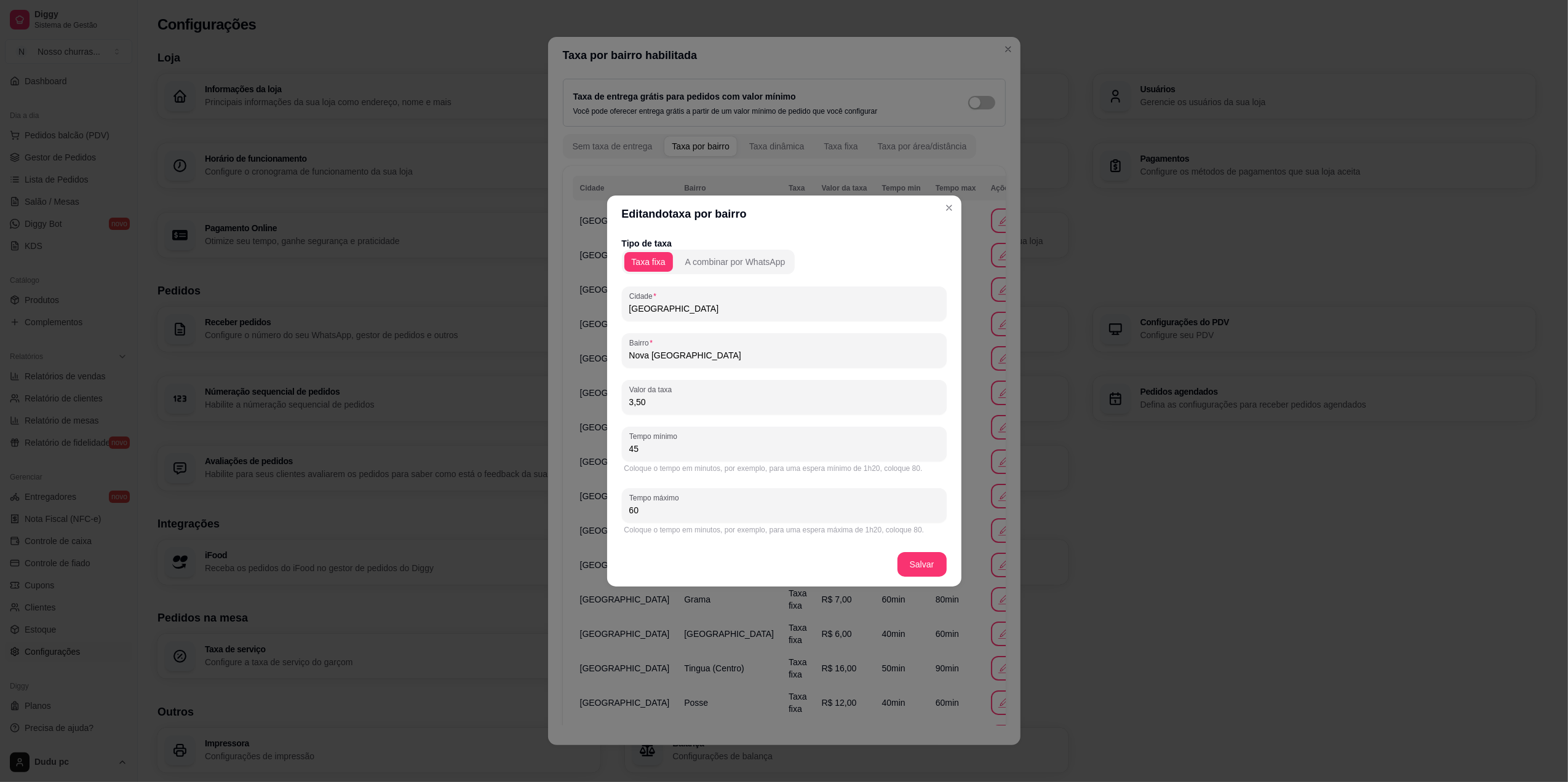
click at [655, 404] on input "3,50" at bounding box center [784, 402] width 310 height 12
click at [697, 401] on input "3,00" at bounding box center [784, 402] width 310 height 12
type input "0,00"
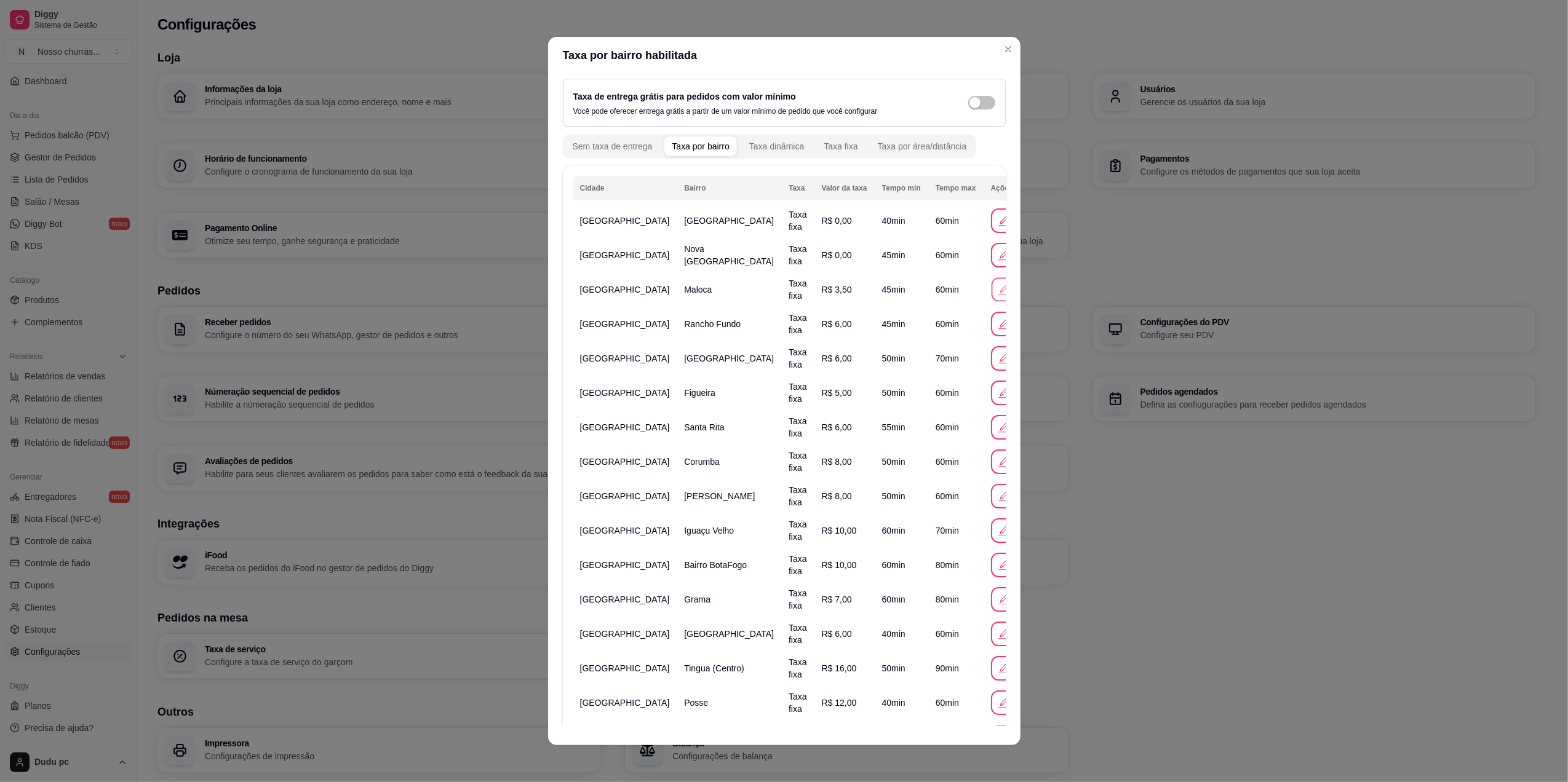
click at [997, 292] on icon "button" at bounding box center [1003, 289] width 13 height 13
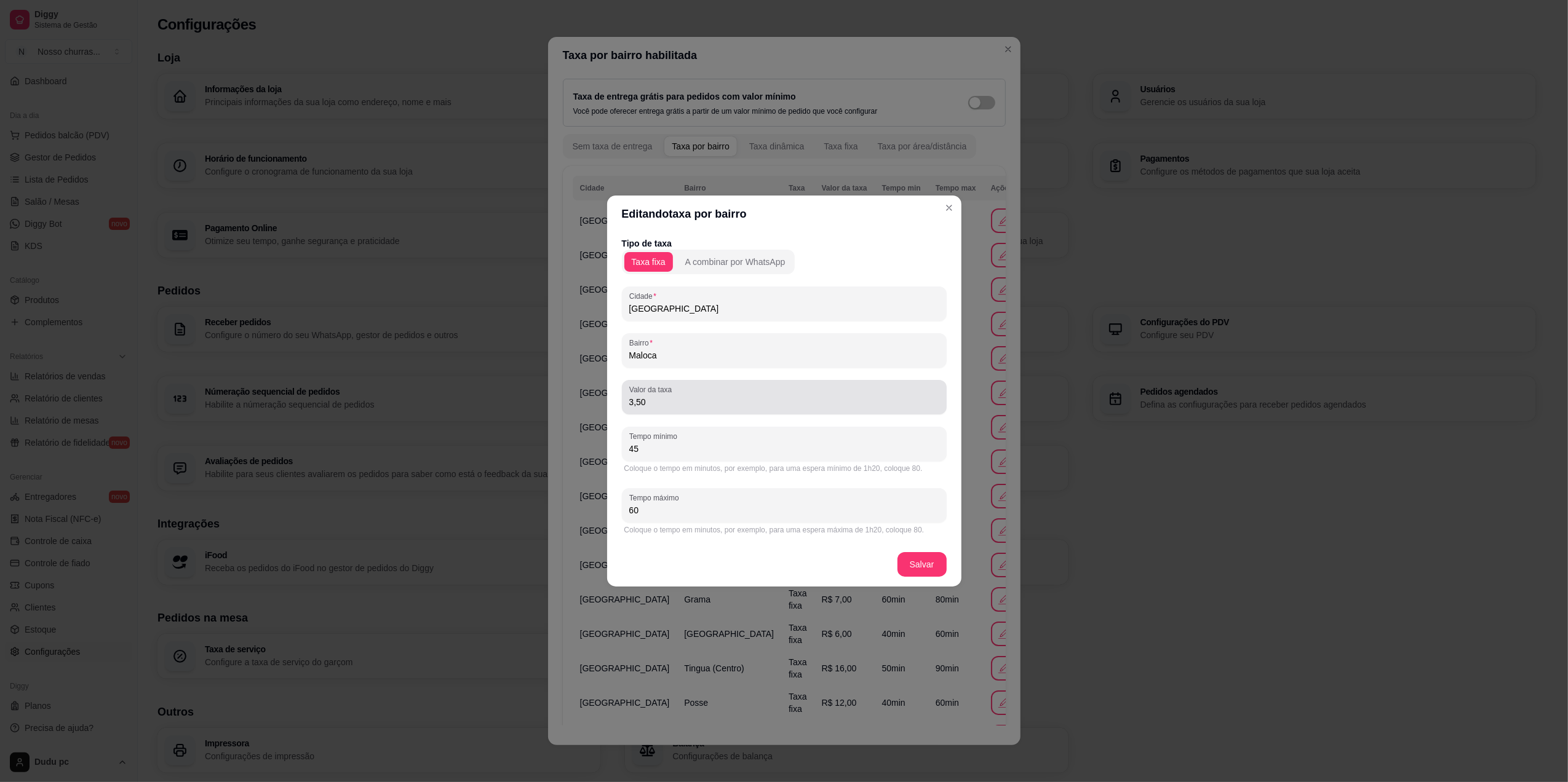
click at [789, 412] on div "Valor da taxa 3,50" at bounding box center [784, 397] width 325 height 35
type input "0,00"
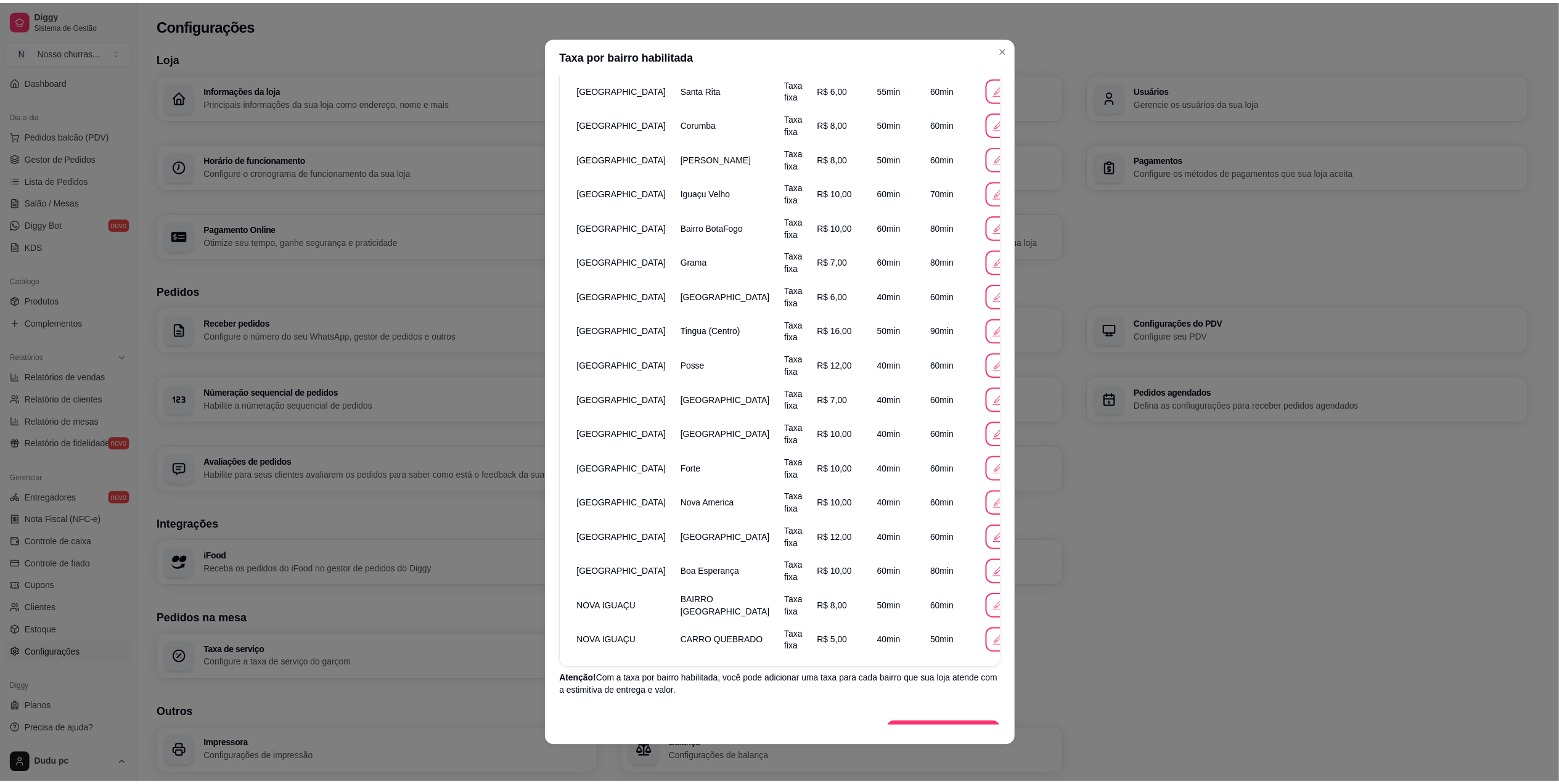
scroll to position [365, 0]
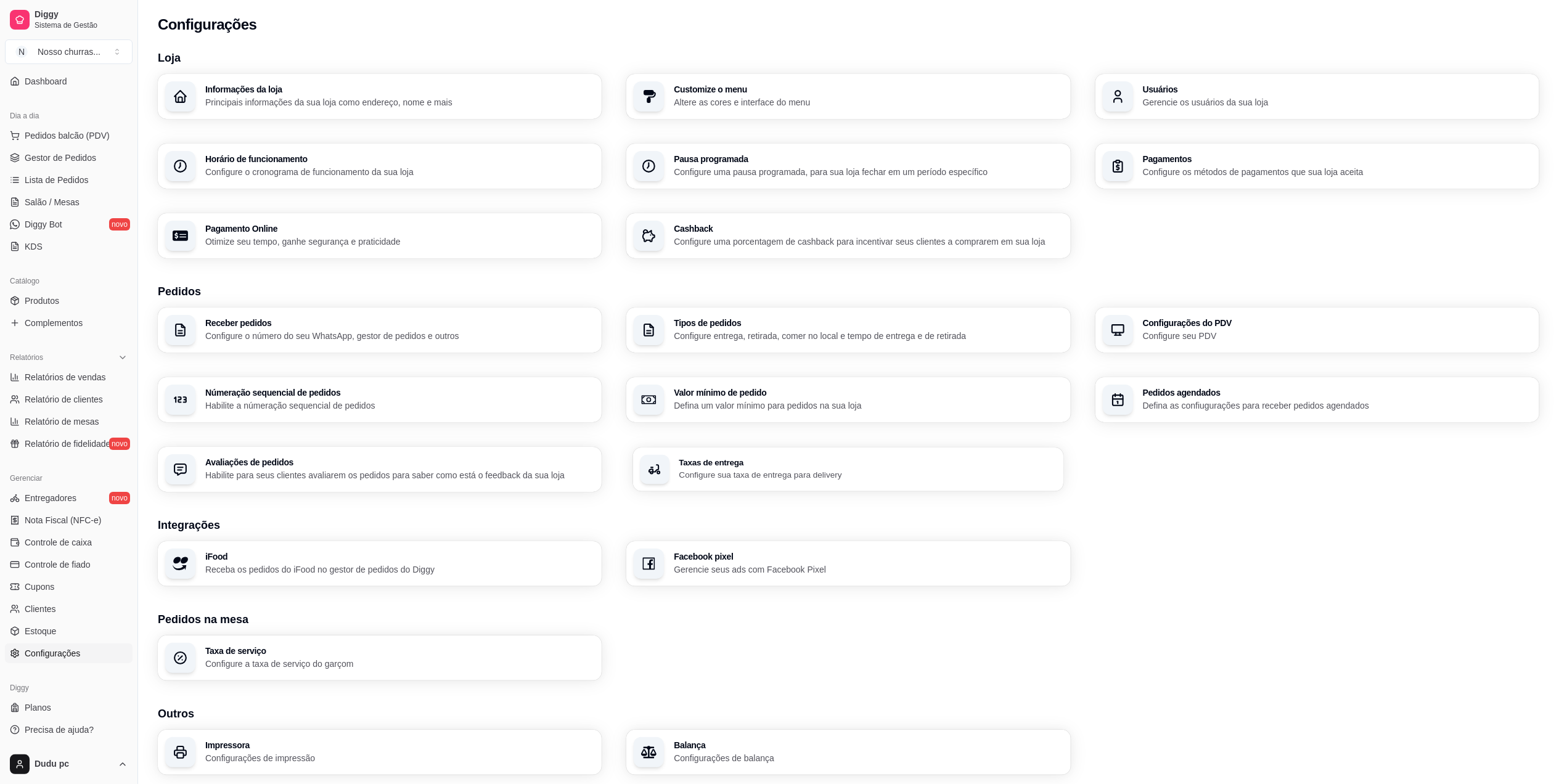
click at [907, 486] on div "Taxas de entrega Configure sua taxa de entrega para delivery" at bounding box center [848, 469] width 431 height 44
click at [79, 321] on span "Complementos" at bounding box center [53, 323] width 58 height 12
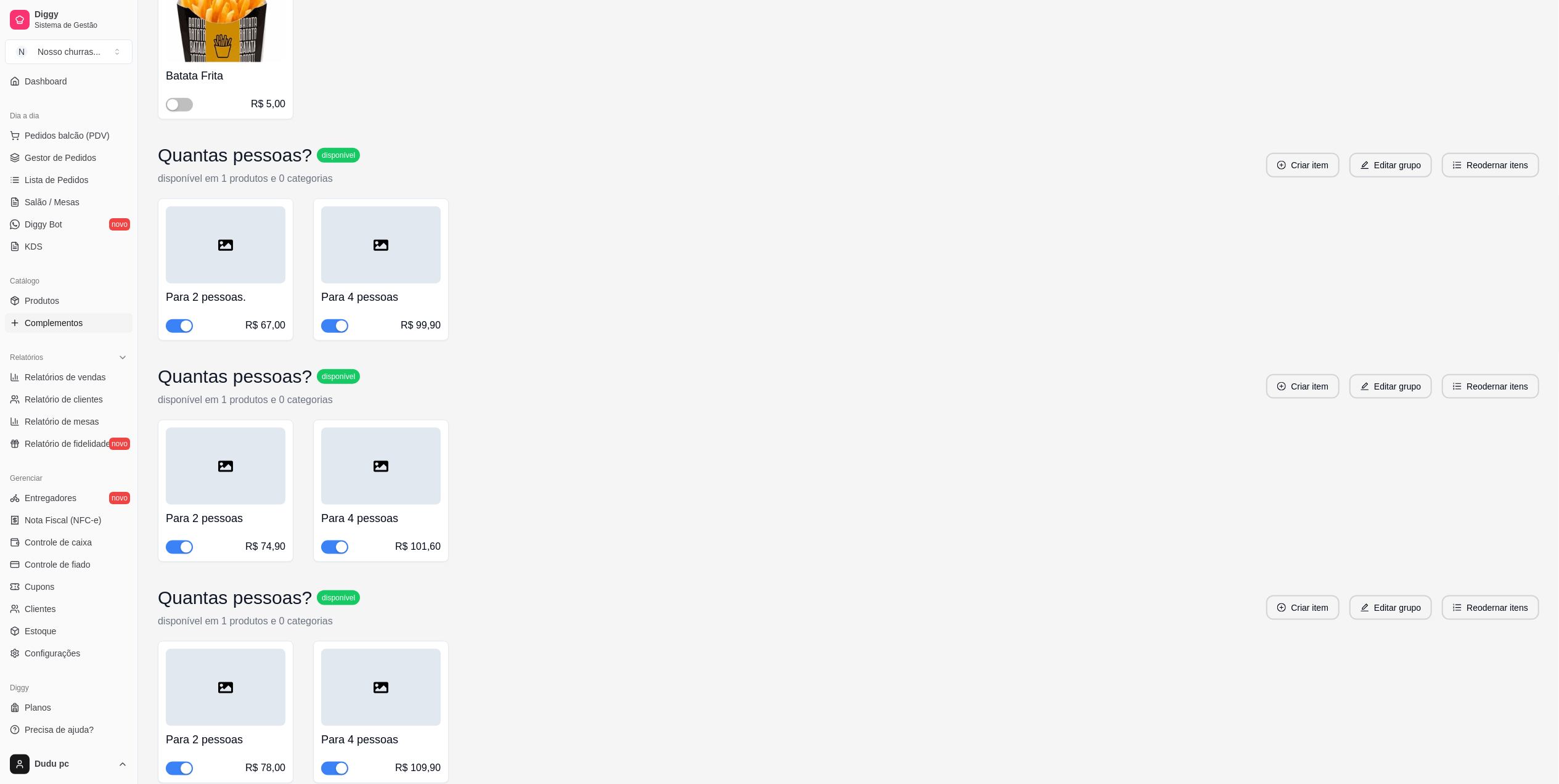
scroll to position [2056, 0]
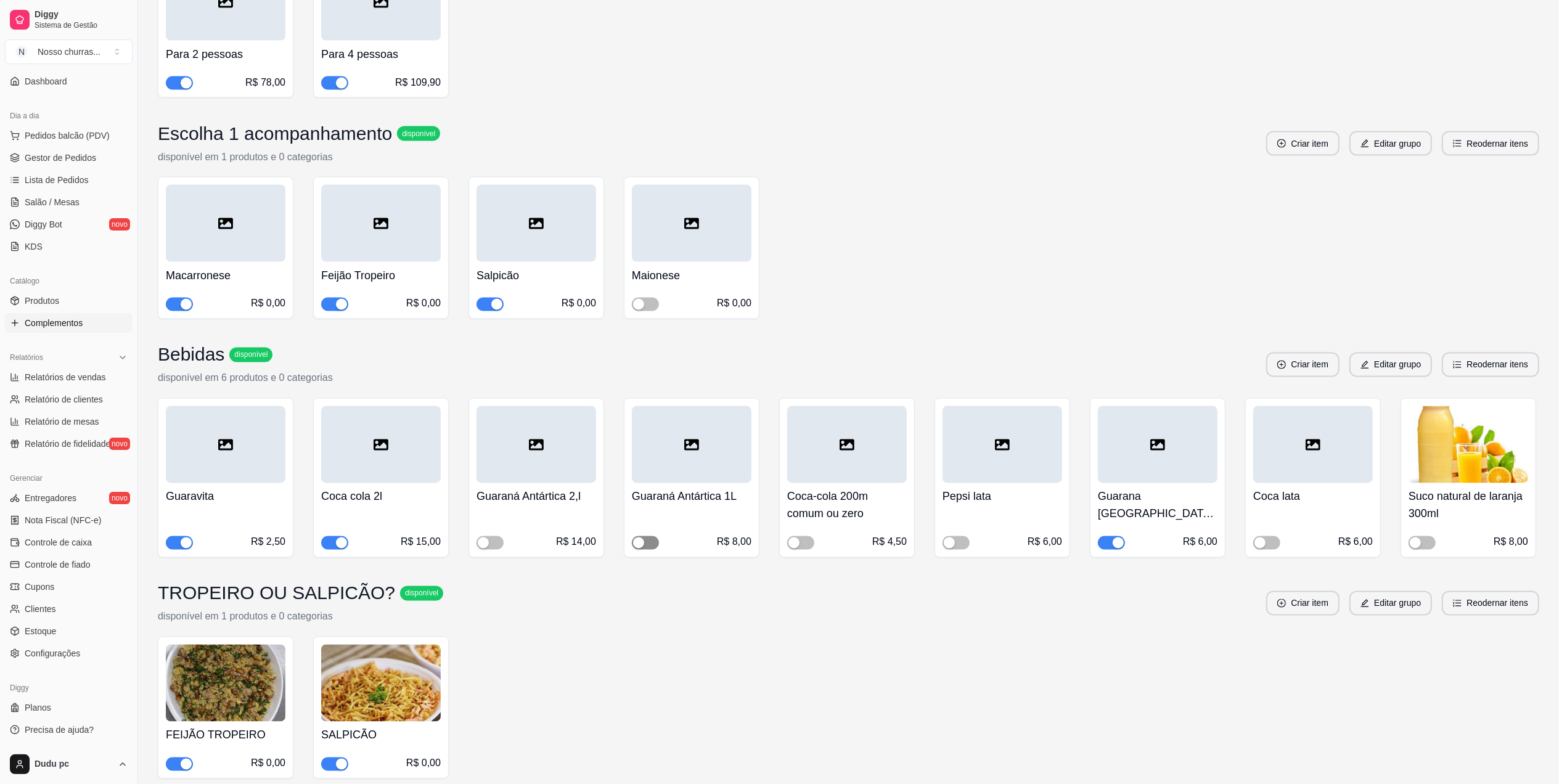
click at [641, 536] on span "button" at bounding box center [645, 542] width 27 height 13
